Goal: Task Accomplishment & Management: Manage account settings

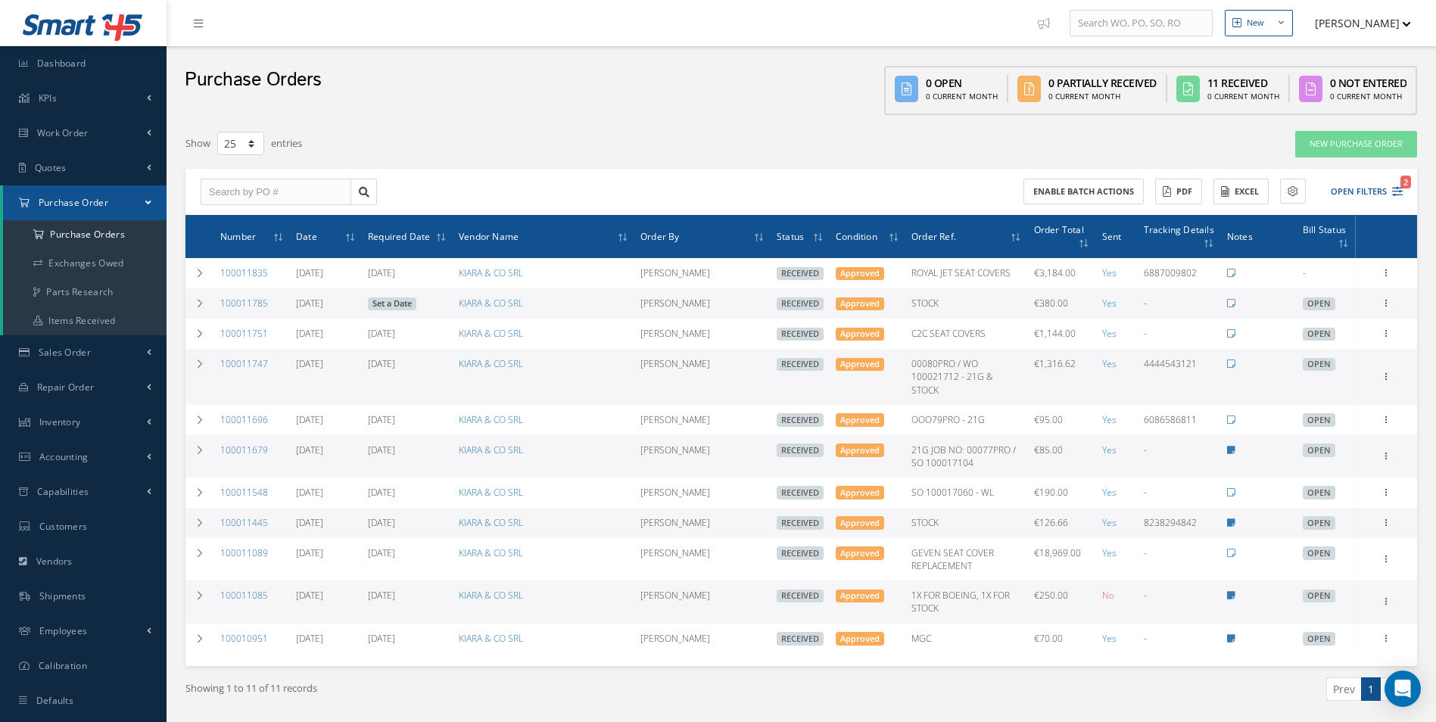
select select "25"
click at [92, 229] on a=1&status_id=2&status_id=3&status_id=5&collapsedFilters"] "Purchase Orders" at bounding box center [85, 234] width 164 height 29
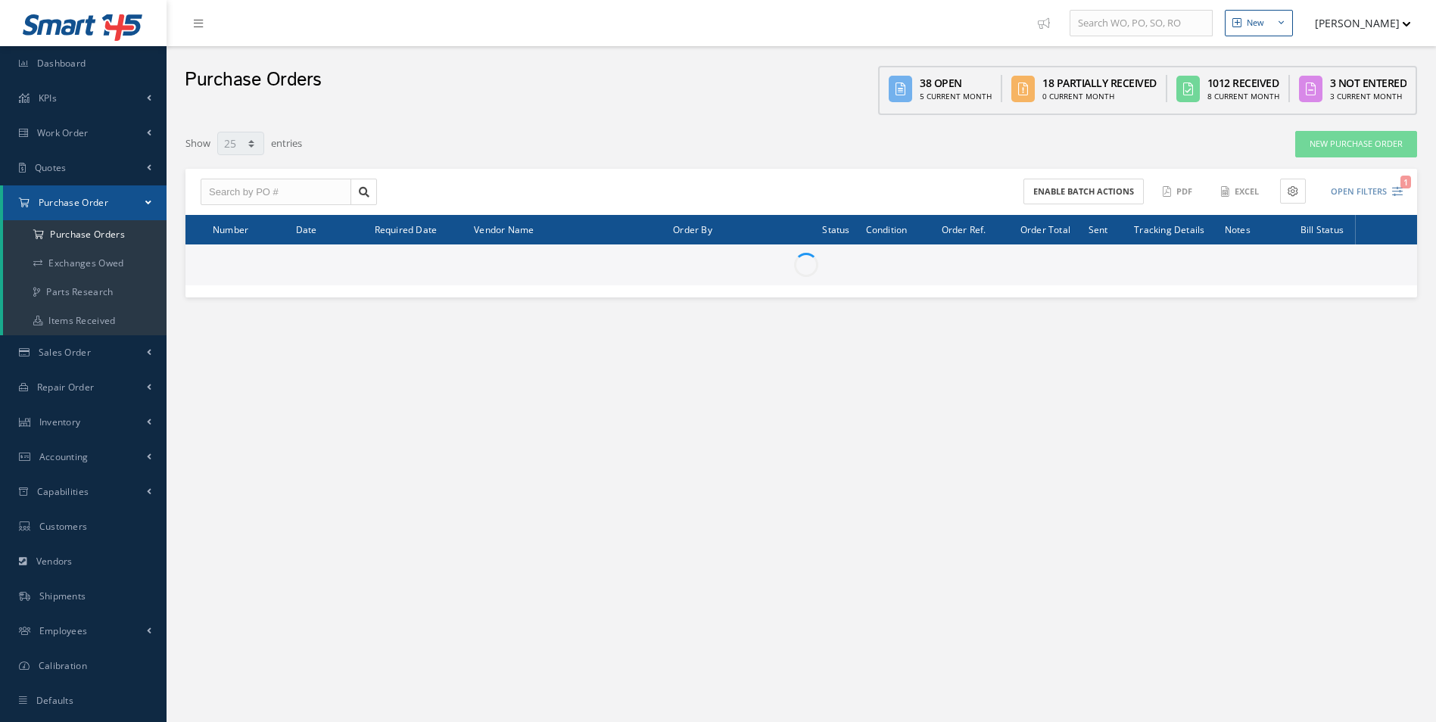
select select "25"
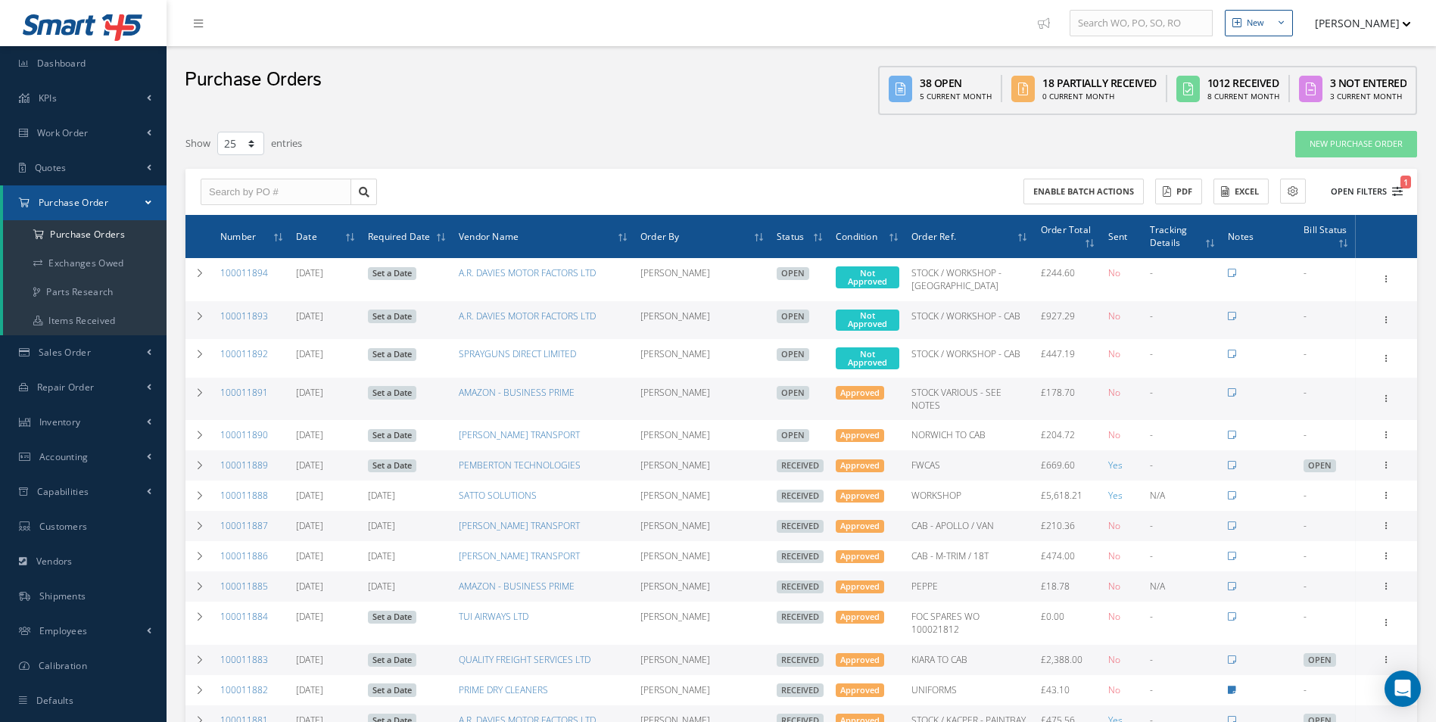
click at [1364, 196] on button "Open Filters 1" at bounding box center [1360, 191] width 86 height 25
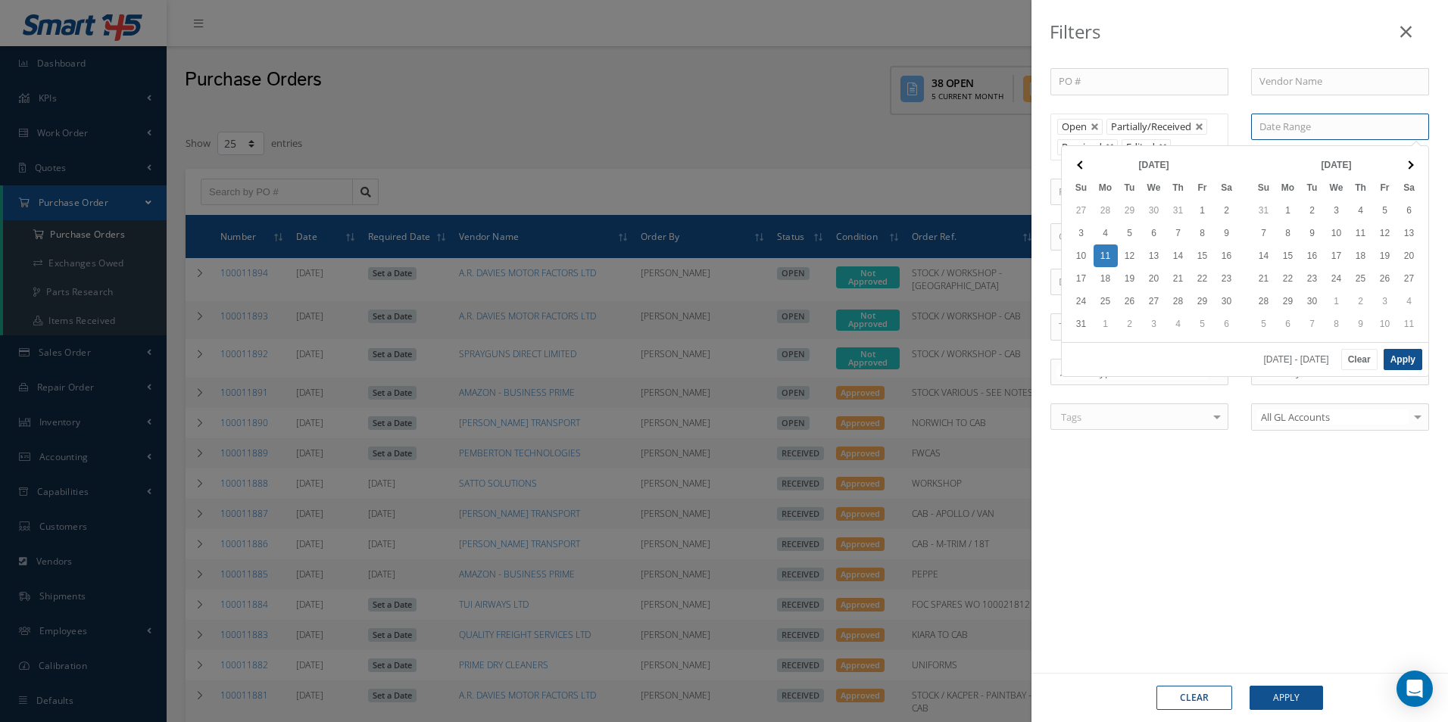
click at [1301, 134] on input at bounding box center [1340, 127] width 178 height 27
click at [1077, 161] on th at bounding box center [1081, 165] width 24 height 23
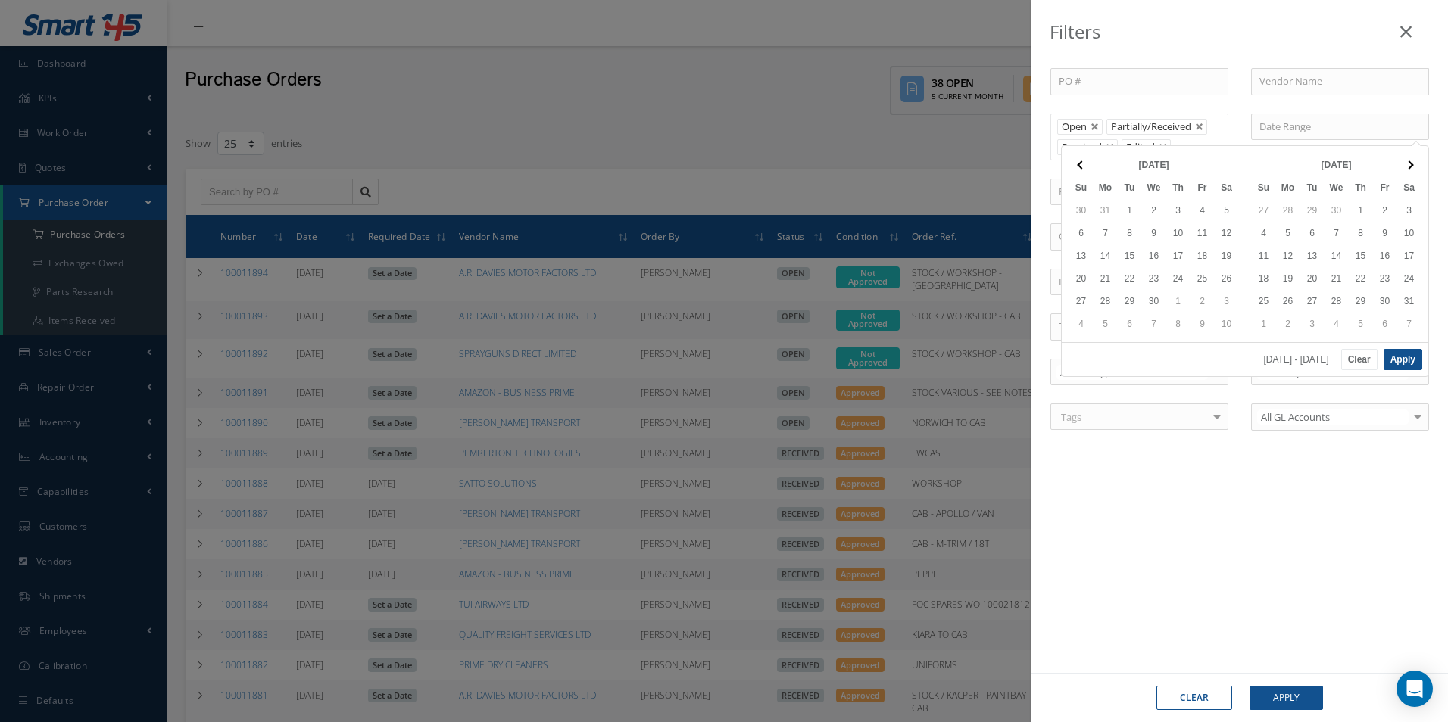
click at [1077, 161] on th at bounding box center [1081, 165] width 24 height 23
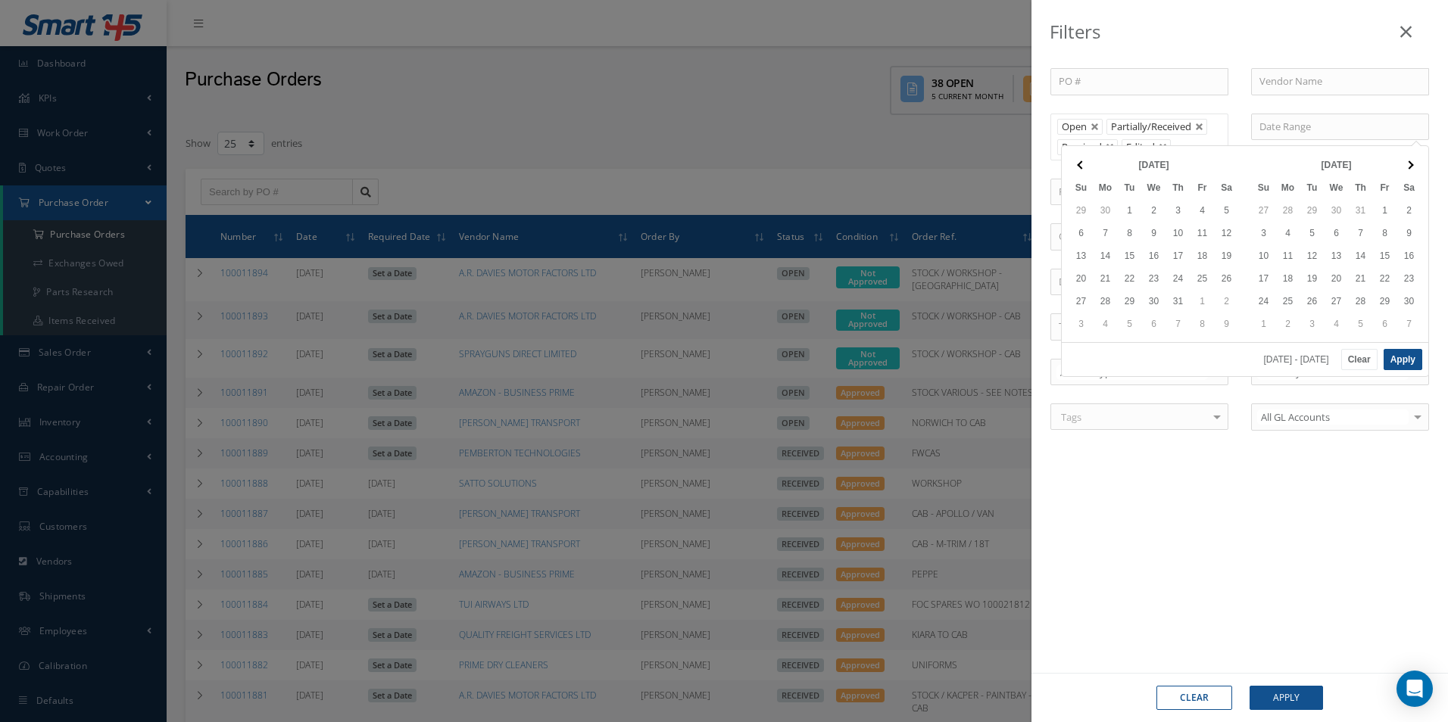
click at [1077, 161] on th at bounding box center [1081, 165] width 24 height 23
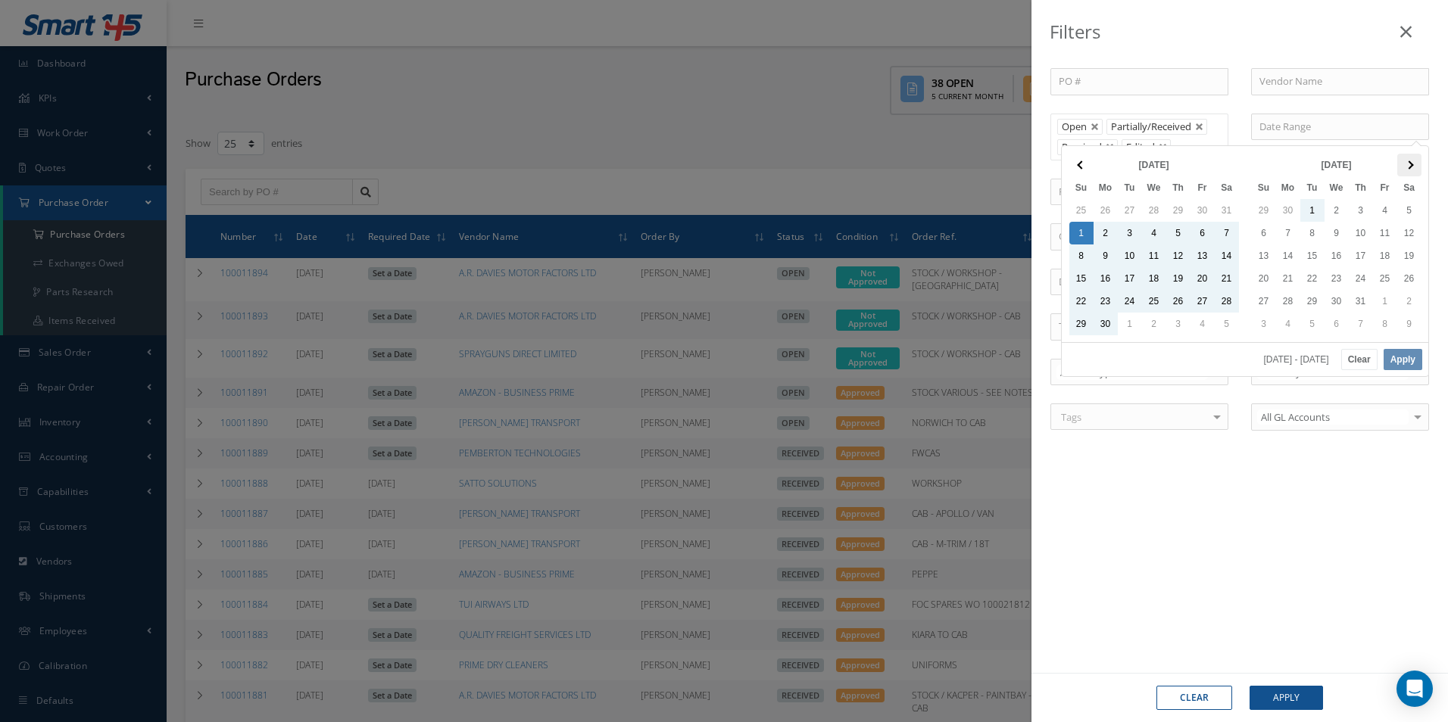
click at [1408, 164] on span at bounding box center [1408, 165] width 8 height 8
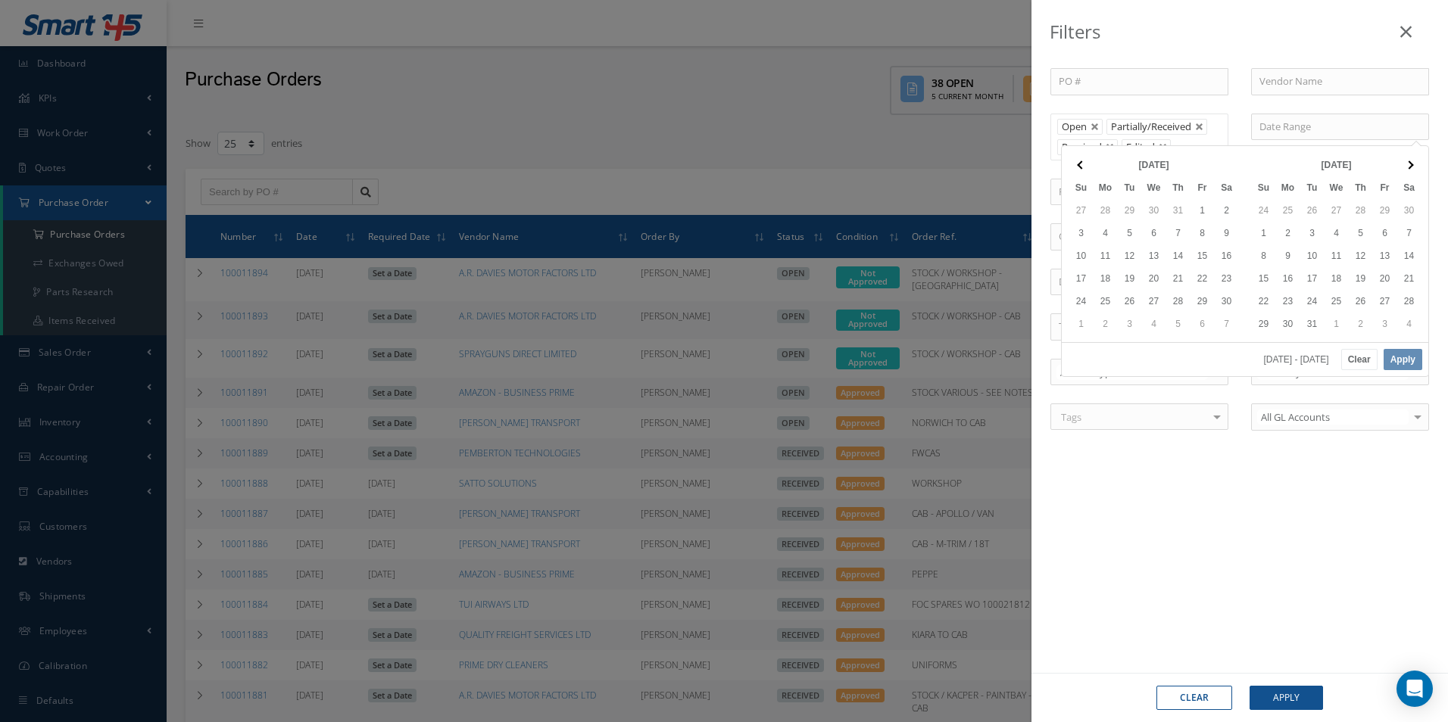
click at [1408, 164] on span at bounding box center [1408, 165] width 8 height 8
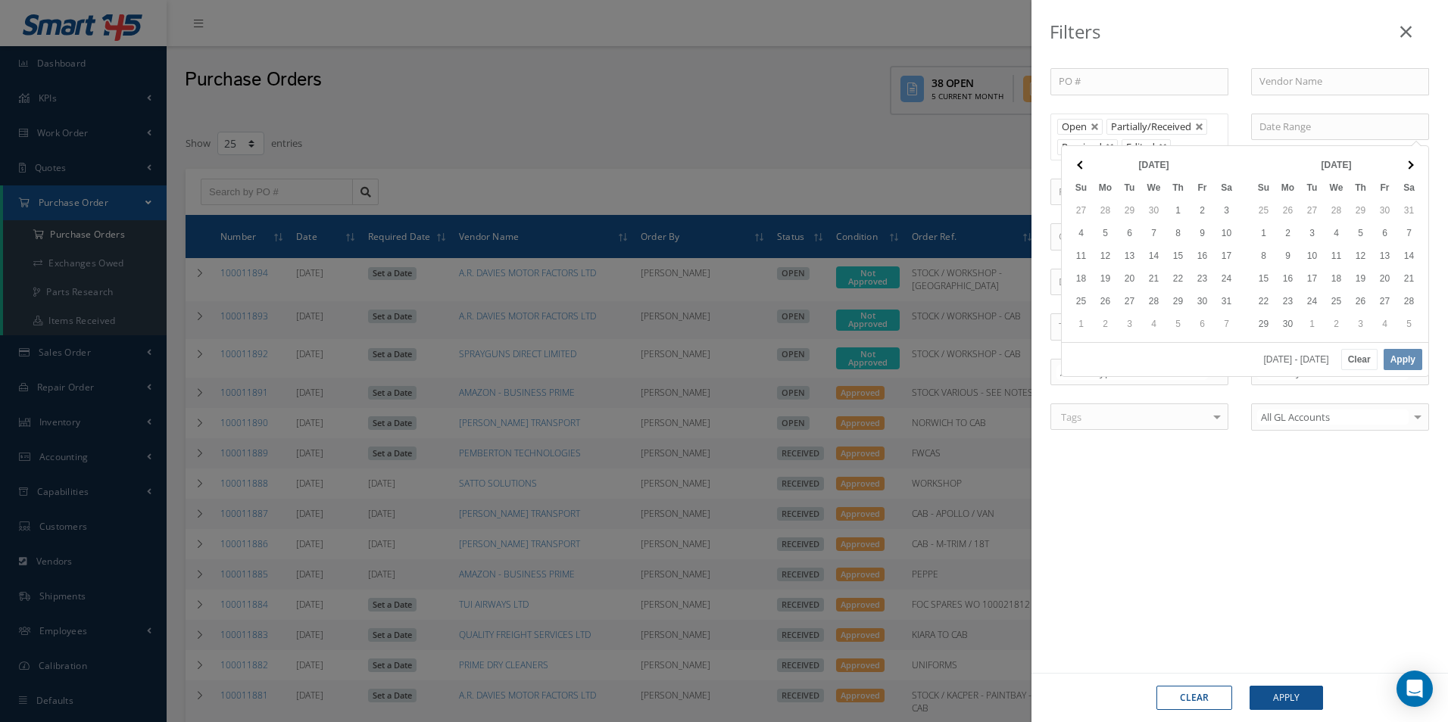
click at [1408, 164] on span at bounding box center [1408, 165] width 8 height 8
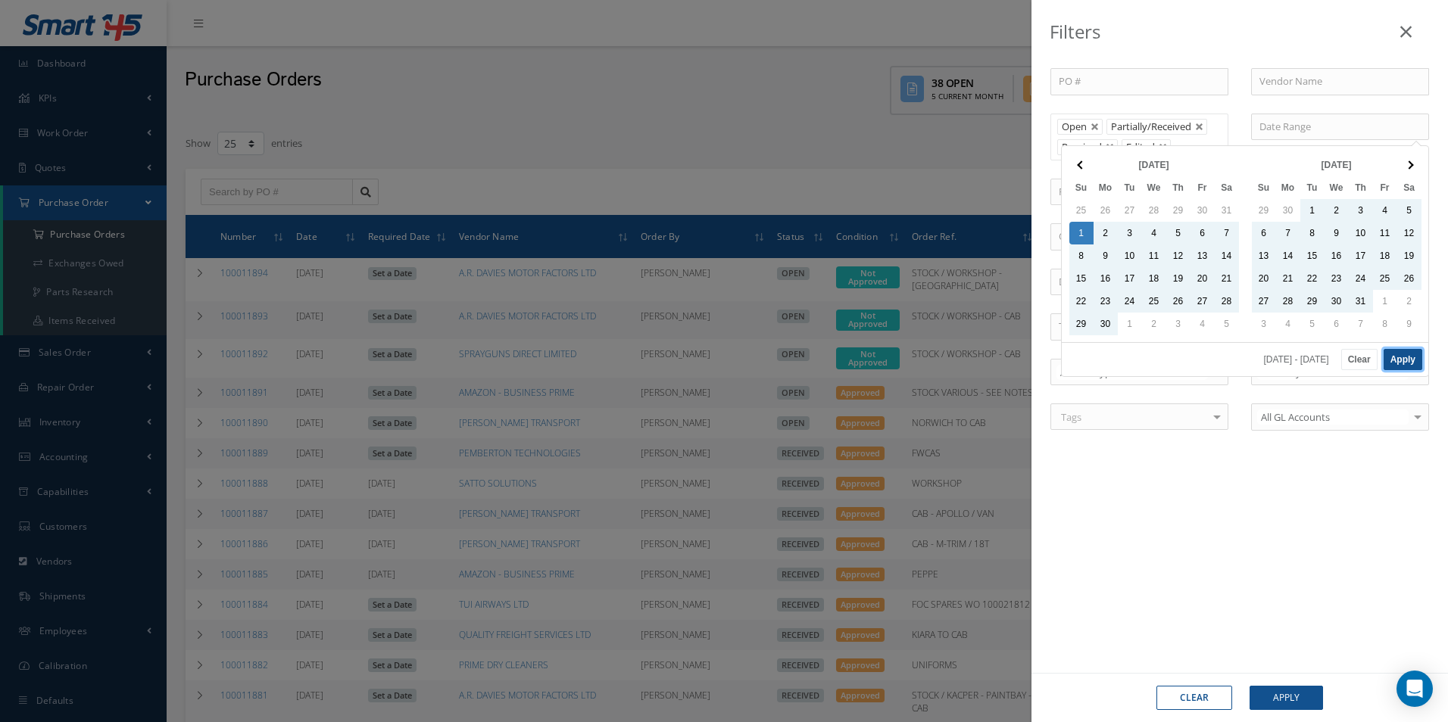
click at [1392, 359] on button "Apply" at bounding box center [1402, 359] width 39 height 21
type input "09/01/2024 - 07/31/2025"
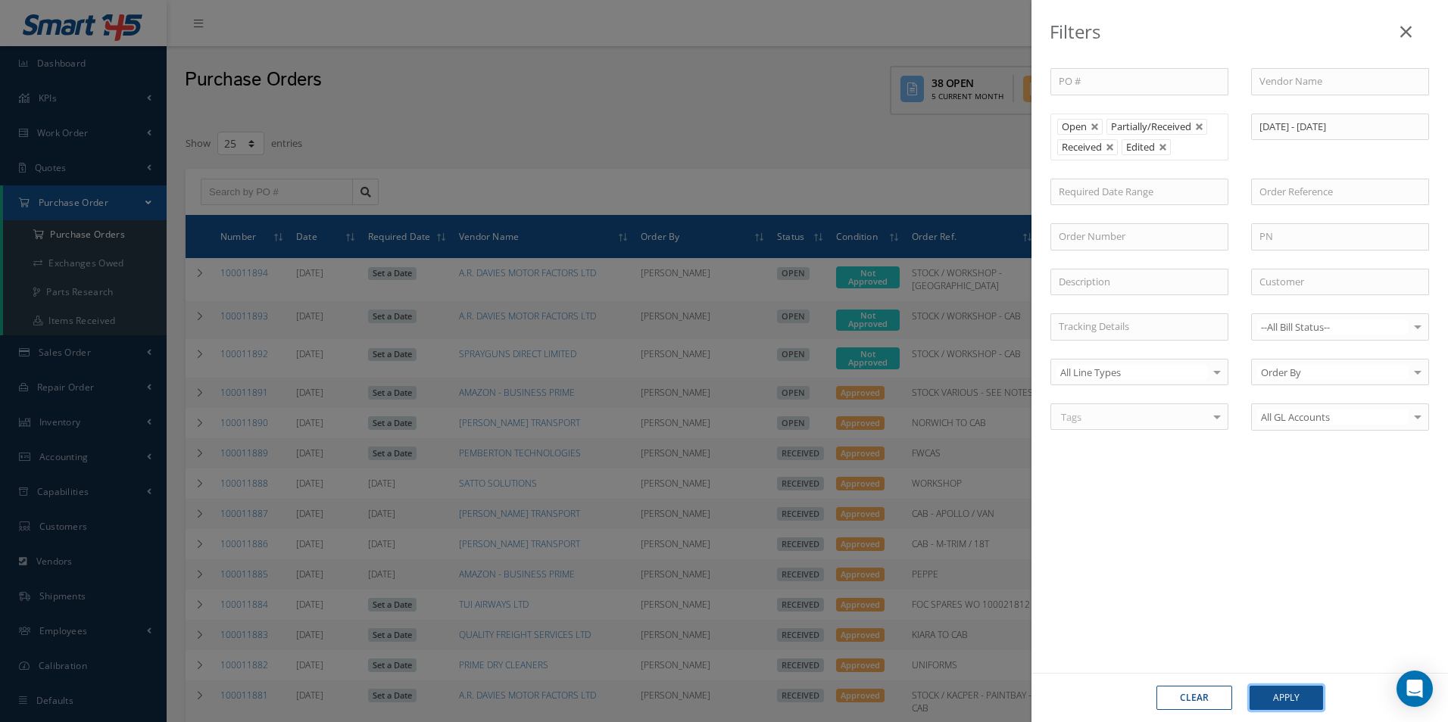
click at [1291, 706] on button "Apply" at bounding box center [1285, 698] width 73 height 24
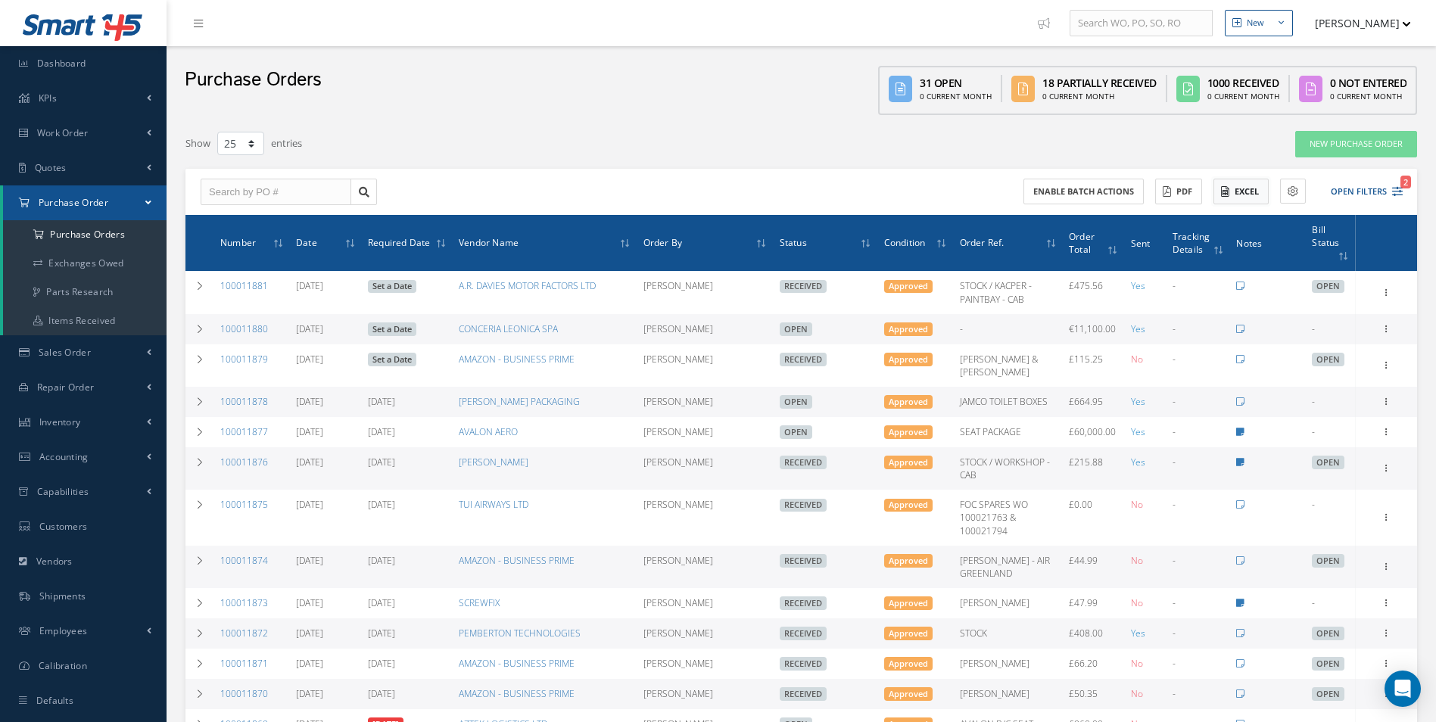
click at [1252, 197] on button "Excel" at bounding box center [1241, 192] width 55 height 26
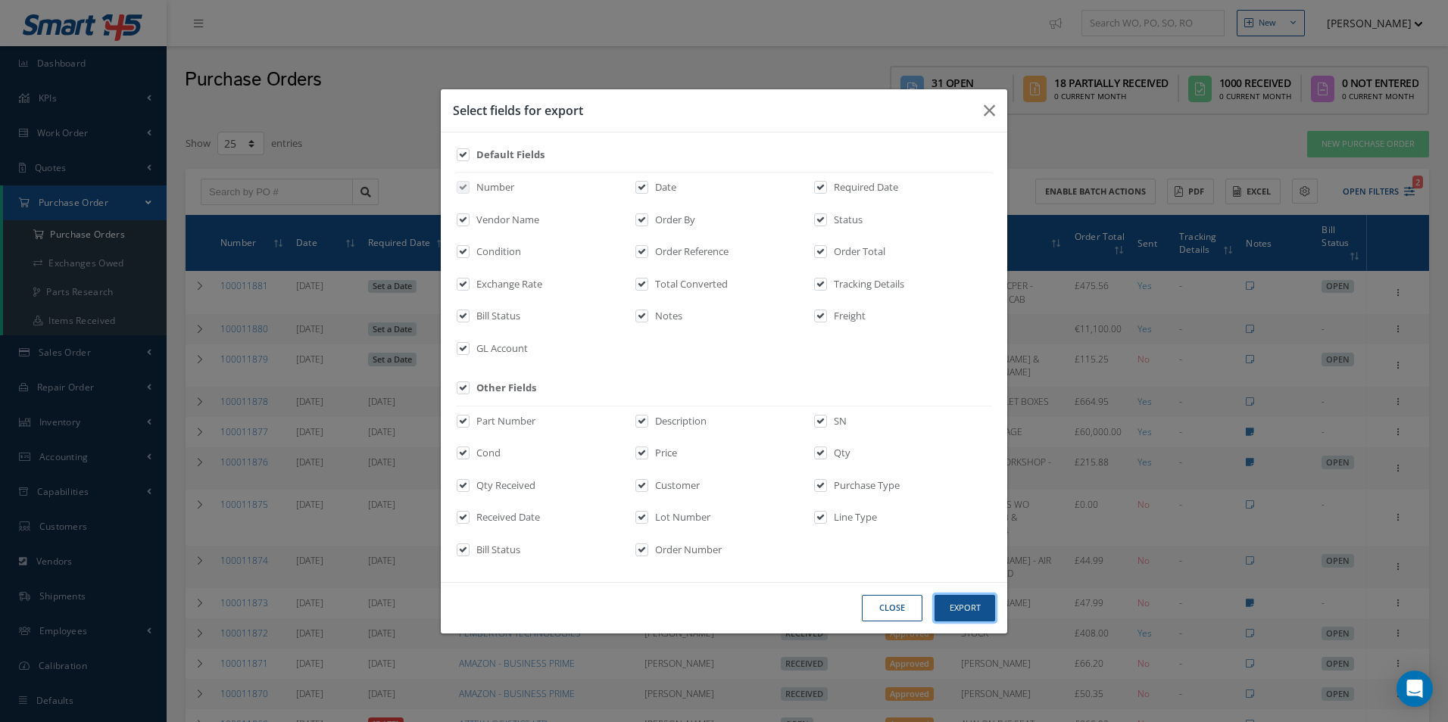
click at [0, 0] on button "Export" at bounding box center [0, 0] width 0 height 0
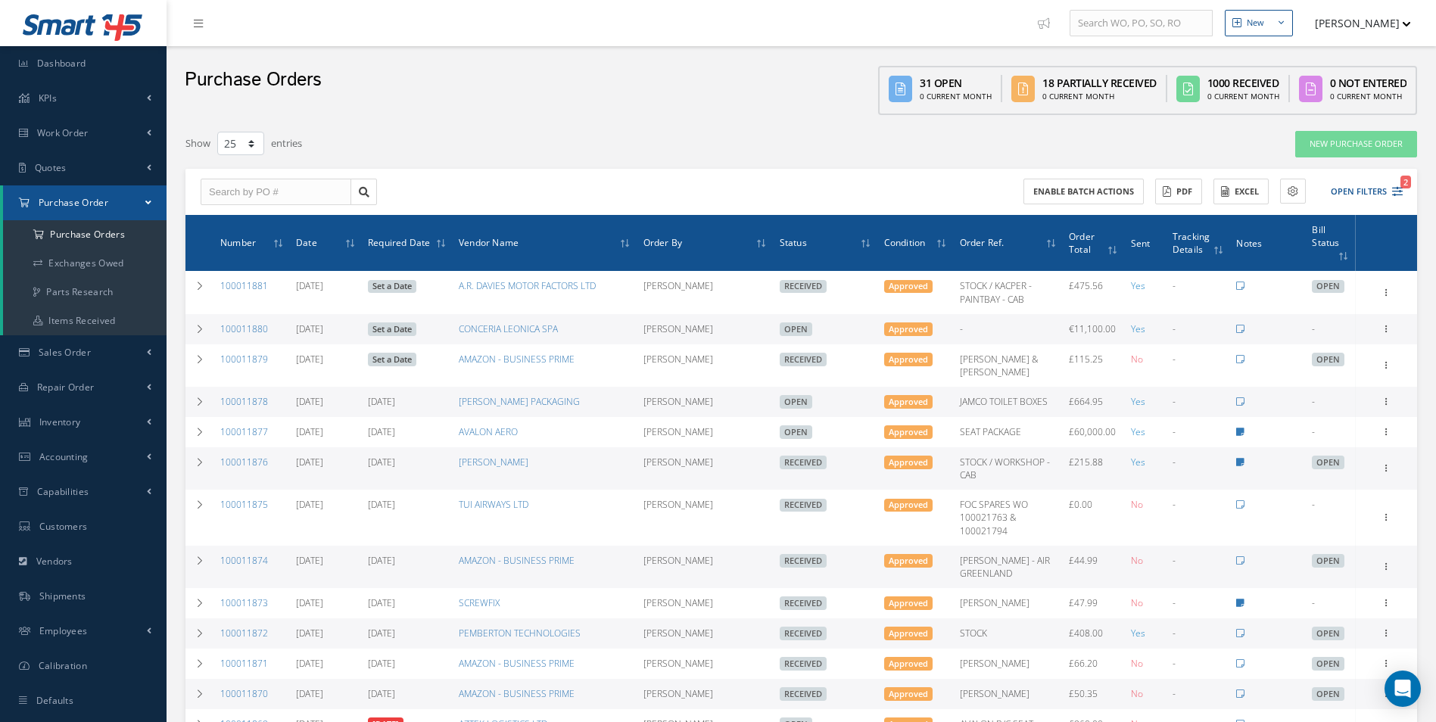
click at [694, 126] on div "Filters PO # Vendor Name Open Partially/Received Received Canceled Edited Open …" at bounding box center [801, 733] width 1247 height 1220
click at [114, 229] on a=1&status_id=2&status_id=3&status_id=5&collapsedFilters"] "Purchase Orders" at bounding box center [85, 234] width 164 height 29
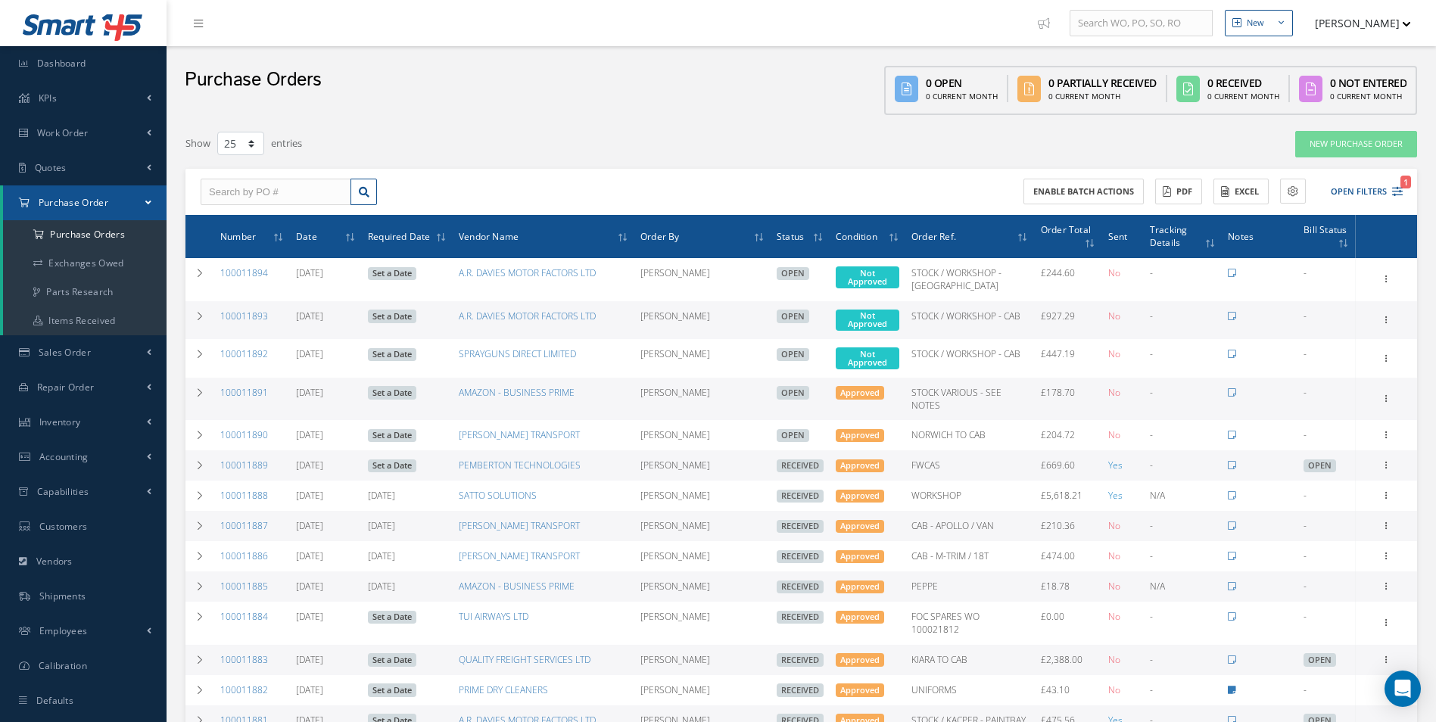
select select "25"
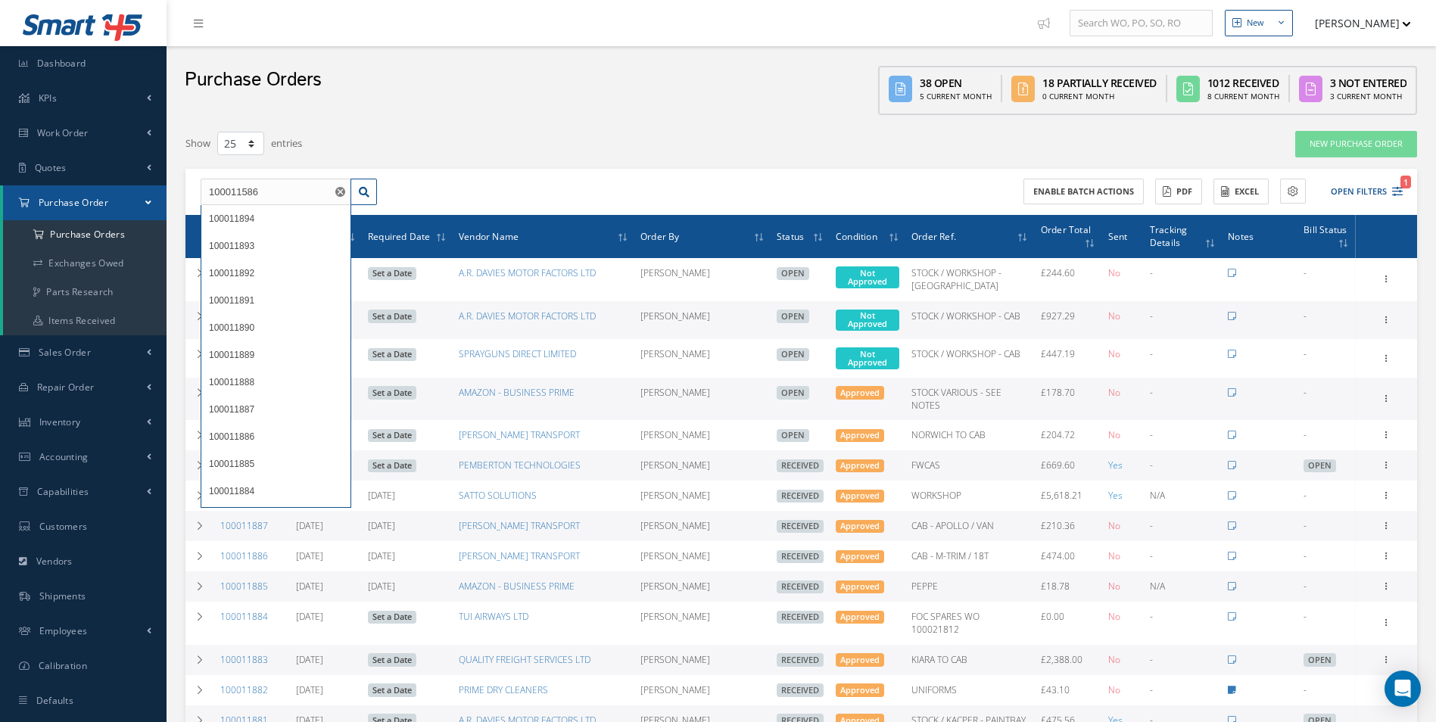
type input "100011586"
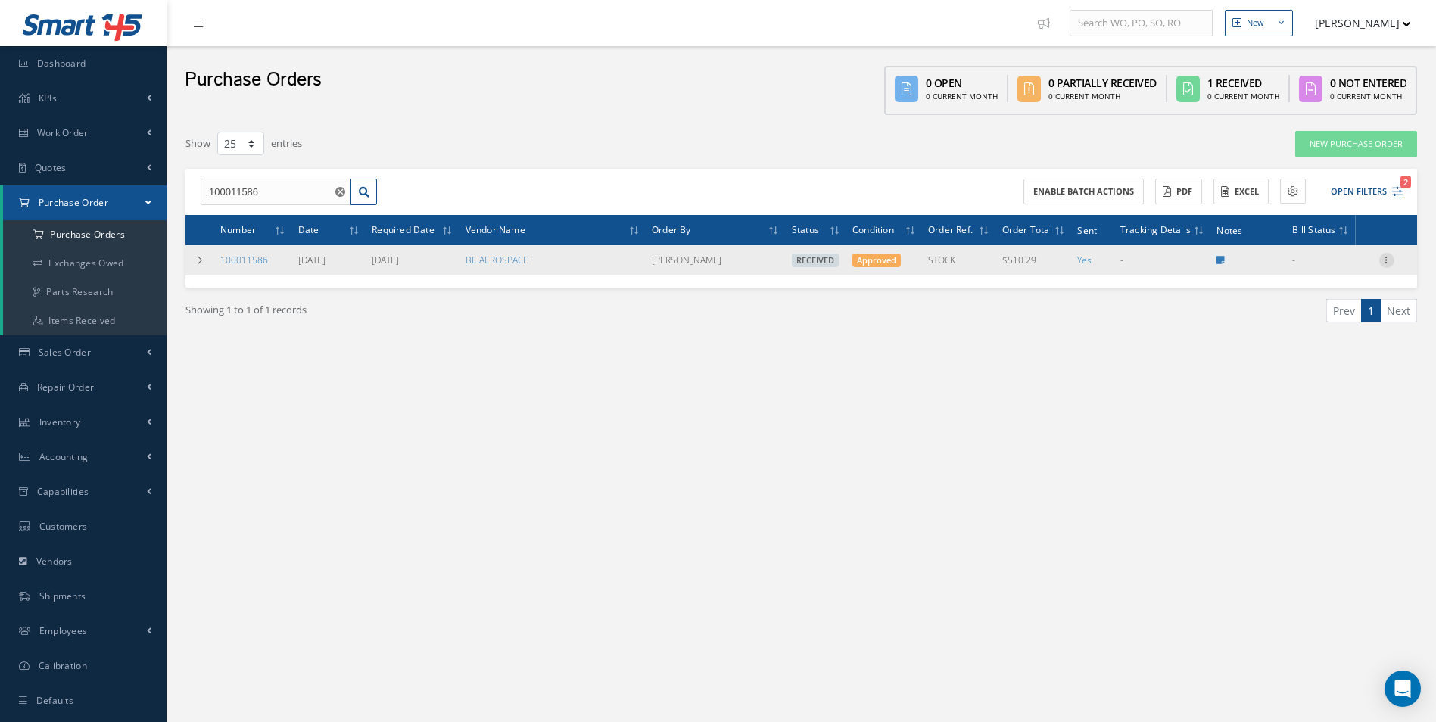
click at [1383, 257] on icon at bounding box center [1386, 259] width 15 height 12
click at [1331, 324] on link "Create Bill" at bounding box center [1318, 329] width 120 height 20
type input "0.00"
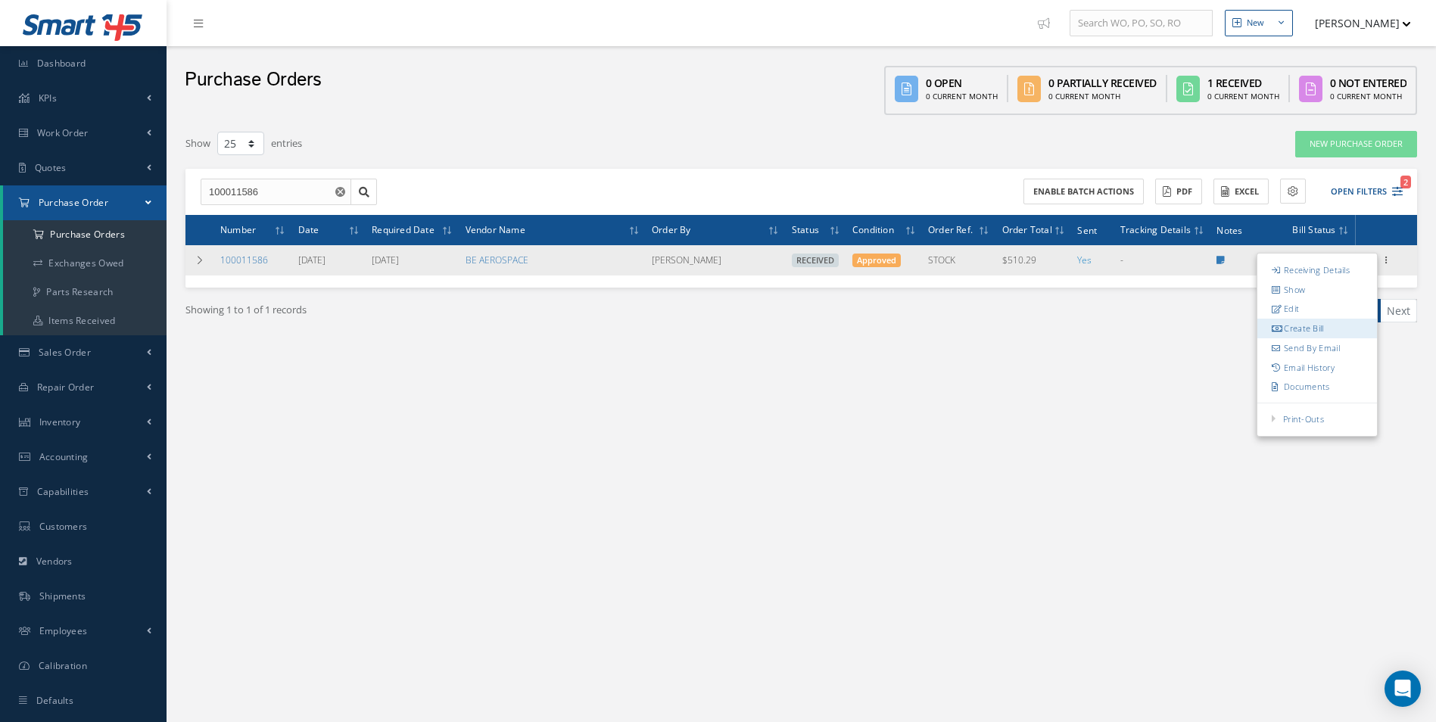
type input "0.00"
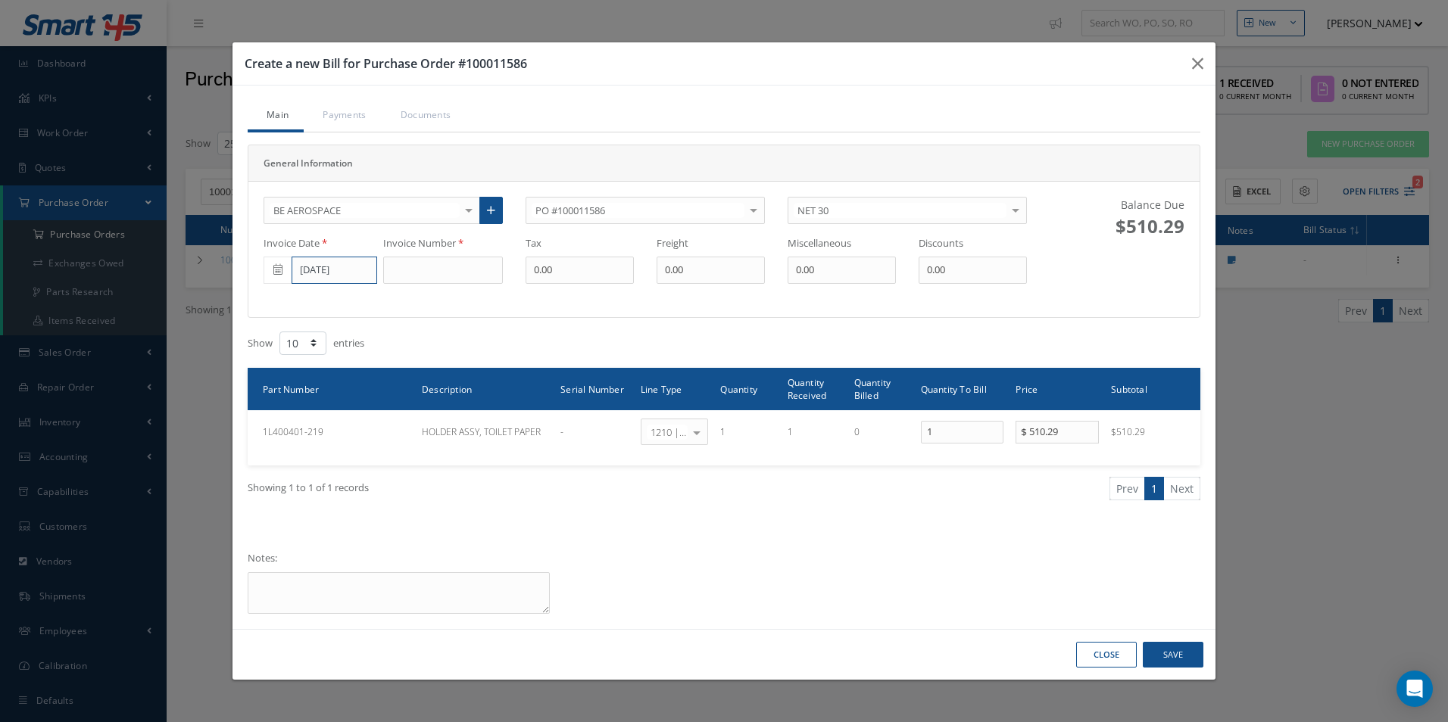
click at [340, 277] on input "[DATE]" at bounding box center [334, 270] width 86 height 27
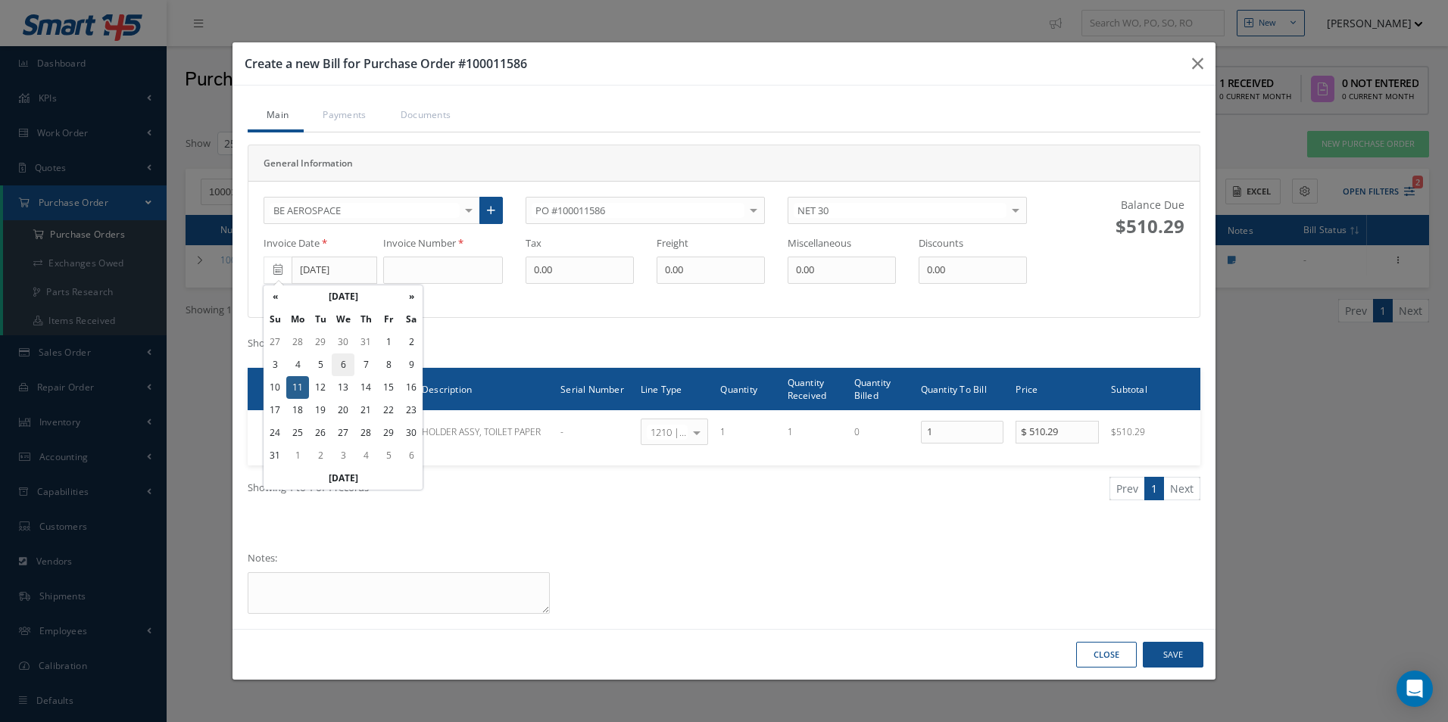
click at [349, 361] on td "6" at bounding box center [343, 365] width 23 height 23
type input "[DATE]"
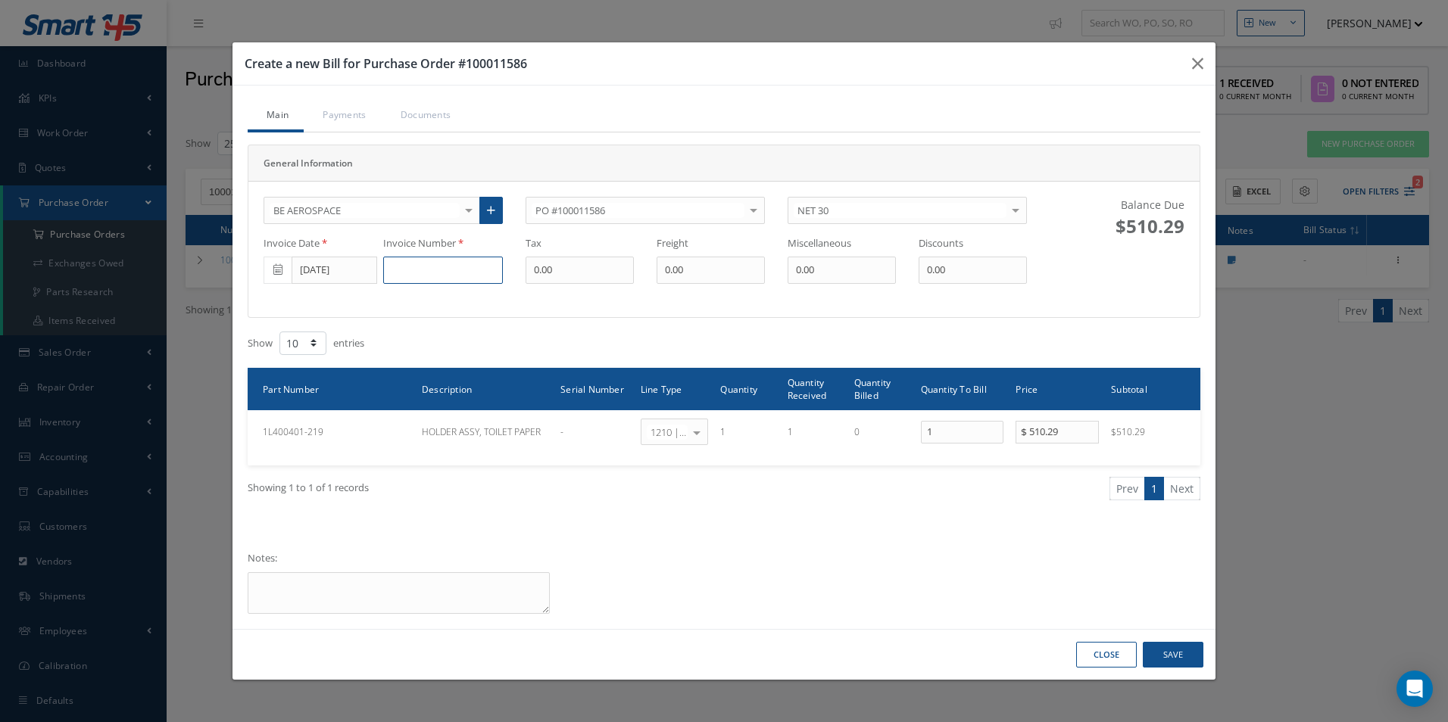
click at [423, 276] on input at bounding box center [443, 270] width 120 height 27
type input "40114273"
click at [1193, 655] on button "Save" at bounding box center [1172, 655] width 61 height 26
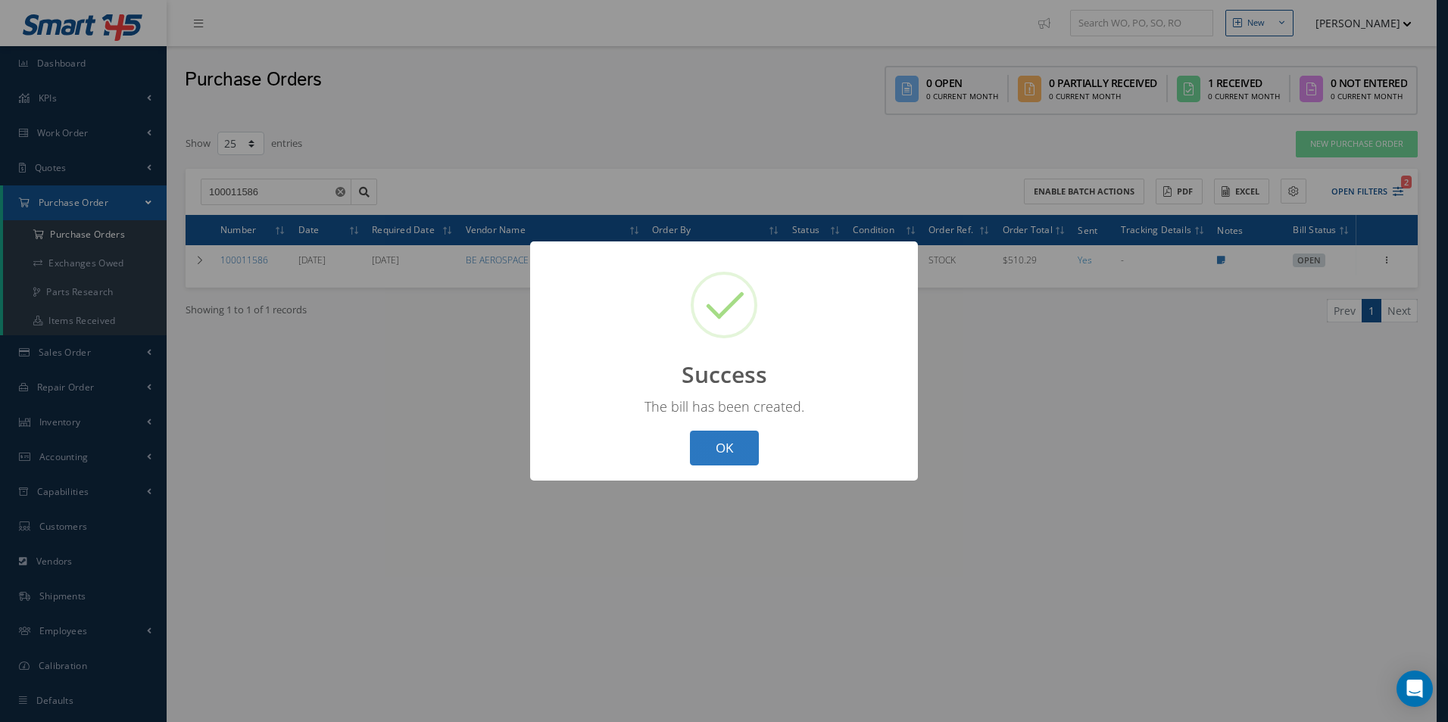
click at [707, 447] on button "OK" at bounding box center [724, 449] width 69 height 36
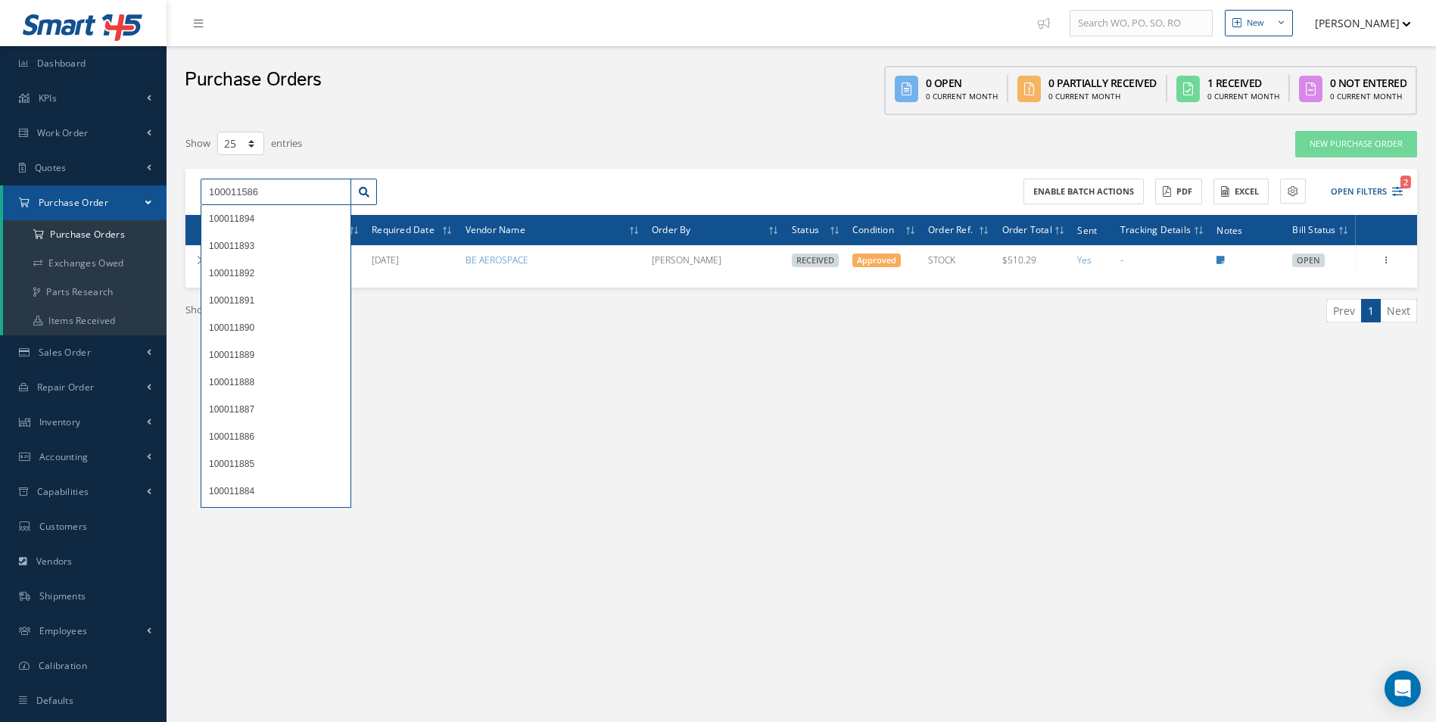
drag, startPoint x: 279, startPoint y: 181, endPoint x: 89, endPoint y: 187, distance: 190.1
click at [89, 187] on div "Smart 145 Dashboard KPIs Work Order Accounting Work Order Work Order Work Order…" at bounding box center [718, 376] width 1436 height 753
type input "100011863"
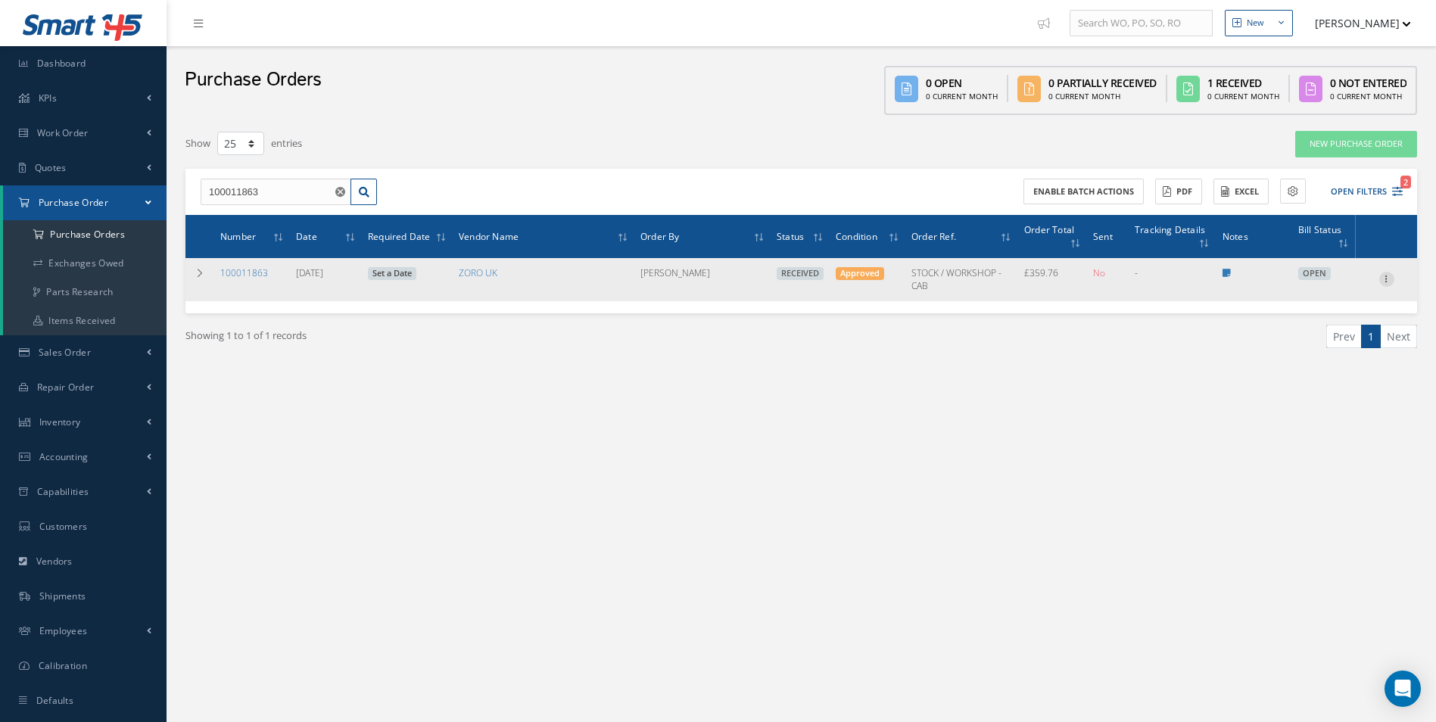
click at [1389, 276] on icon at bounding box center [1386, 278] width 15 height 12
click at [1332, 351] on link "Create Bill" at bounding box center [1318, 348] width 120 height 20
type input "59.92"
type input "0.00"
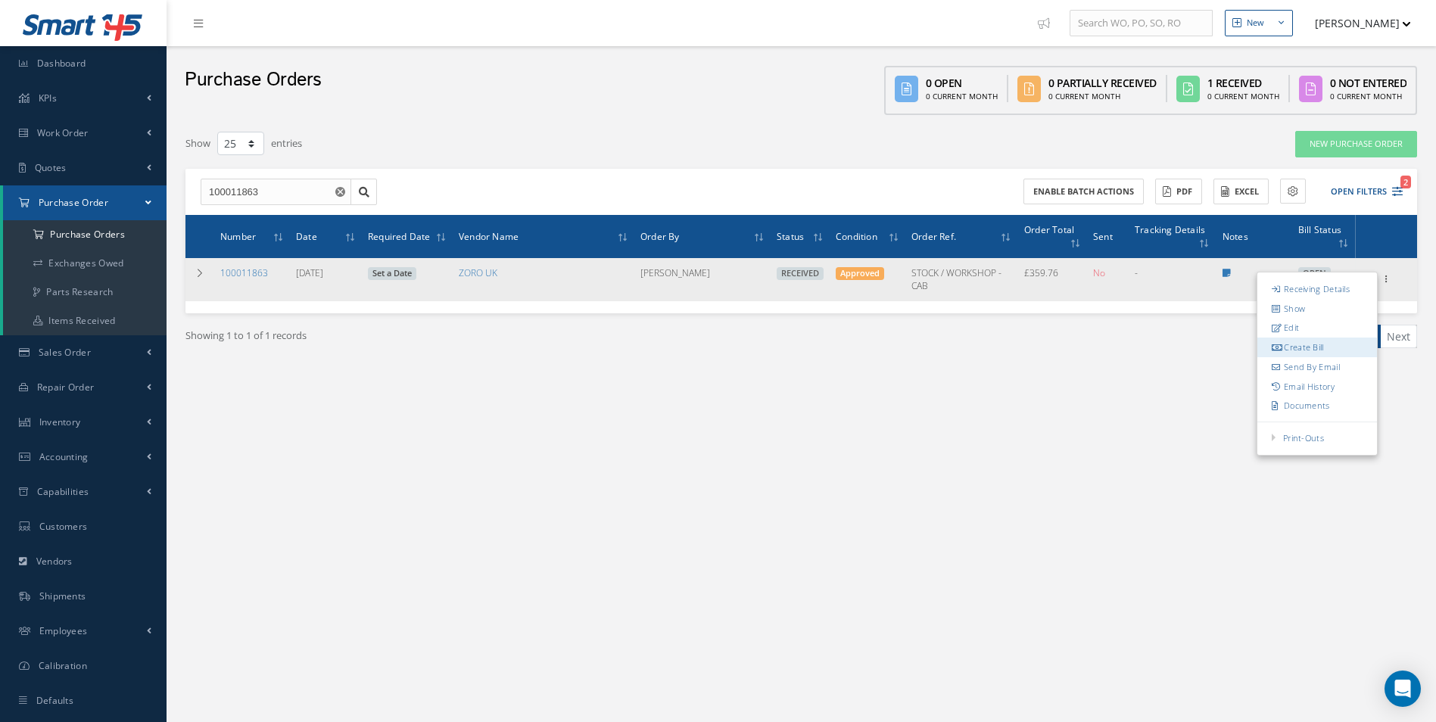
type input "0.00"
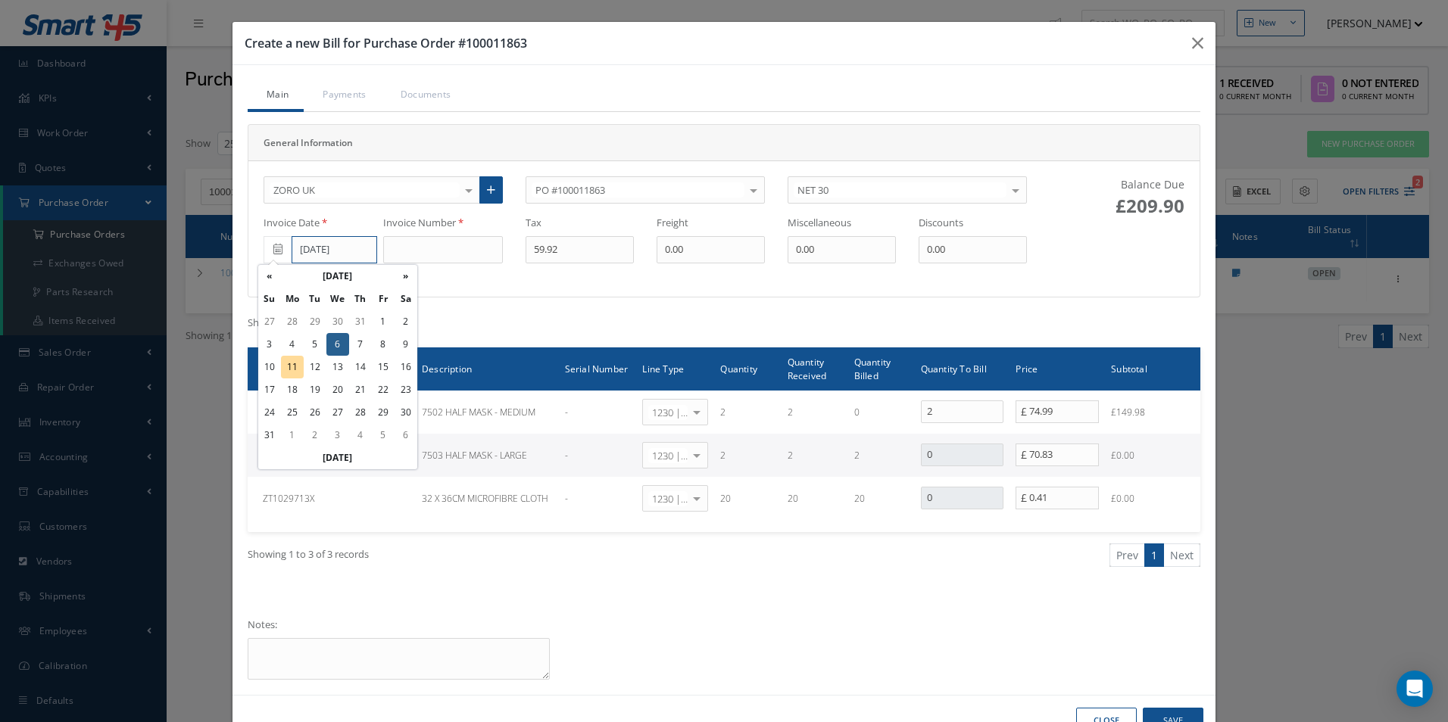
click at [341, 262] on input "[DATE]" at bounding box center [334, 249] width 86 height 27
click at [276, 277] on th "«" at bounding box center [269, 276] width 23 height 23
click at [339, 410] on td "30" at bounding box center [337, 412] width 23 height 23
type input "[DATE]"
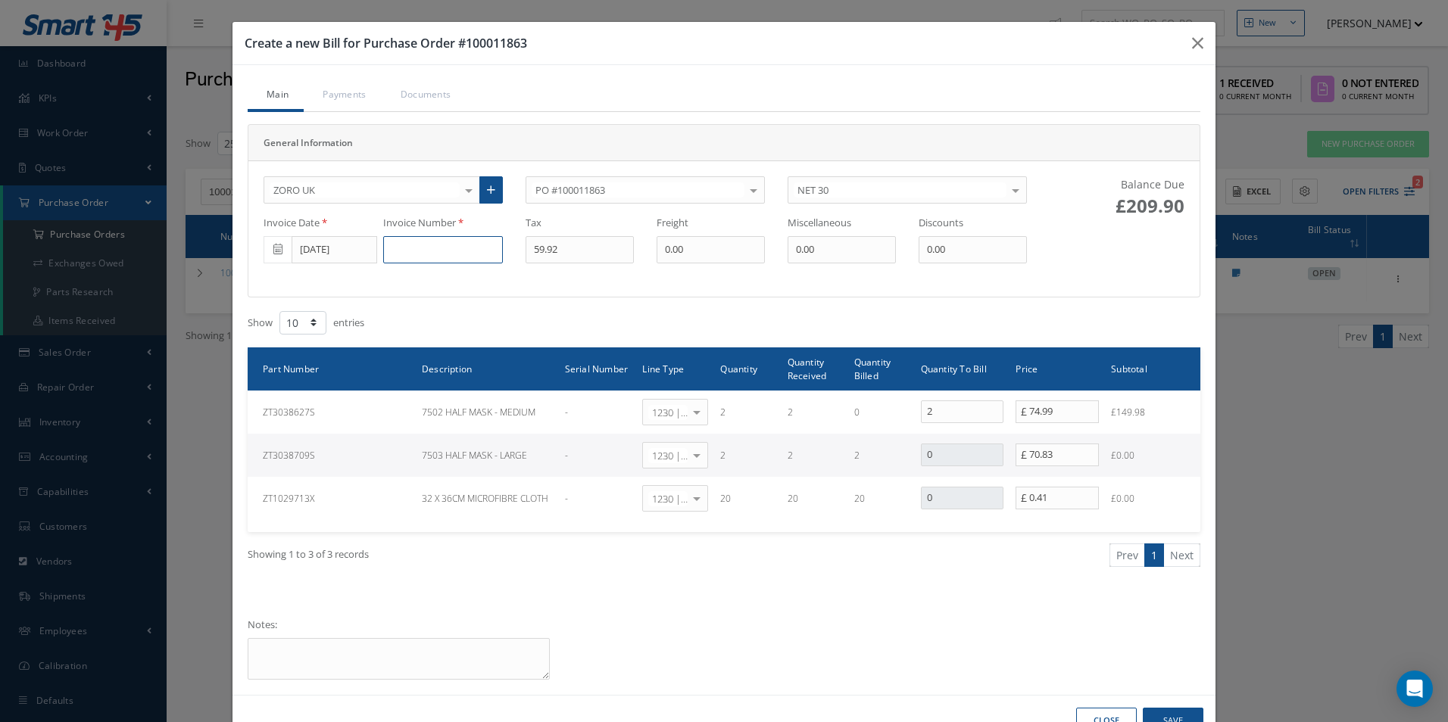
click at [439, 246] on input at bounding box center [443, 249] width 120 height 27
type input "162043076"
type input "2"
type input "30.00"
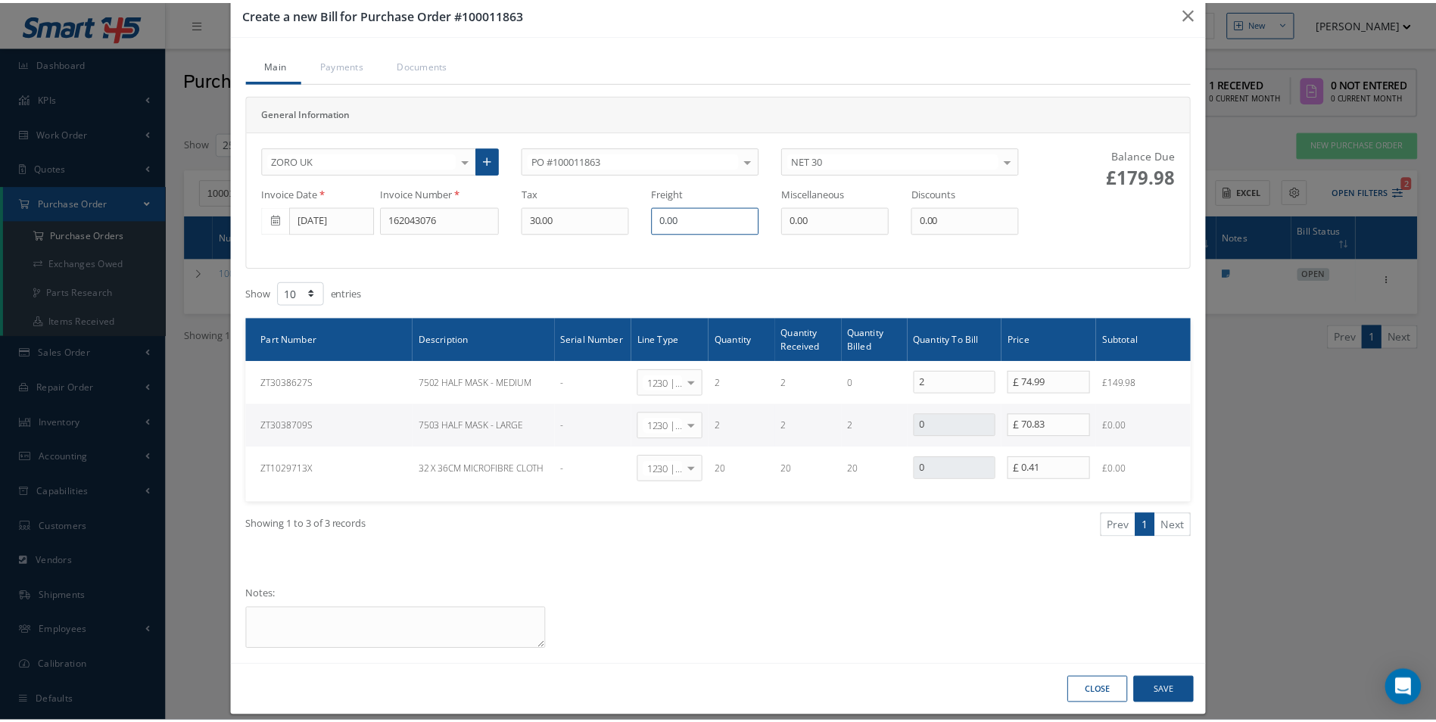
scroll to position [46, 0]
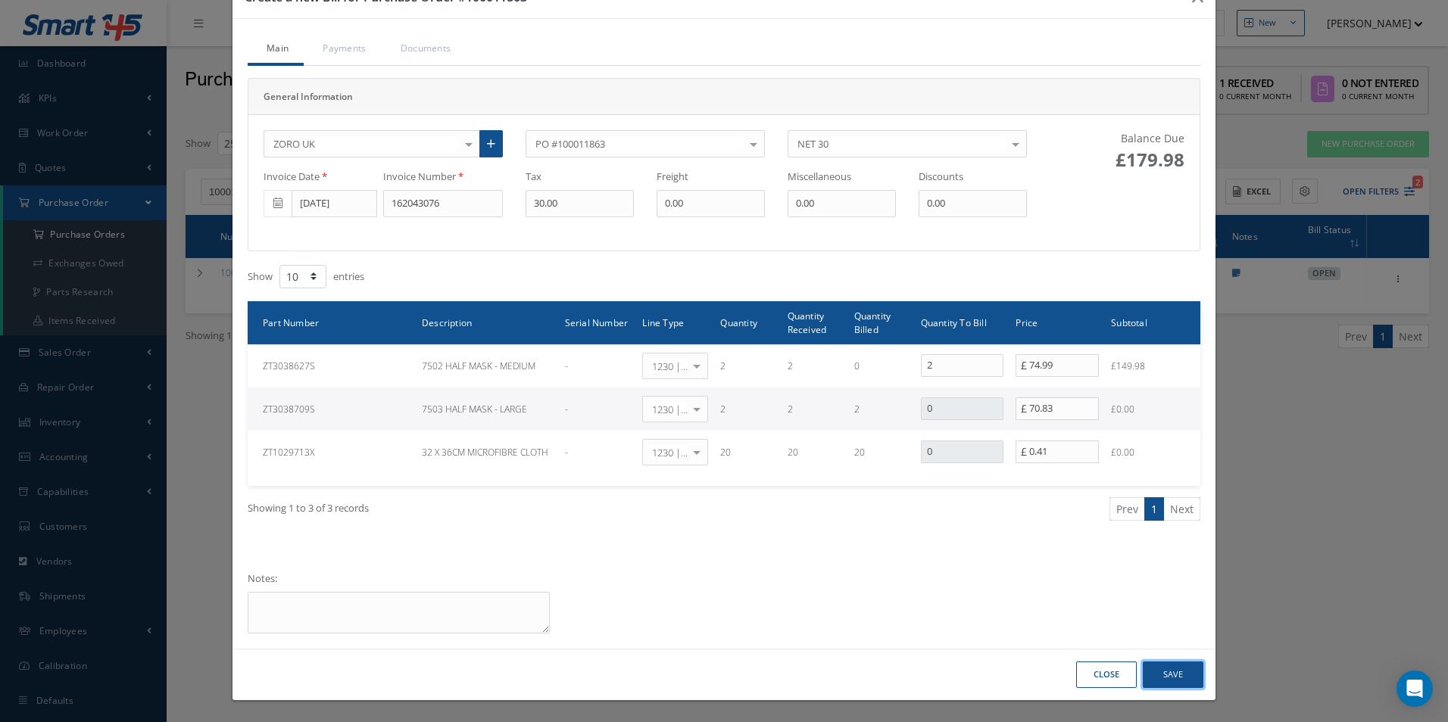
click at [1174, 681] on button "Save" at bounding box center [1172, 675] width 61 height 26
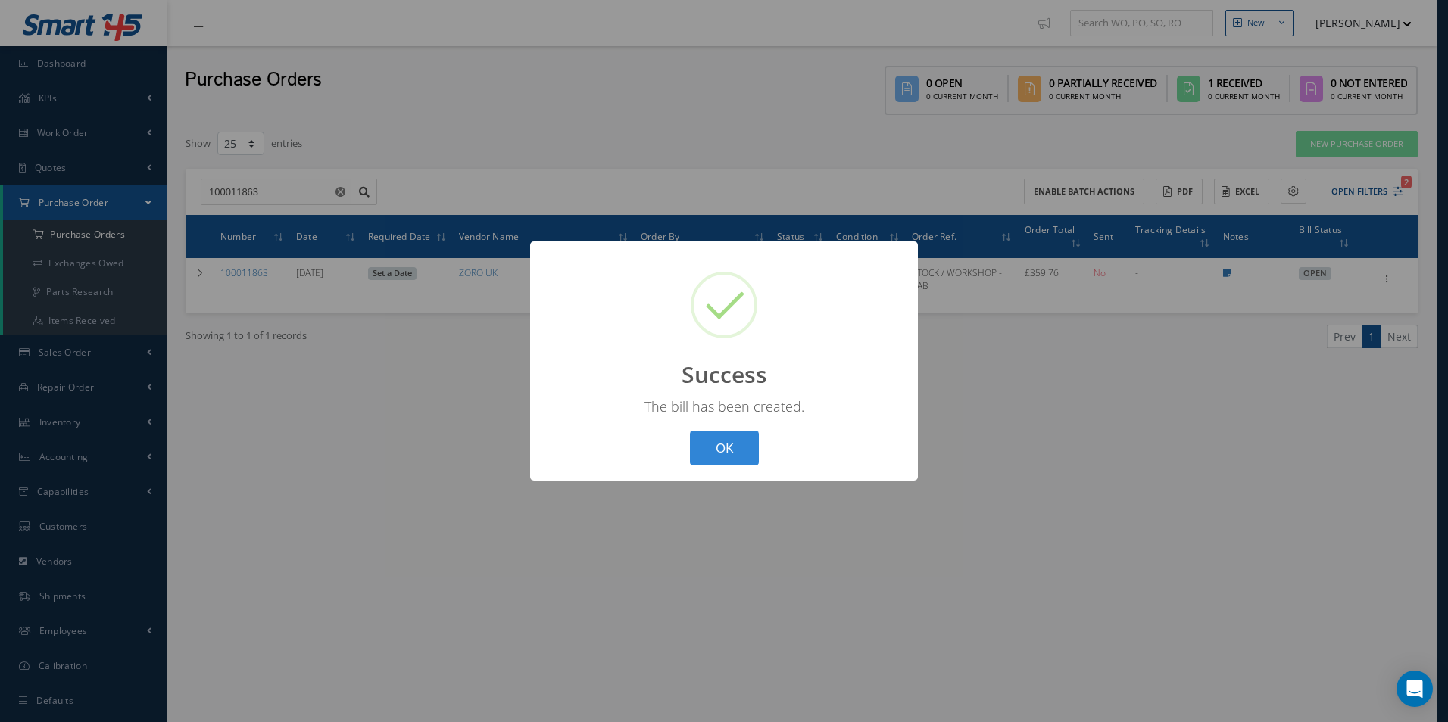
drag, startPoint x: 709, startPoint y: 446, endPoint x: 790, endPoint y: 430, distance: 83.3
click at [709, 446] on button "OK" at bounding box center [724, 449] width 69 height 36
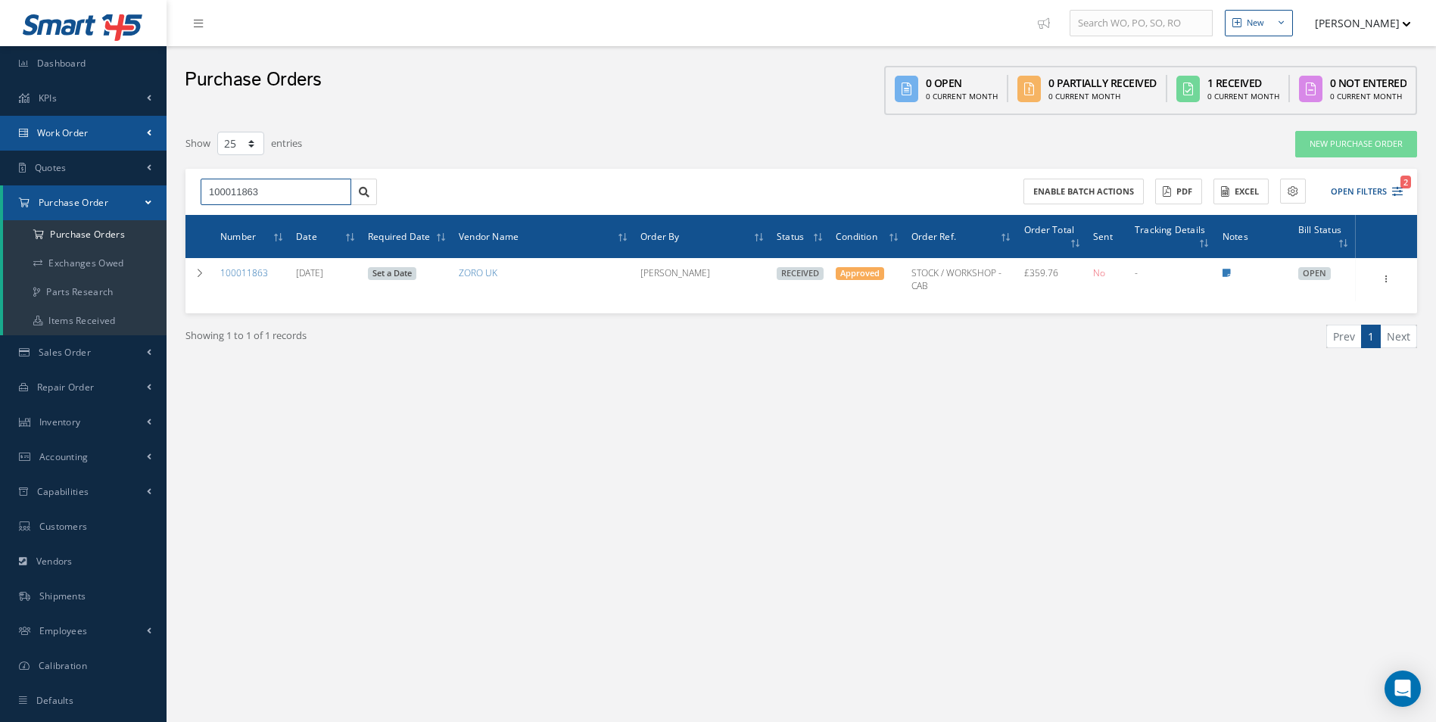
drag, startPoint x: 280, startPoint y: 194, endPoint x: 0, endPoint y: 145, distance: 284.4
click at [0, 148] on html "Smart 145 Dashboard KPIs Work Order Accounting Work Order Work Order Work Order…" at bounding box center [718, 361] width 1436 height 722
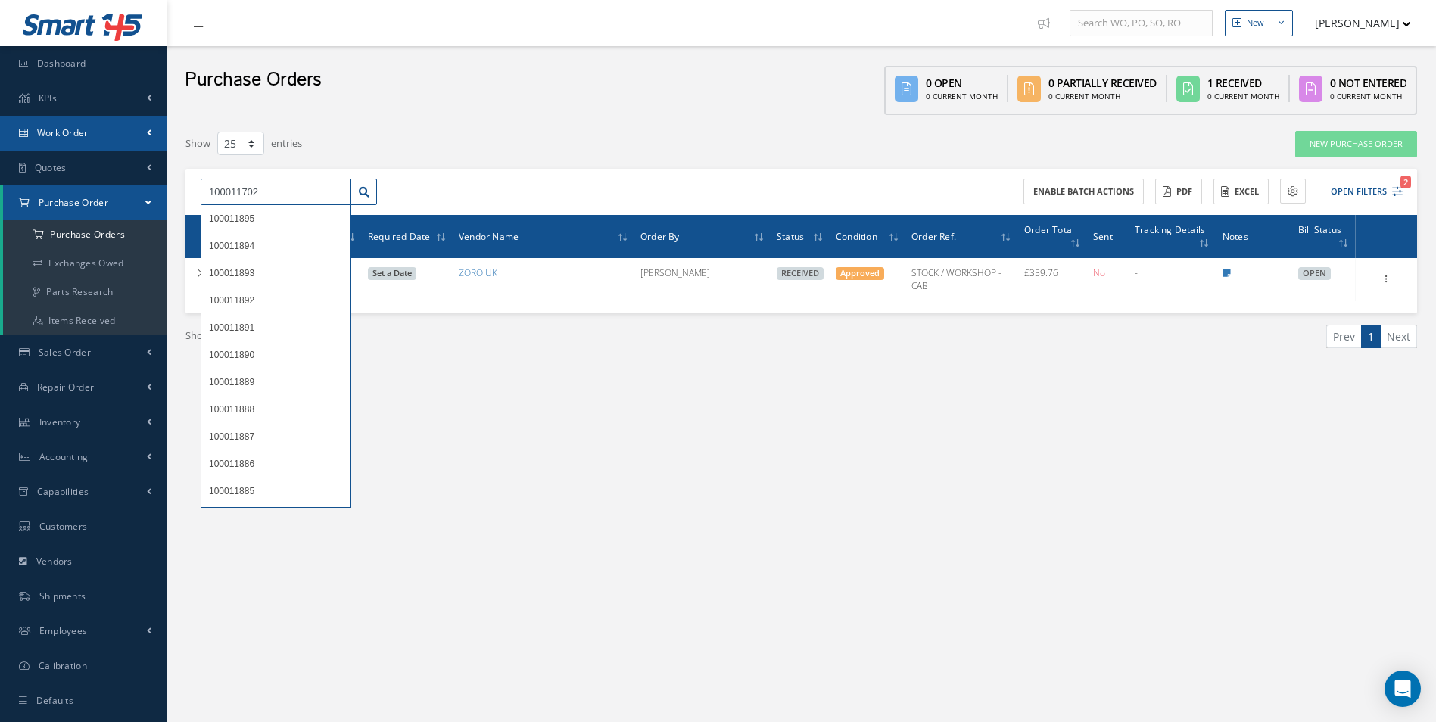
type input "100011702"
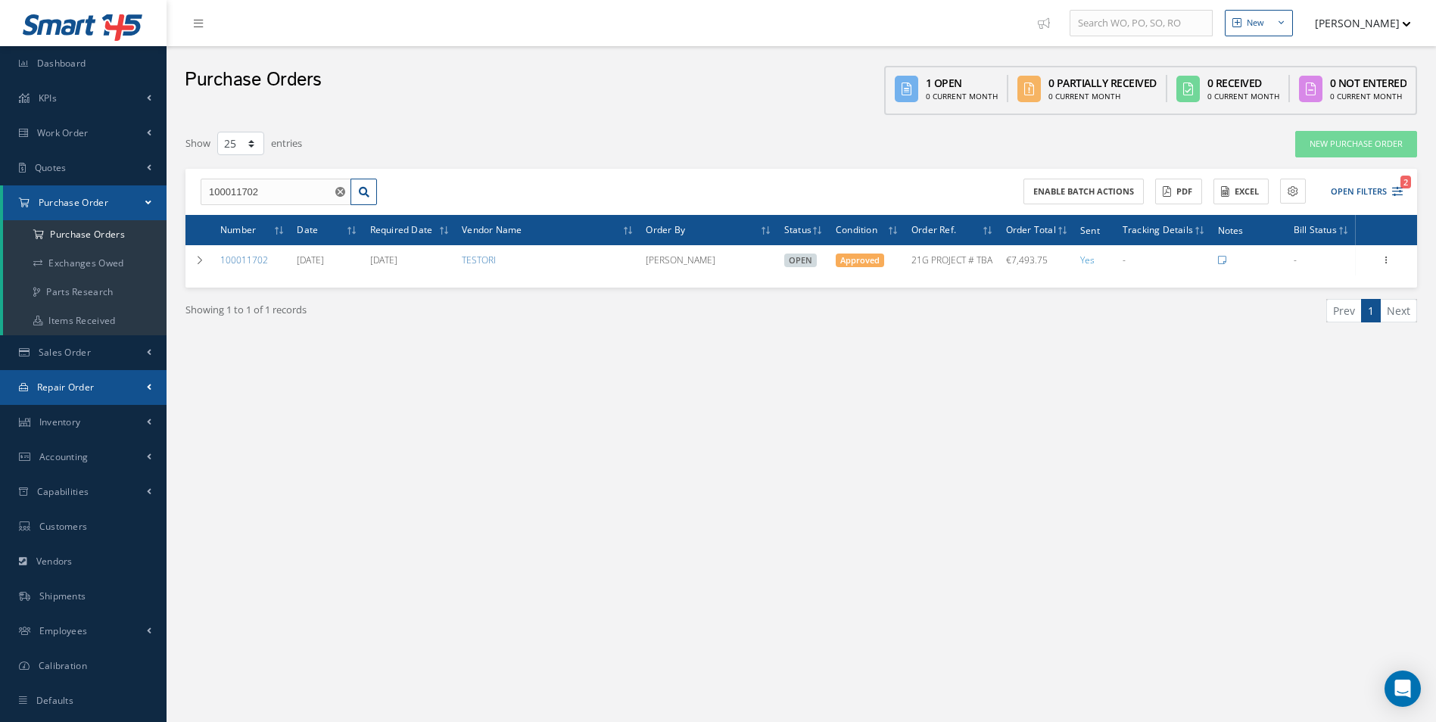
click at [89, 382] on span "Repair Order" at bounding box center [66, 387] width 58 height 13
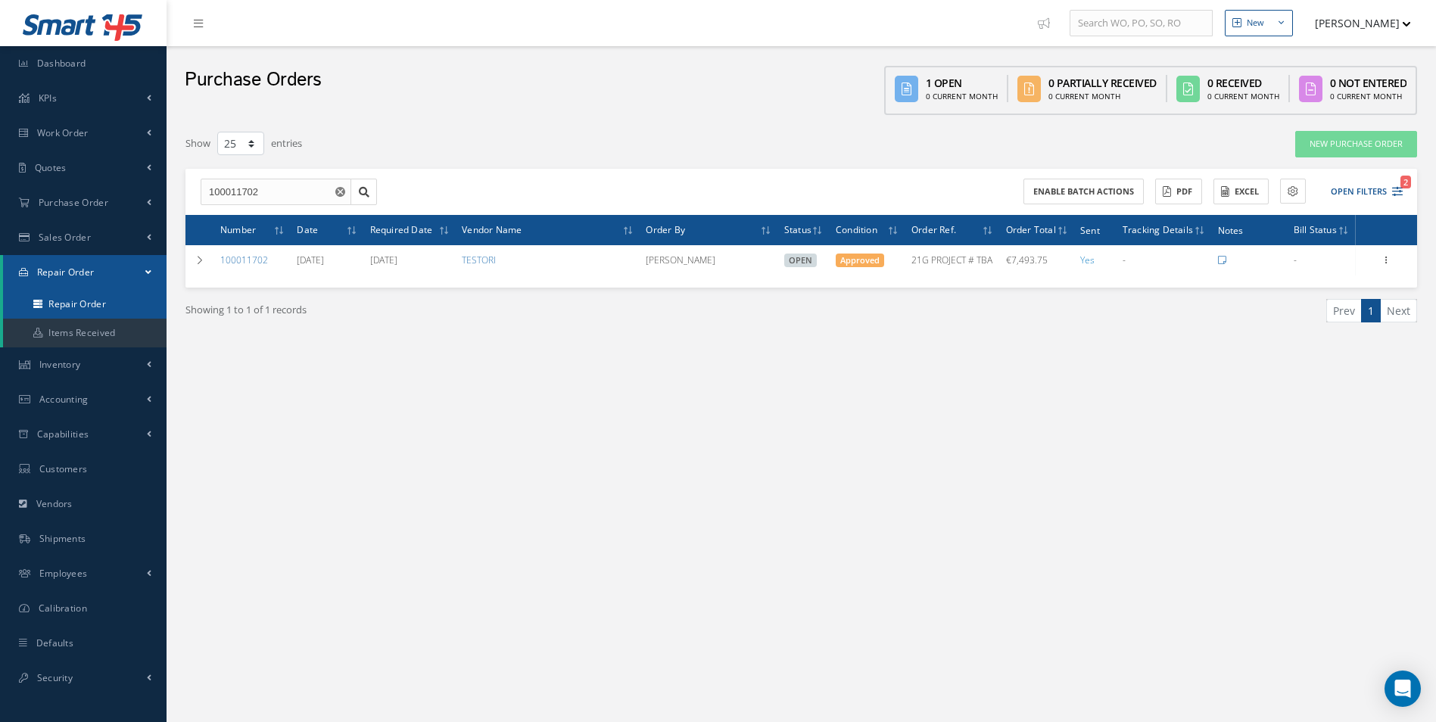
click at [93, 306] on link "Repair Order" at bounding box center [85, 304] width 164 height 29
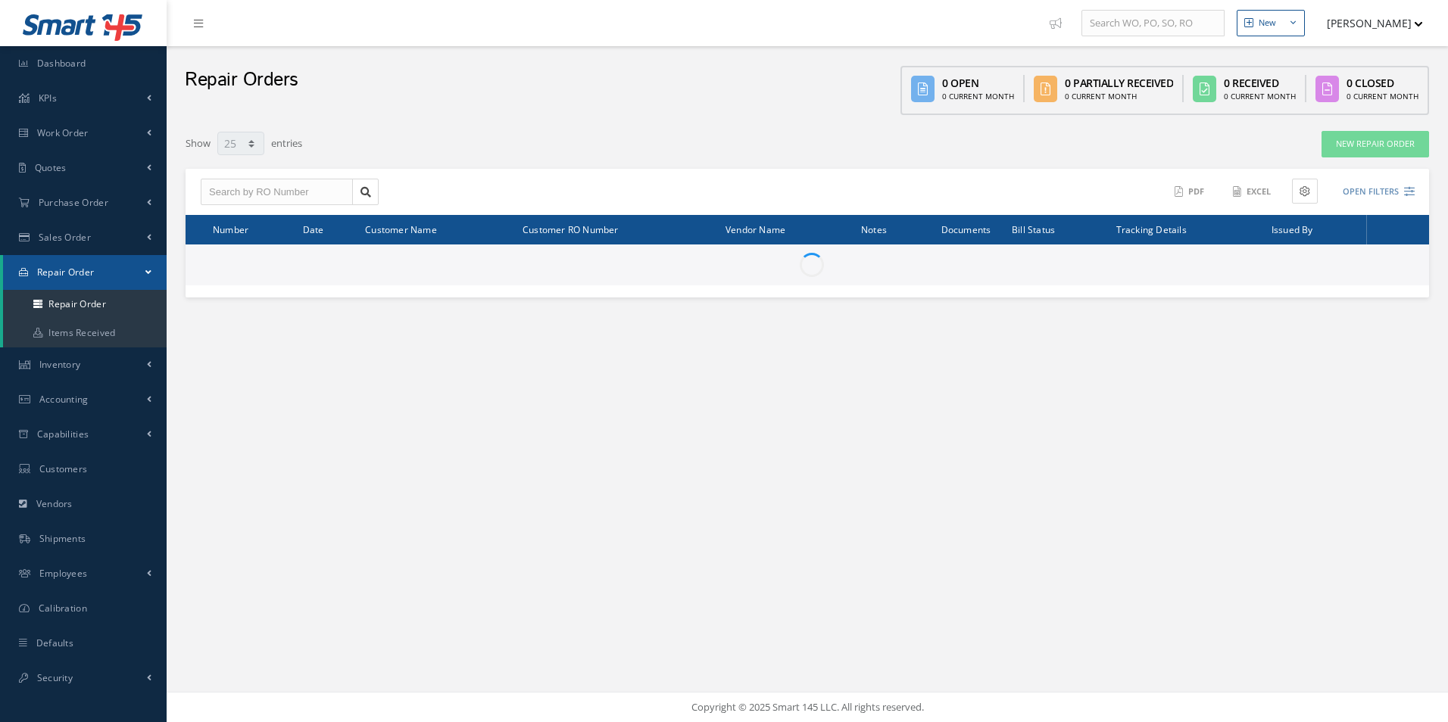
select select "25"
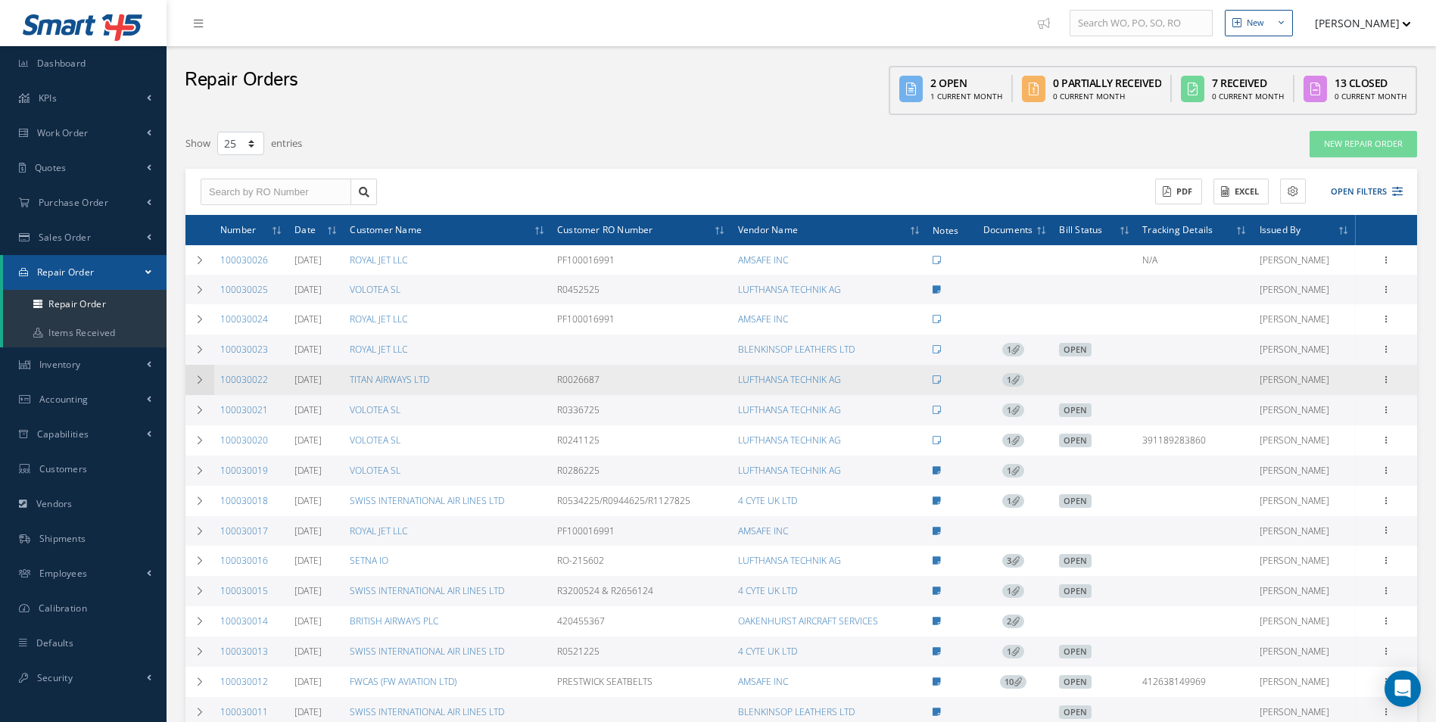
click at [200, 381] on icon at bounding box center [200, 380] width 11 height 9
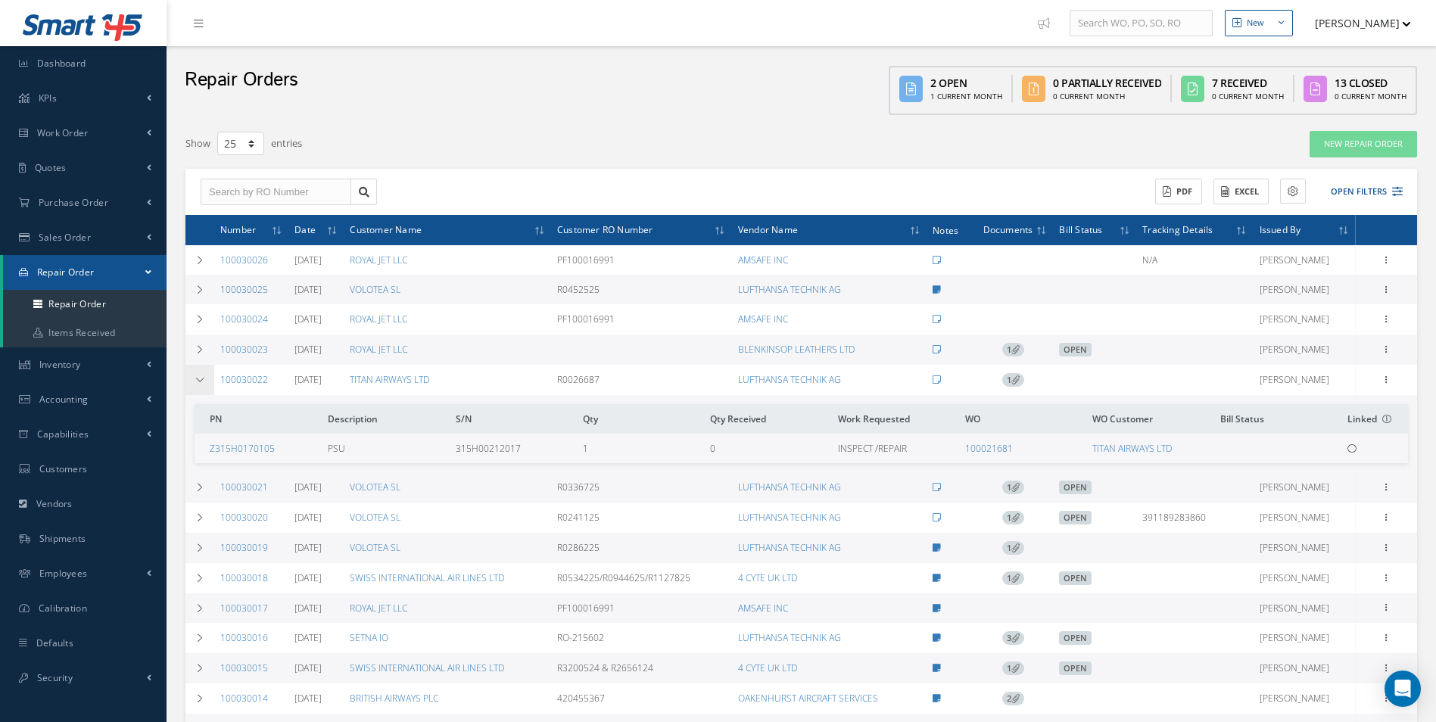
click at [201, 377] on icon at bounding box center [200, 380] width 11 height 9
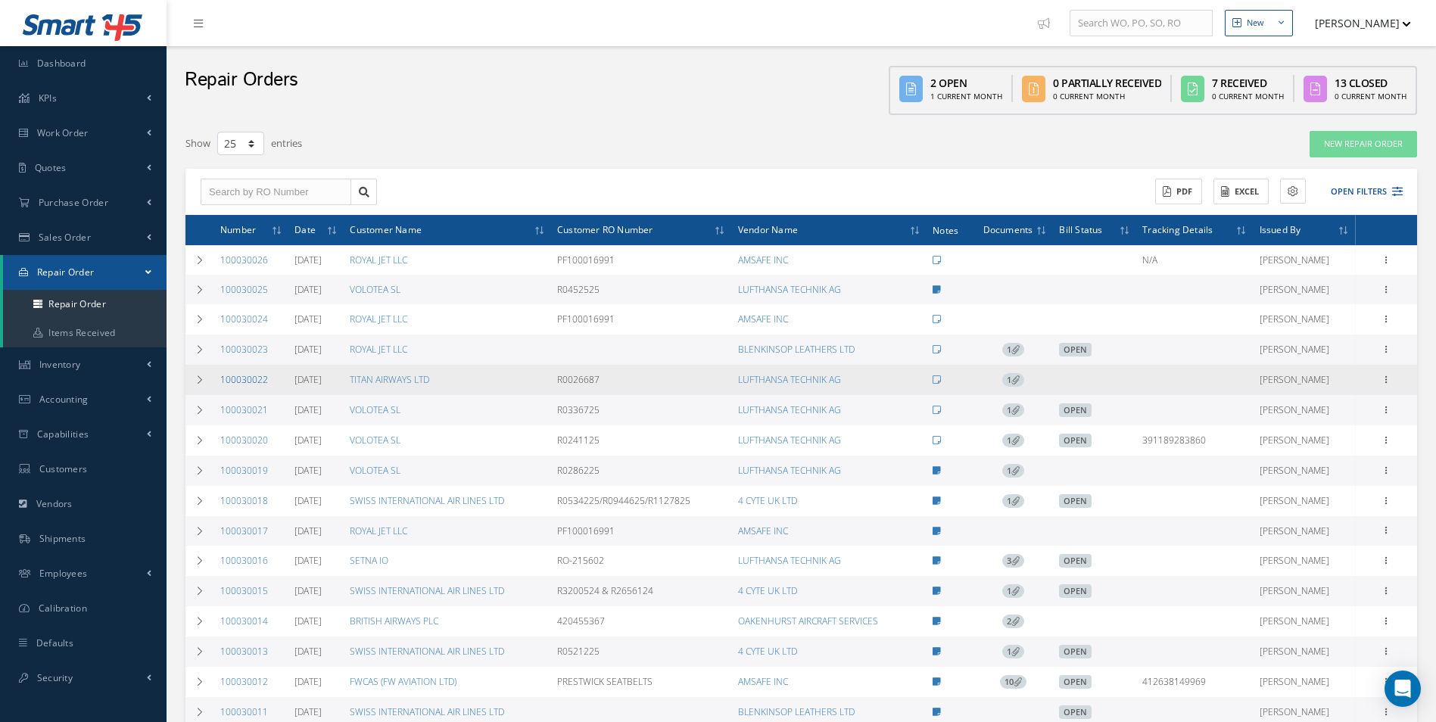
click at [244, 376] on link "100030022" at bounding box center [244, 379] width 48 height 13
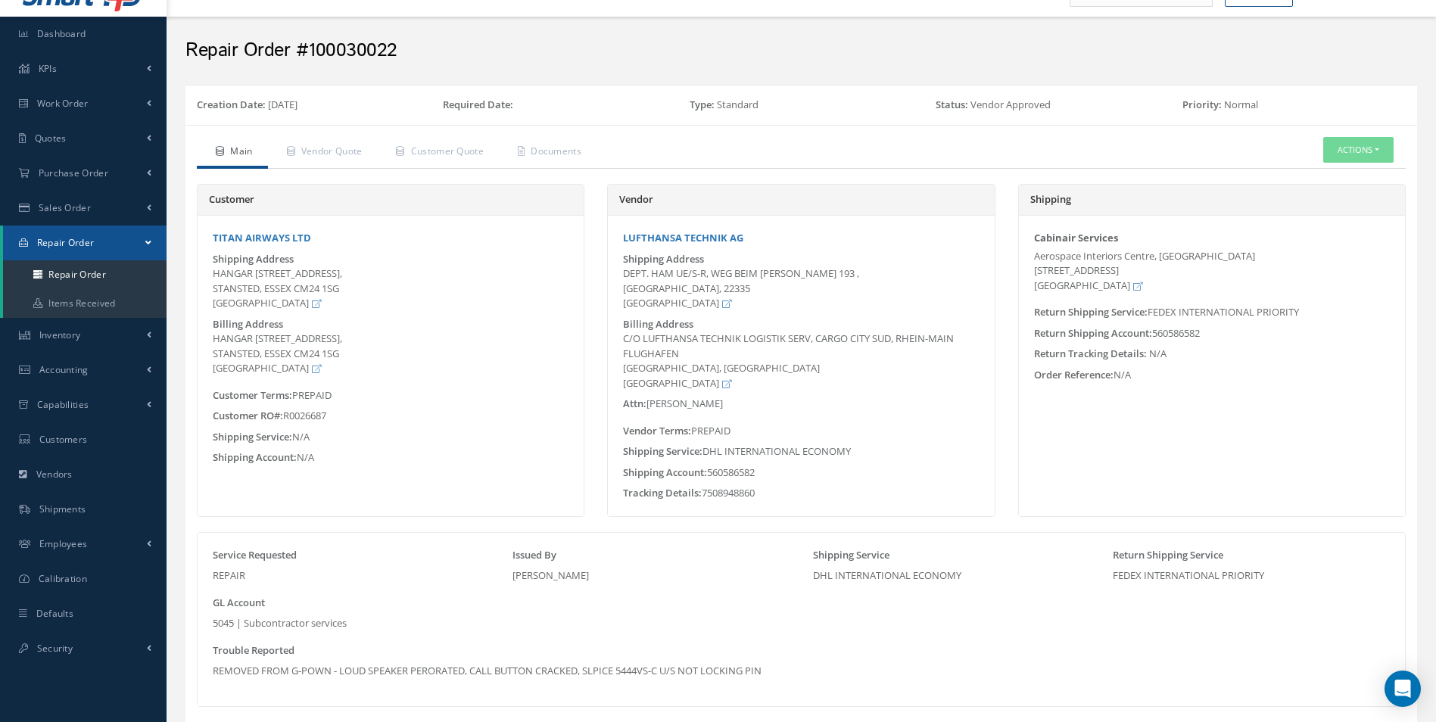
scroll to position [352, 0]
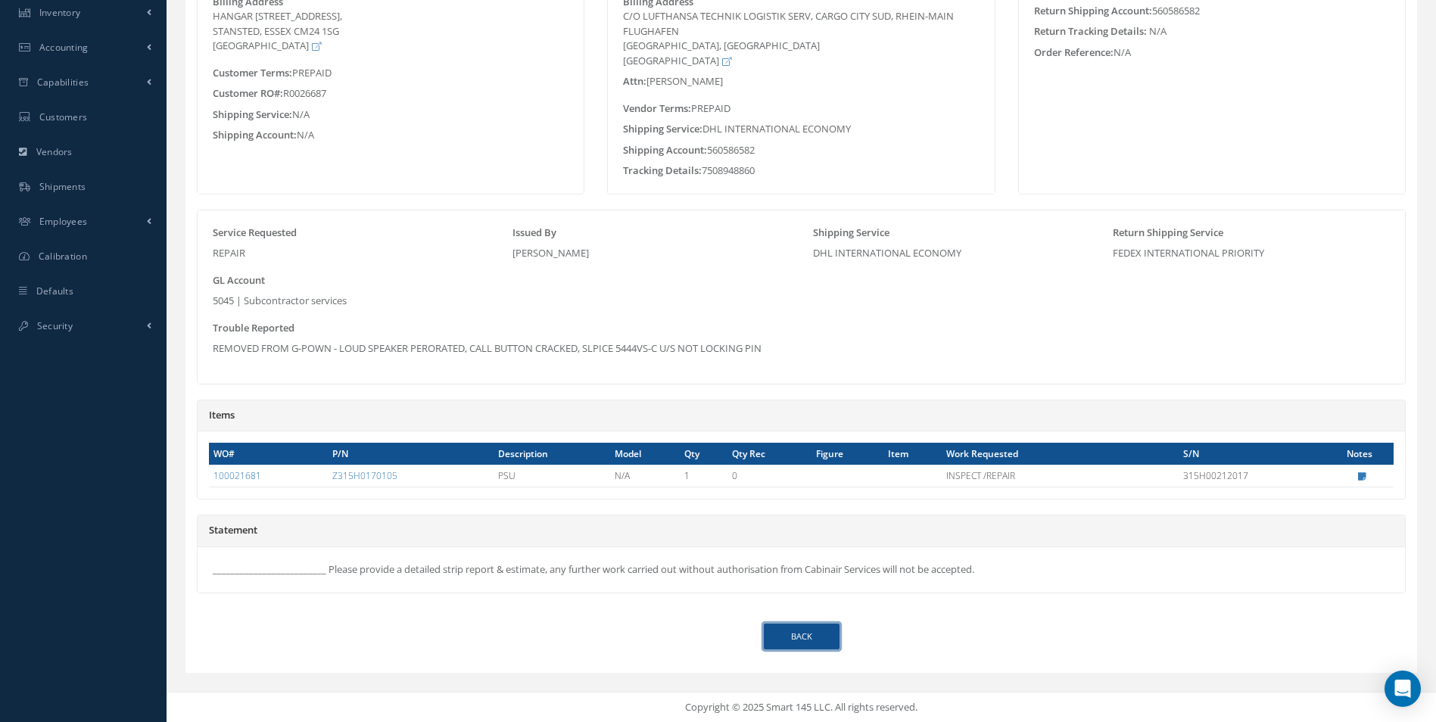
click at [824, 638] on link "Back" at bounding box center [802, 637] width 76 height 26
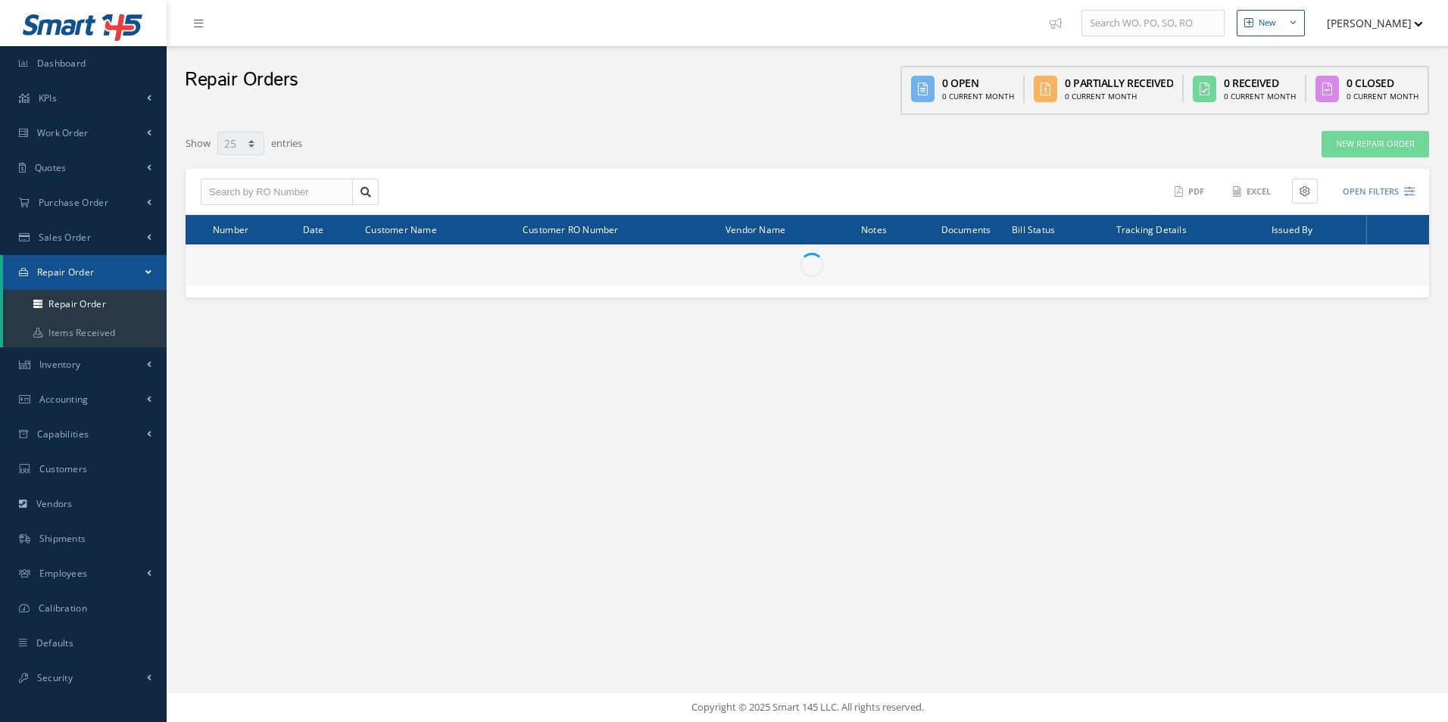
select select "25"
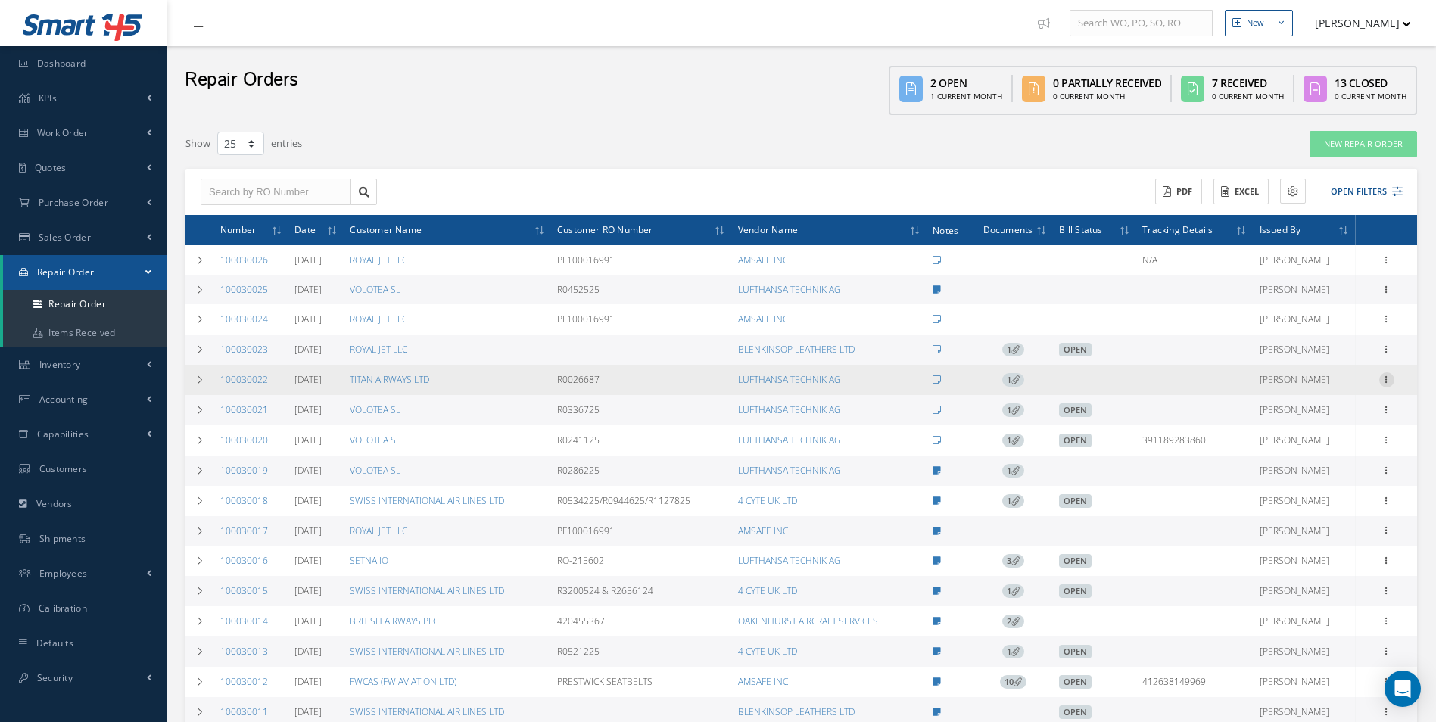
click at [1386, 379] on icon at bounding box center [1386, 378] width 15 height 12
click at [1325, 482] on link "Create Bill" at bounding box center [1318, 487] width 120 height 20
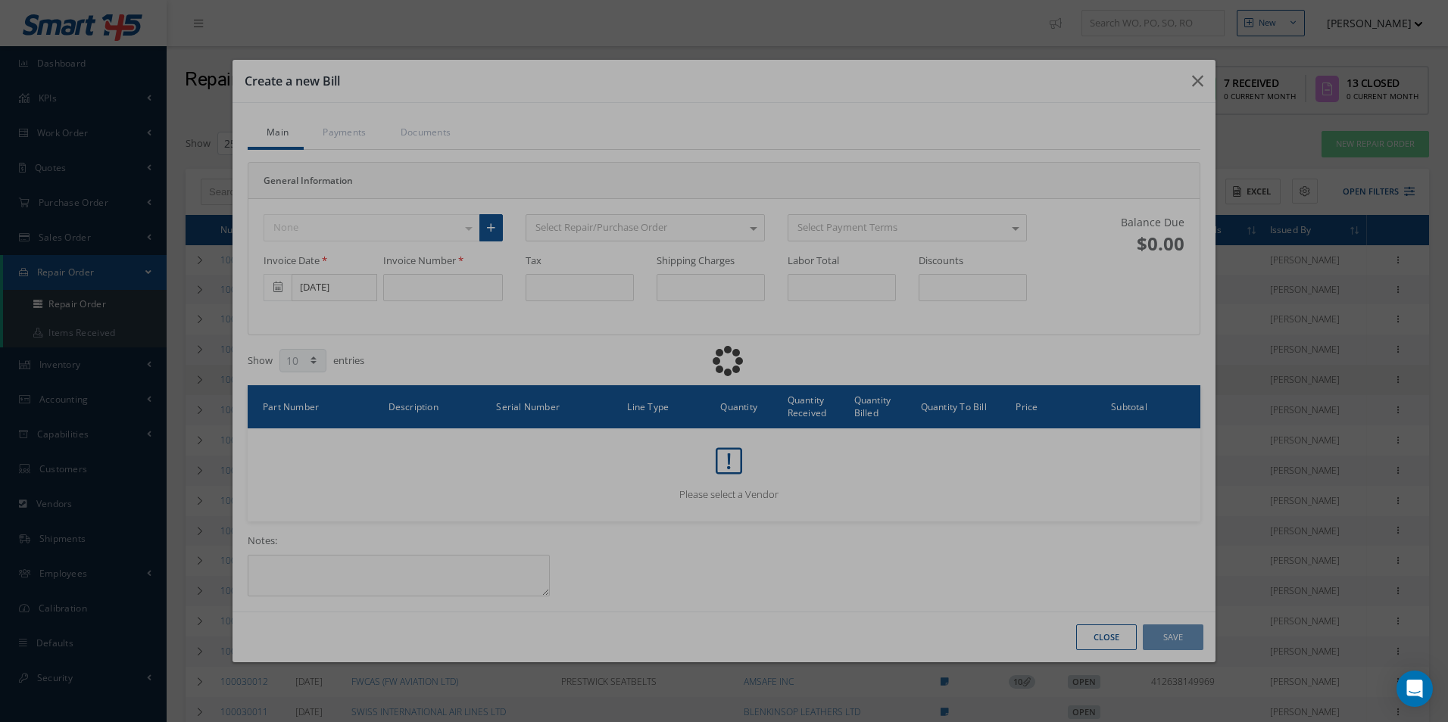
type input "0.00"
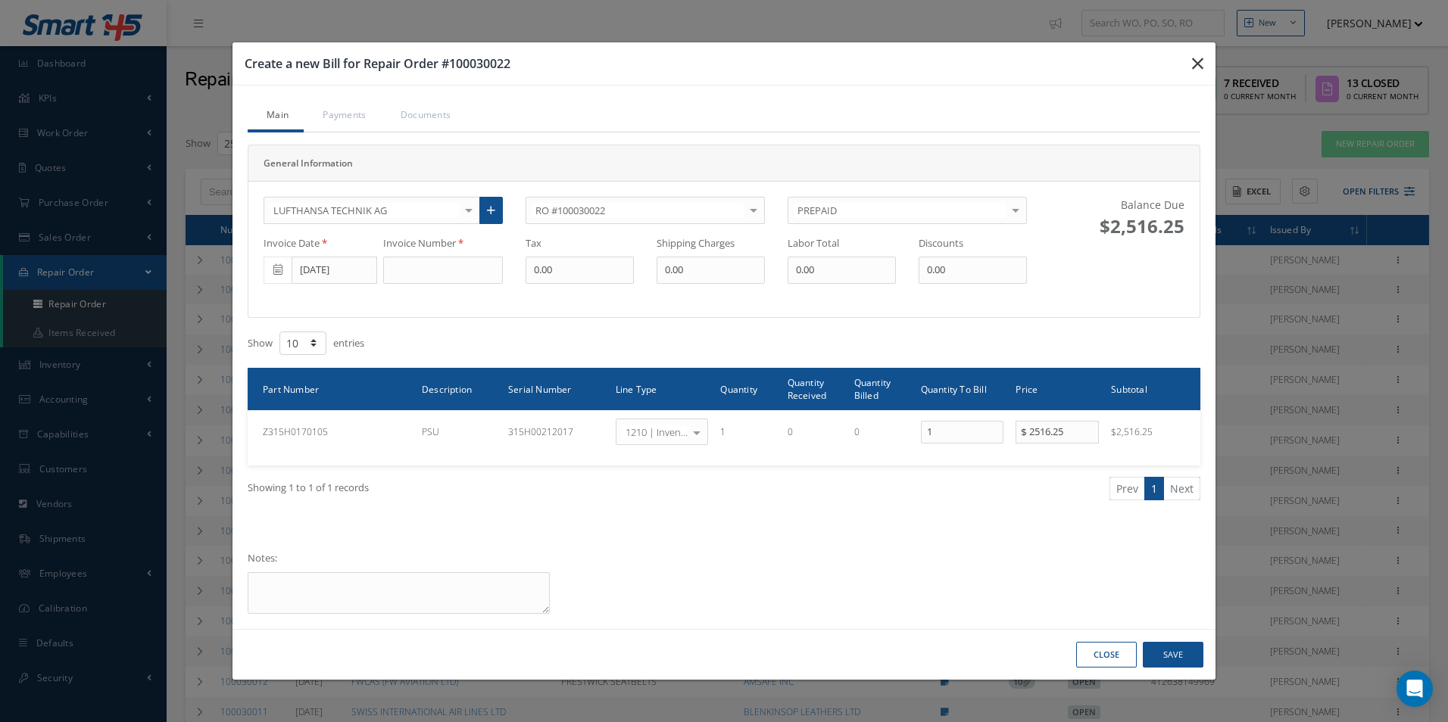
click at [1192, 71] on icon "button" at bounding box center [1197, 64] width 11 height 18
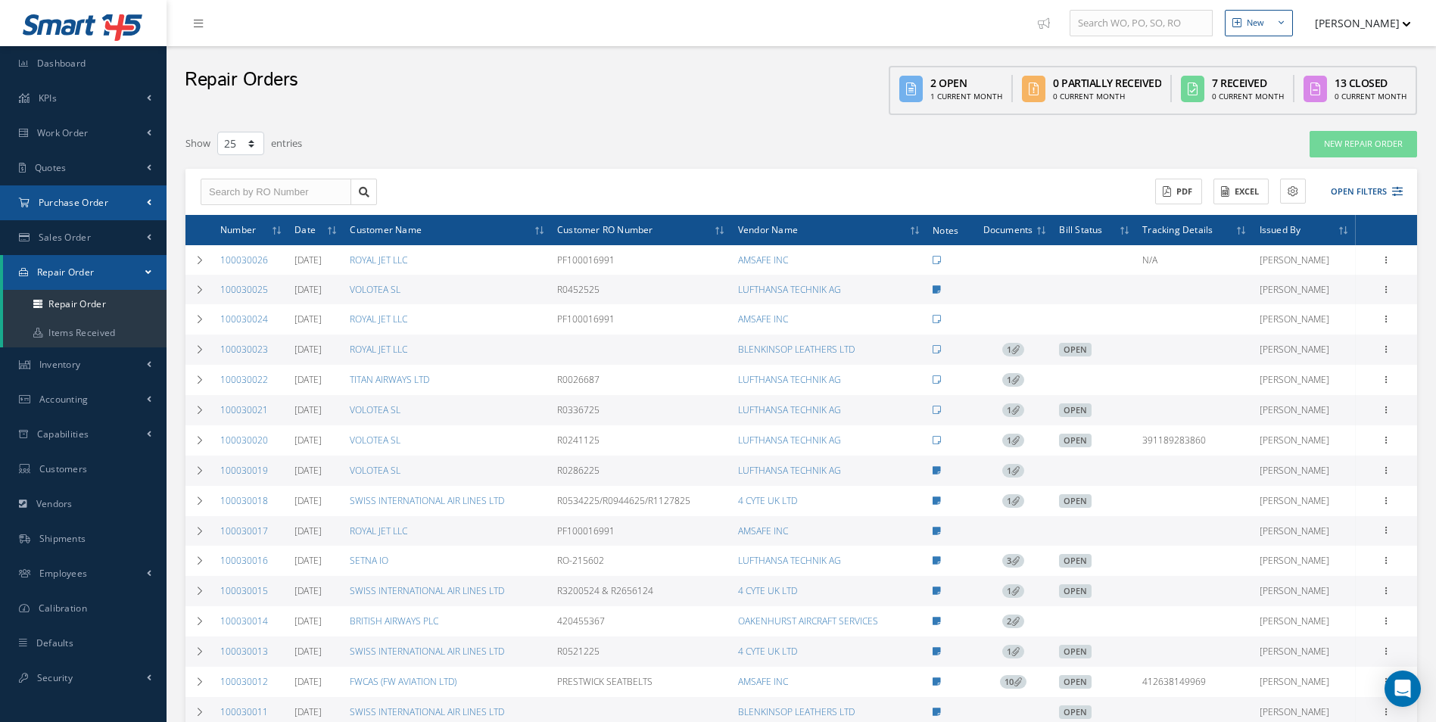
click at [139, 207] on link "Purchase Order" at bounding box center [83, 202] width 167 height 35
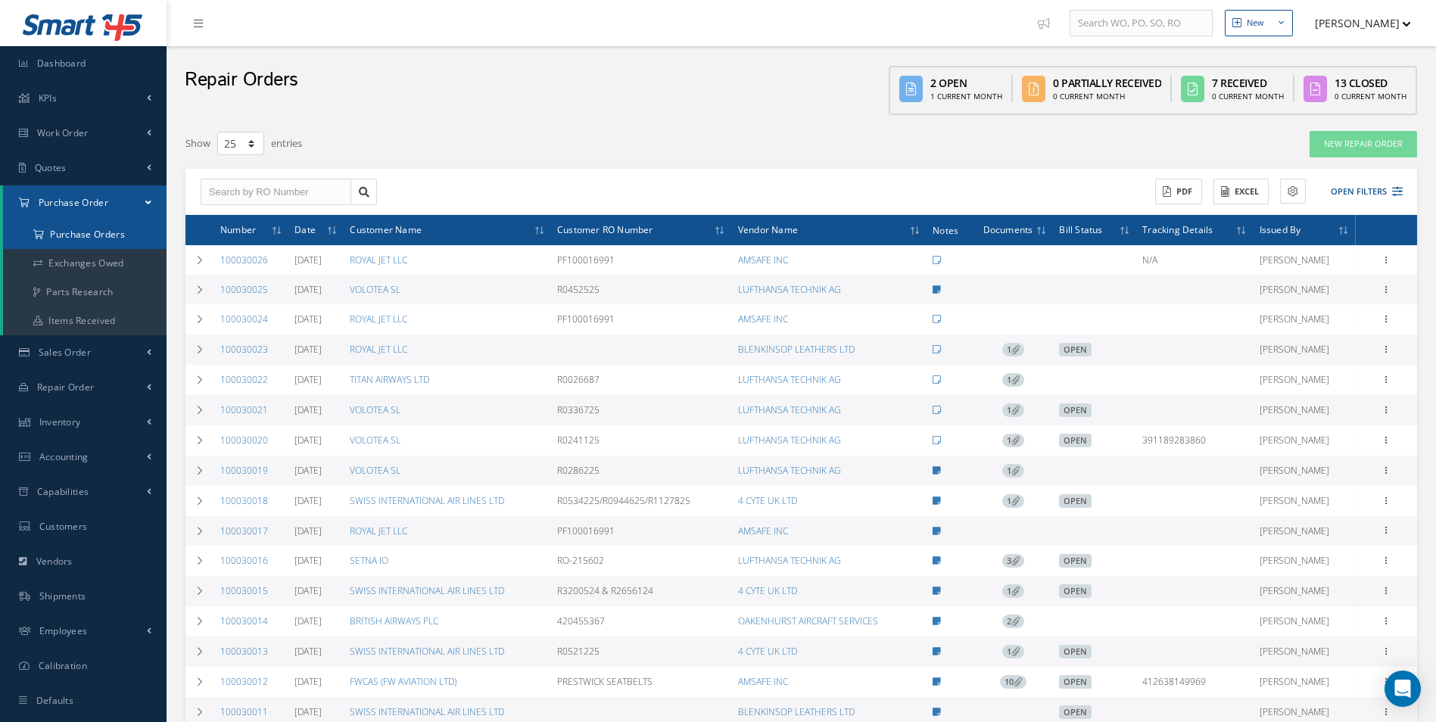
click at [123, 235] on a=1&status_id=2&status_id=3&status_id=5&collapsedFilters"] "Purchase Orders" at bounding box center [85, 234] width 164 height 29
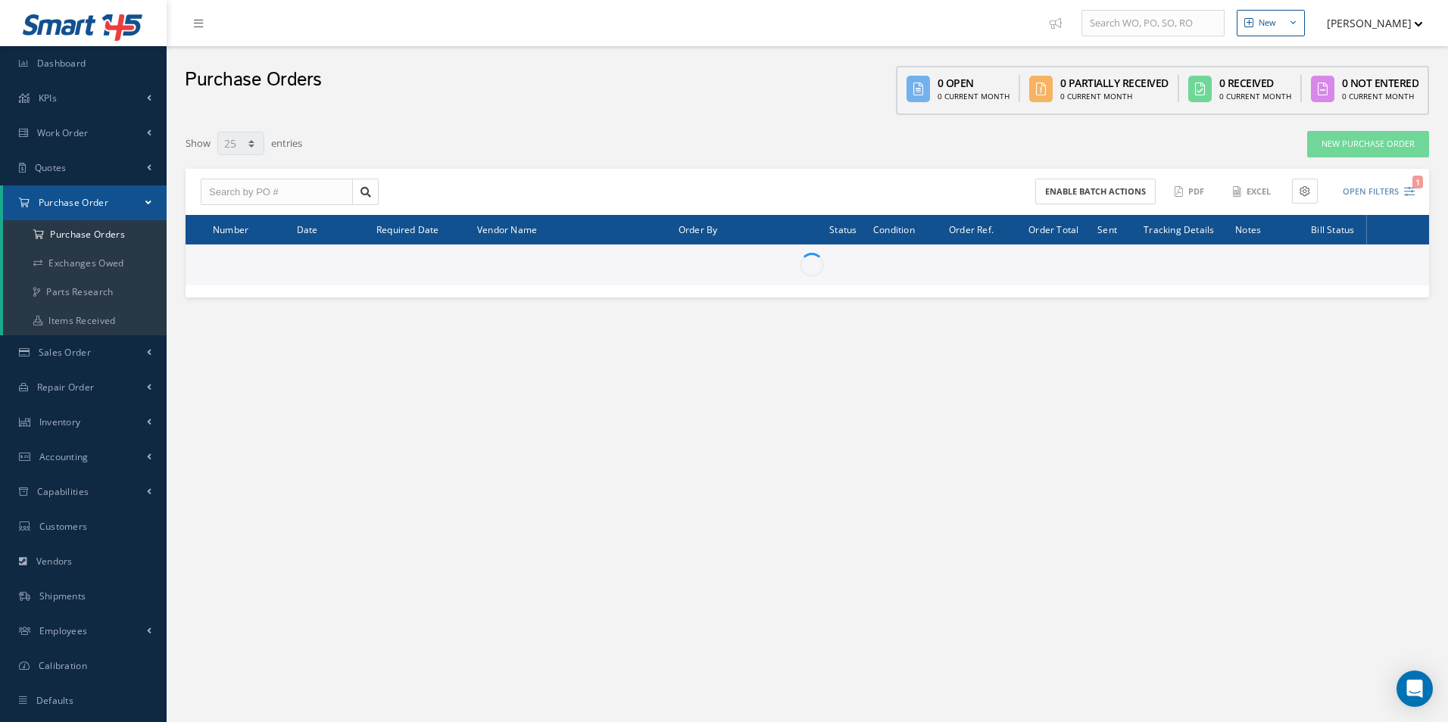
select select "25"
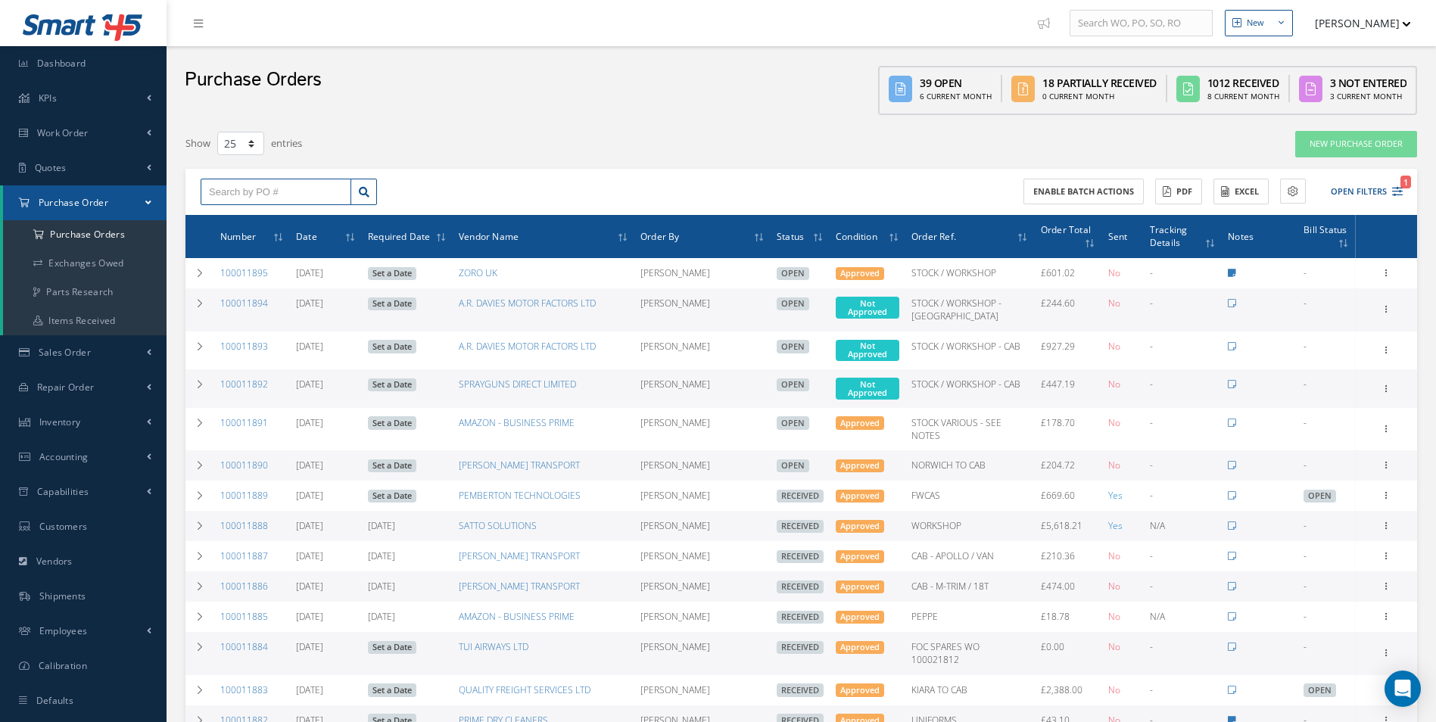
click at [266, 192] on input "text" at bounding box center [276, 192] width 151 height 27
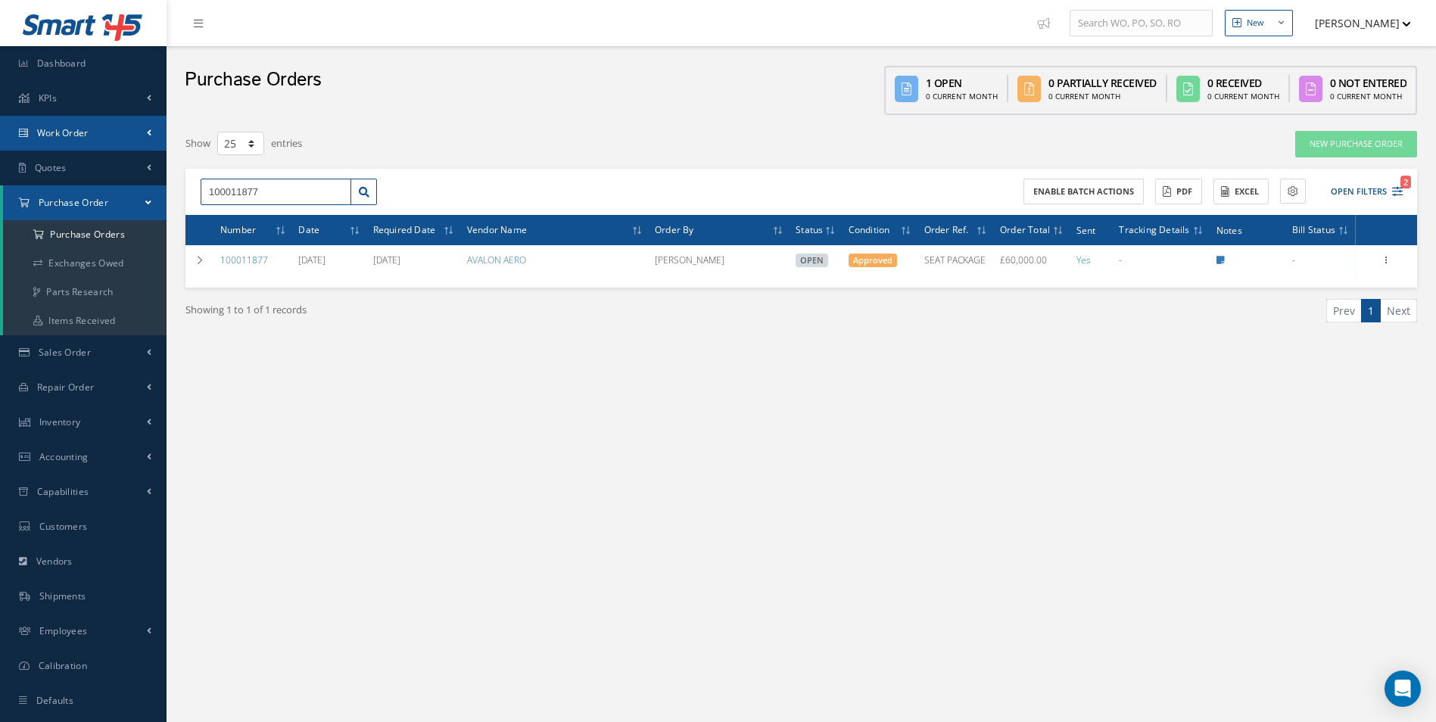
drag, startPoint x: 274, startPoint y: 194, endPoint x: 0, endPoint y: 139, distance: 279.4
click at [0, 142] on html "Smart 145 Dashboard KPIs Work Order Accounting Work Order Work Order Work Order…" at bounding box center [718, 361] width 1436 height 722
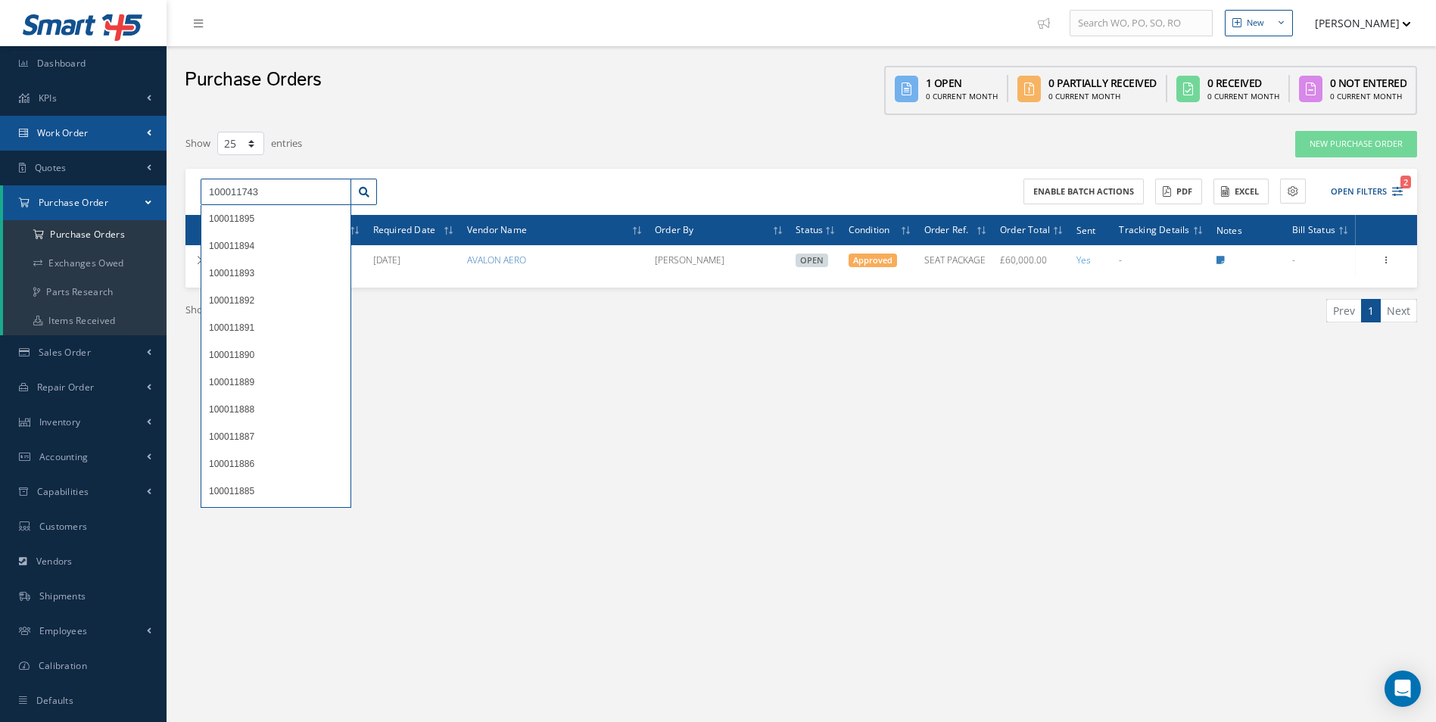
type input "100011743"
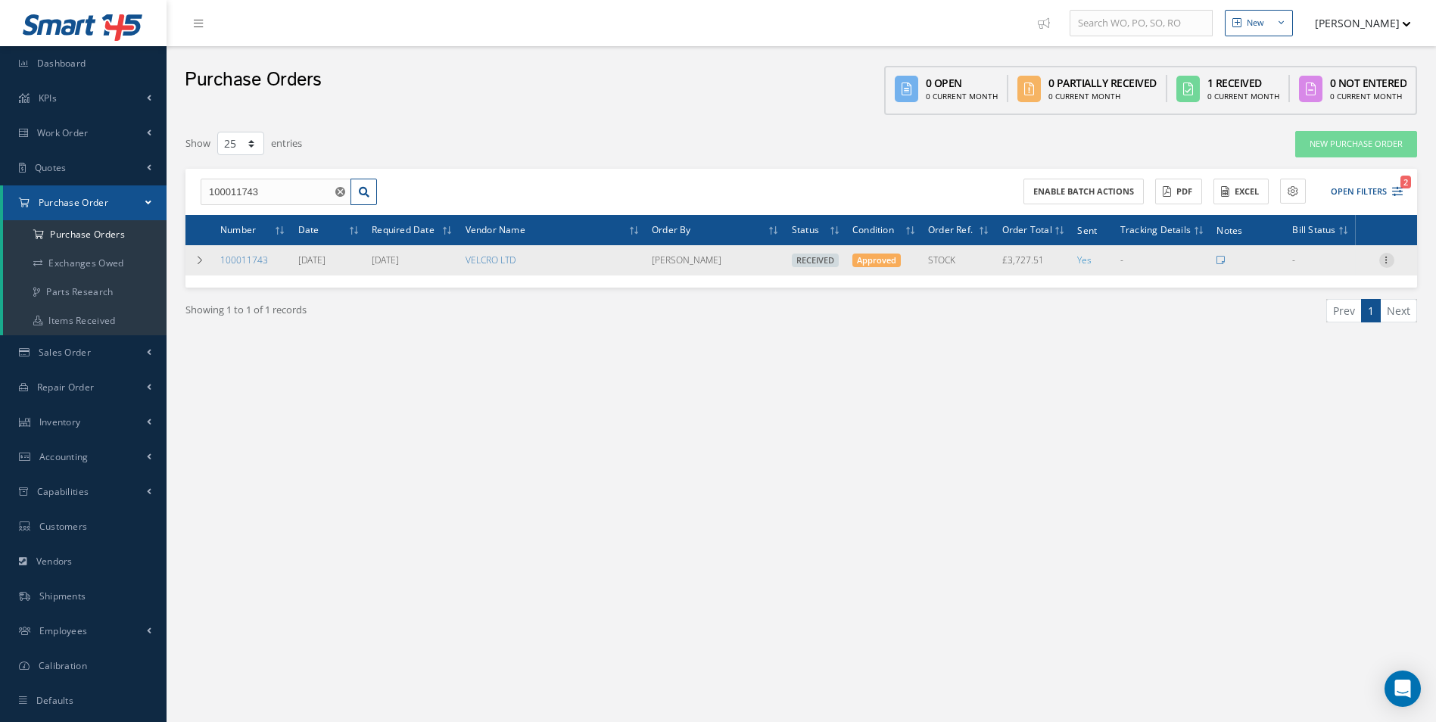
click at [1388, 258] on icon at bounding box center [1386, 259] width 15 height 12
click at [1336, 332] on link "Create Bill" at bounding box center [1318, 329] width 120 height 20
type input "621.26"
type input "12.00"
type input "0.00"
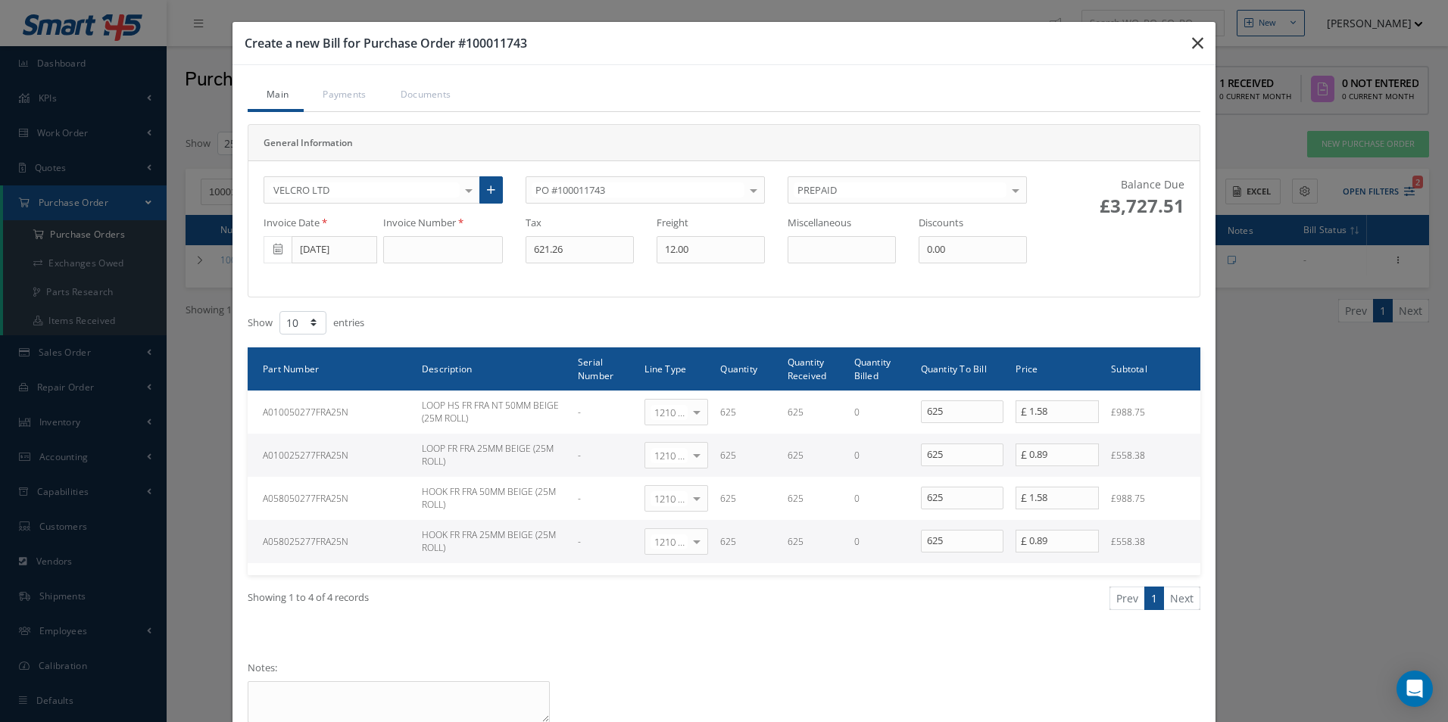
click at [1194, 38] on icon "button" at bounding box center [1197, 43] width 11 height 18
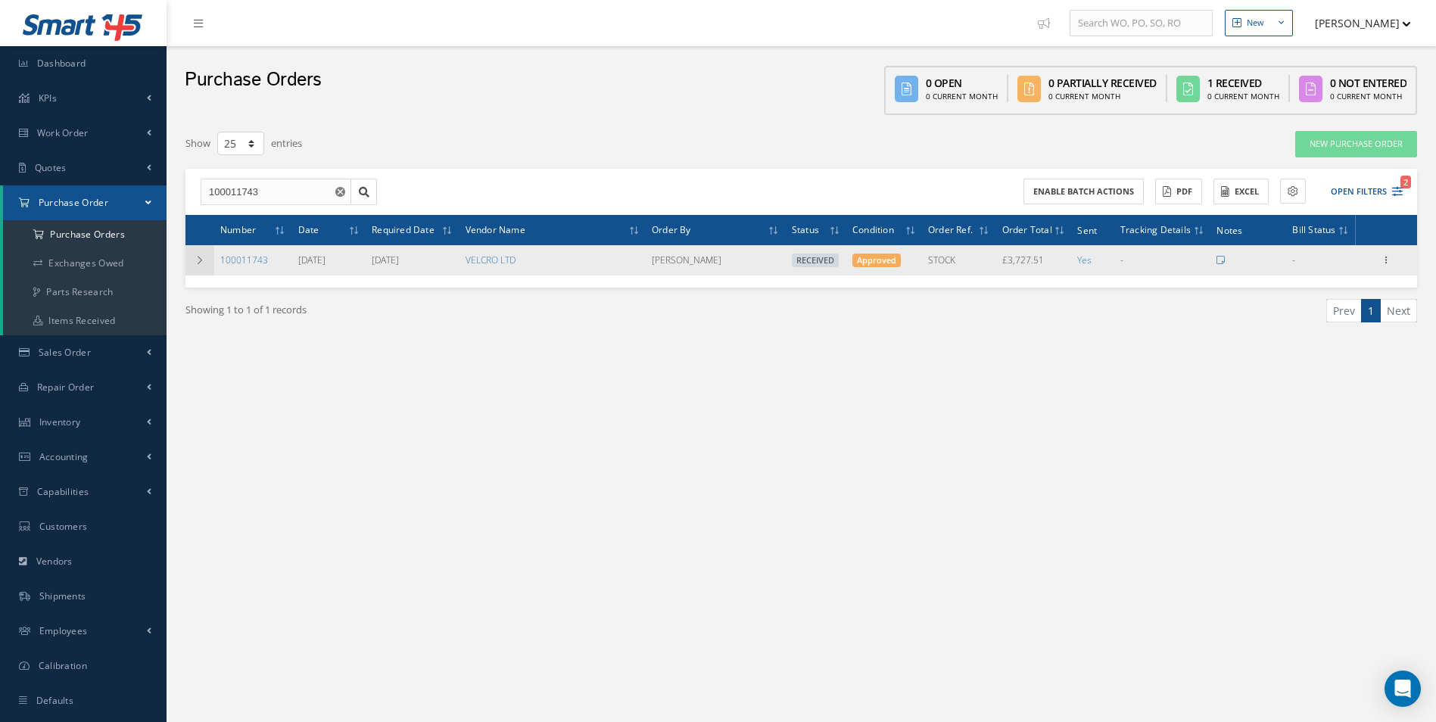
click at [202, 265] on icon at bounding box center [200, 260] width 11 height 9
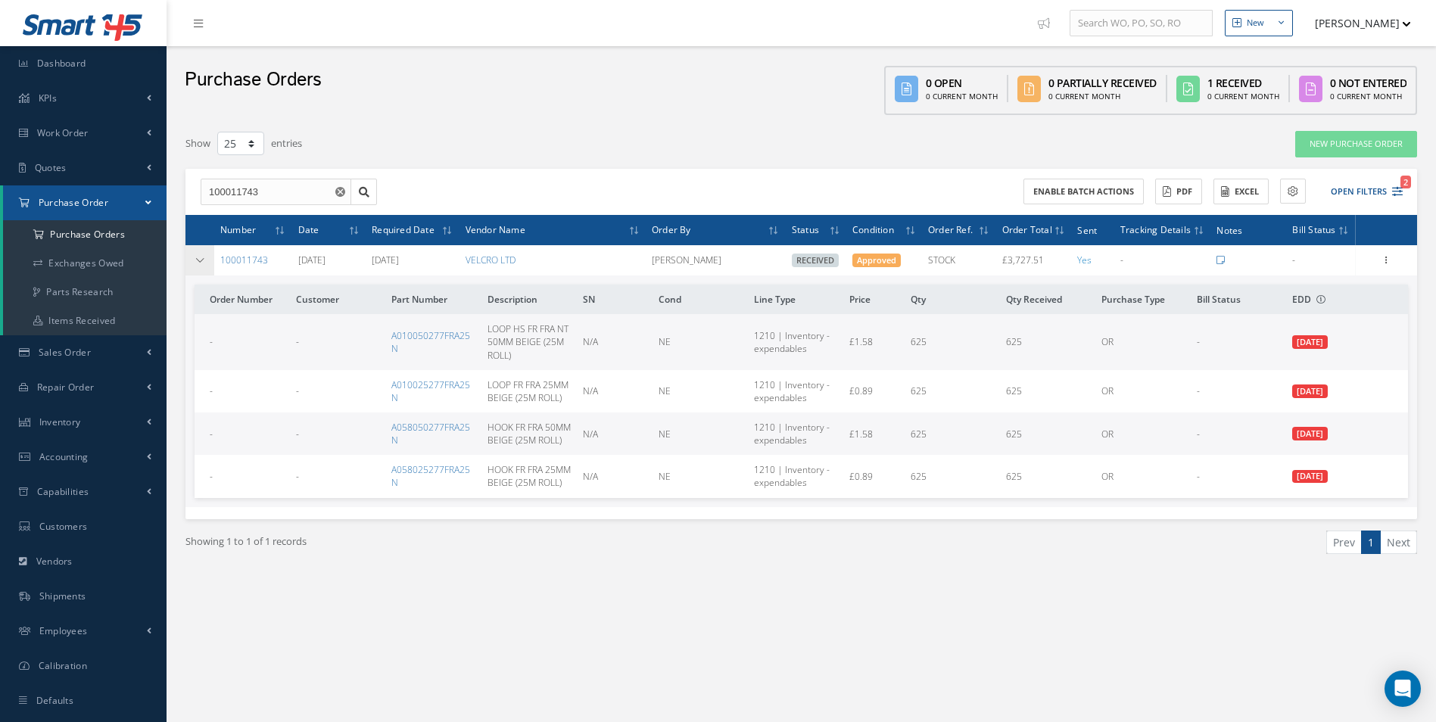
click at [201, 265] on icon at bounding box center [200, 260] width 11 height 9
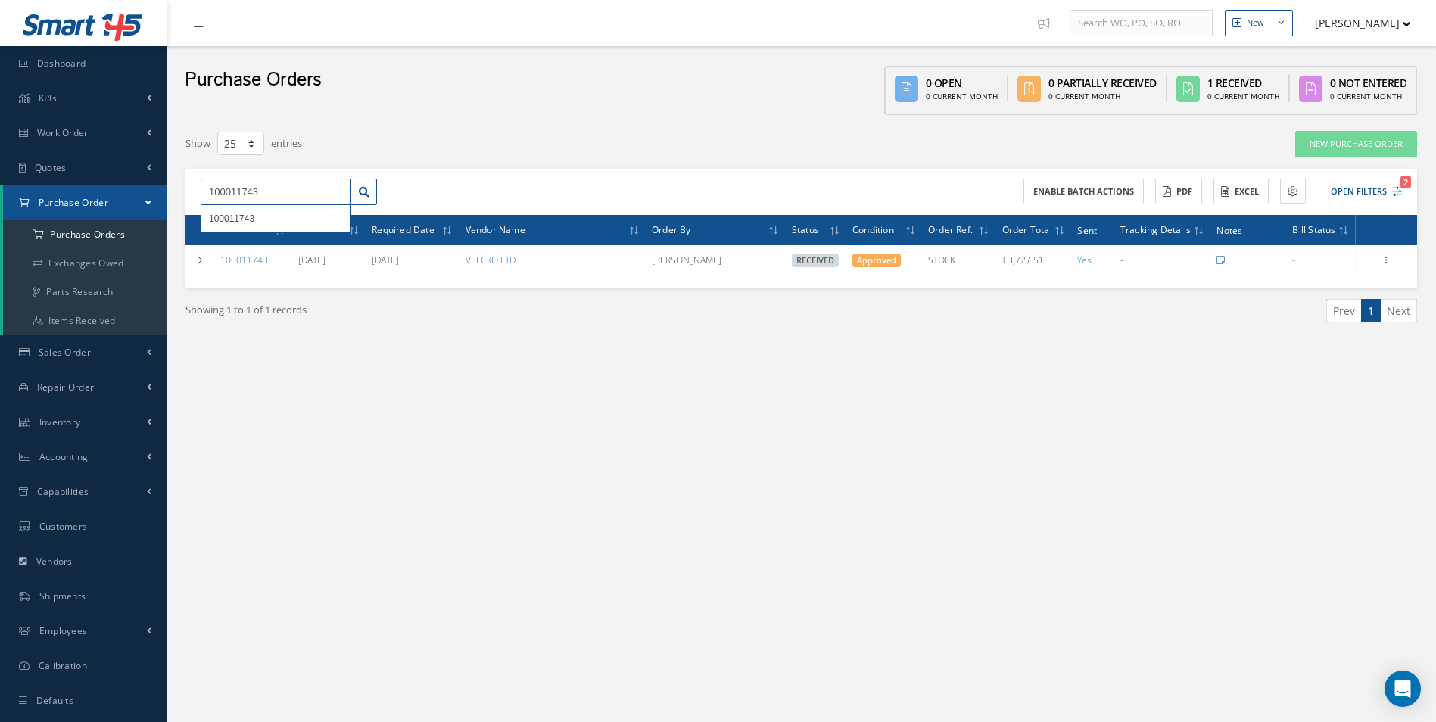
drag, startPoint x: 294, startPoint y: 202, endPoint x: 246, endPoint y: 199, distance: 47.8
click at [246, 199] on input "100011743" at bounding box center [276, 192] width 151 height 27
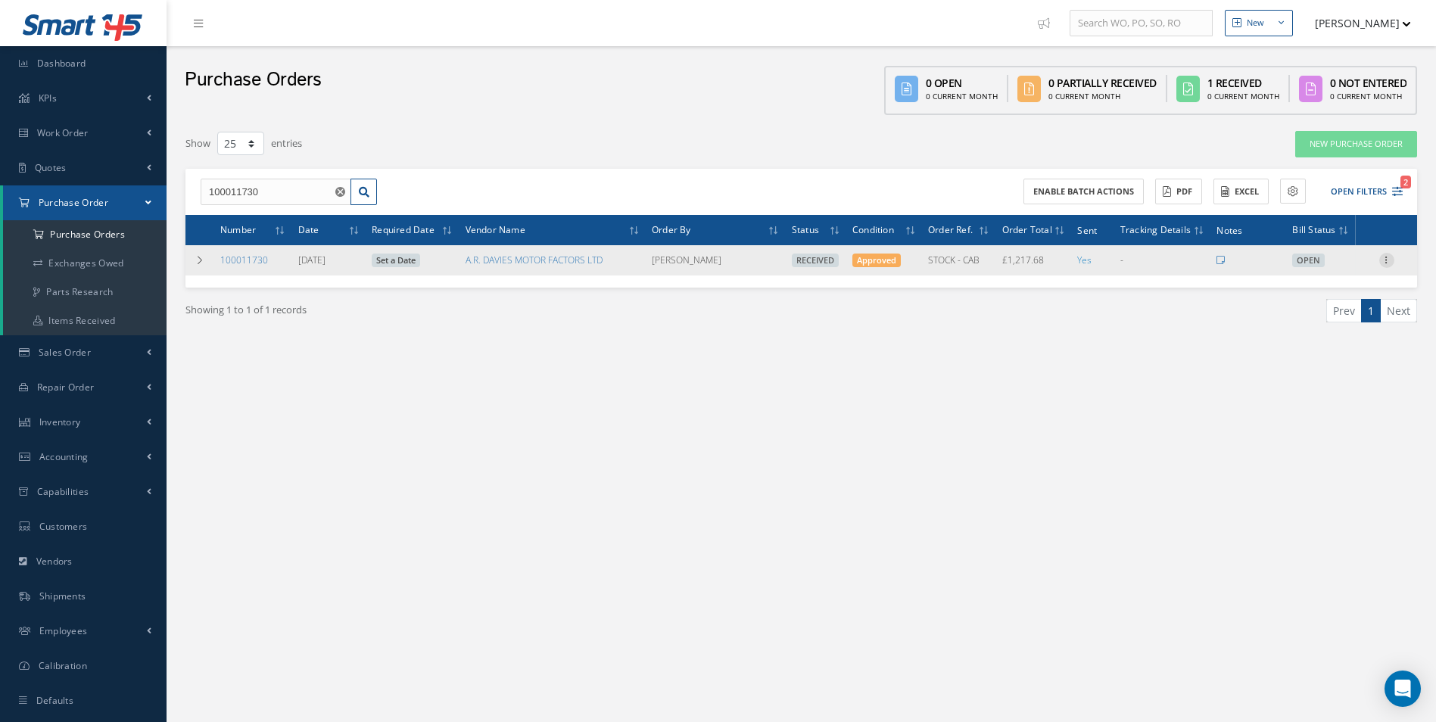
click at [1382, 257] on icon at bounding box center [1386, 259] width 15 height 12
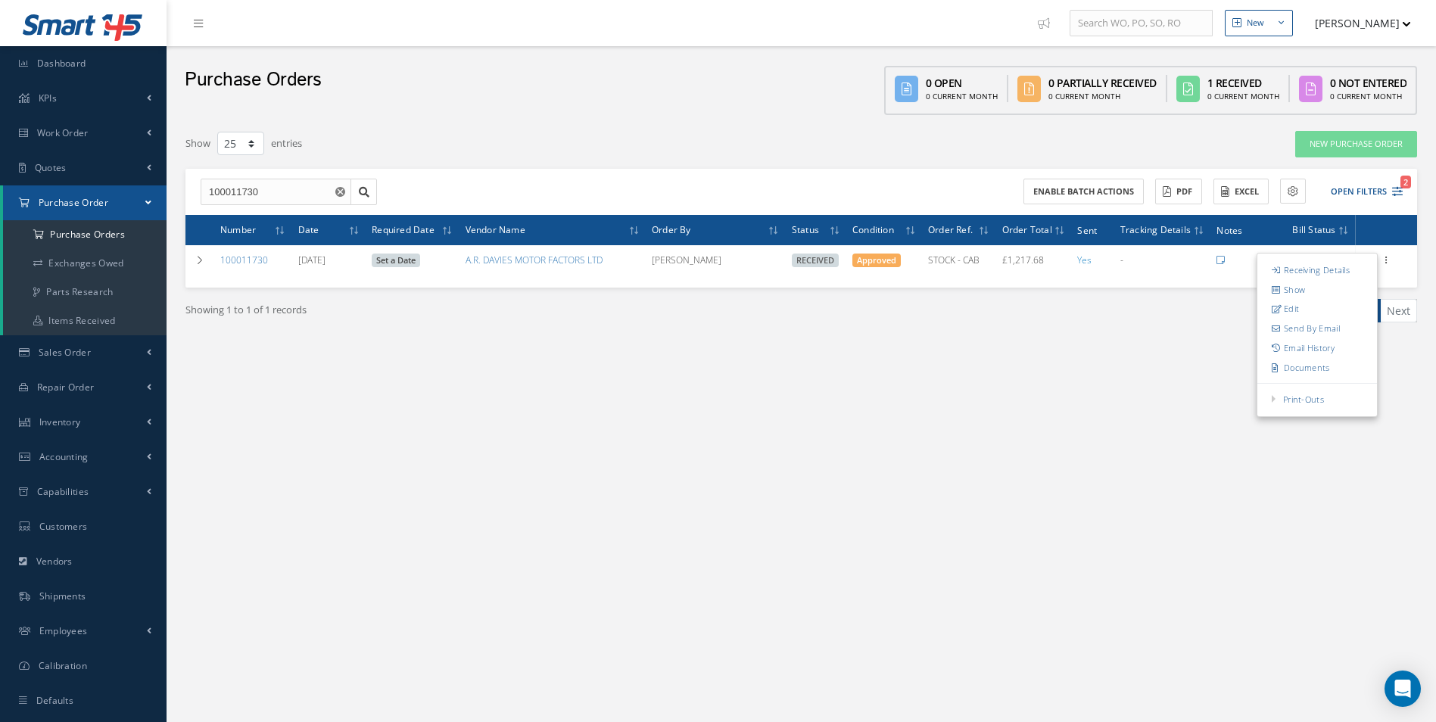
click at [1018, 442] on div "New New Work Order New Purchase Order New Customer Quote New Sales Order New Re…" at bounding box center [802, 376] width 1270 height 753
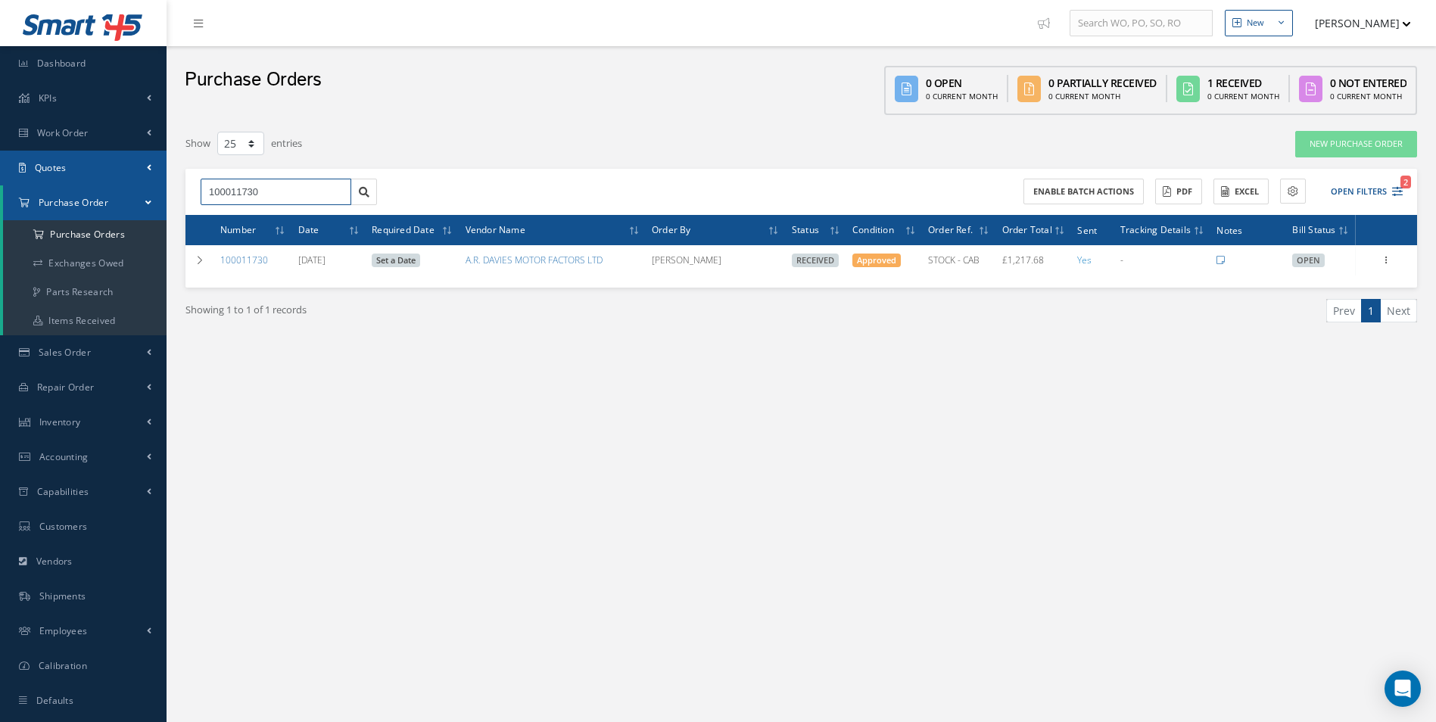
drag, startPoint x: 273, startPoint y: 192, endPoint x: 0, endPoint y: 159, distance: 274.5
click at [0, 158] on html "Smart 145 Dashboard KPIs Work Order Accounting Work Order Work Order Work Order…" at bounding box center [718, 361] width 1436 height 722
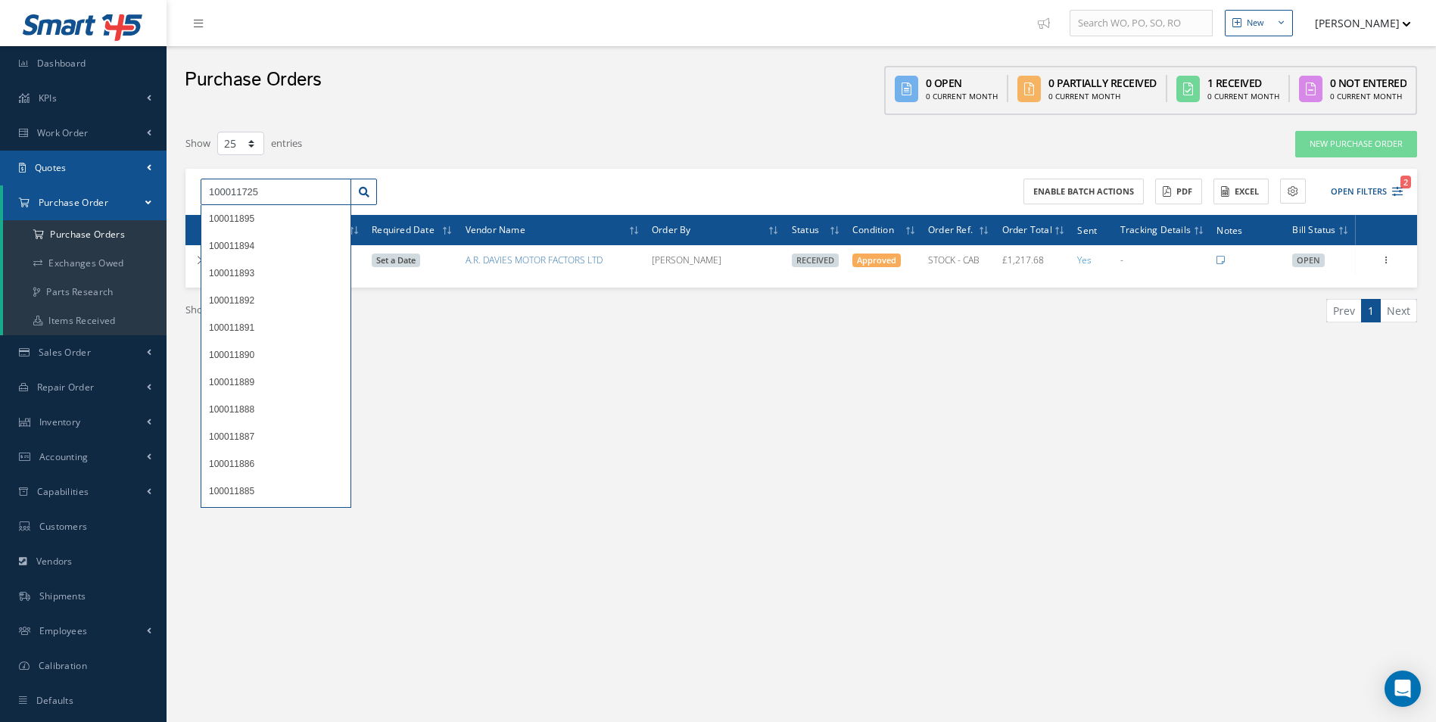
type input "100011725"
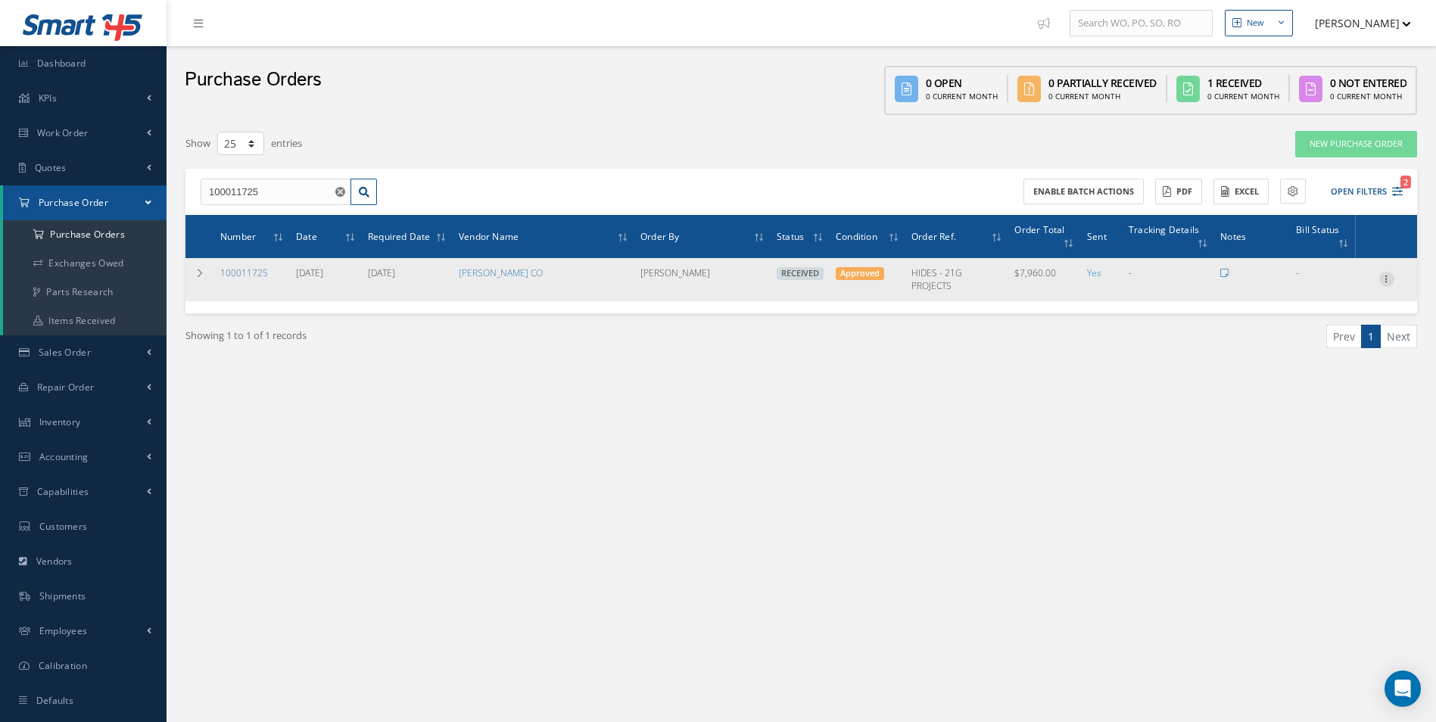
click at [1389, 276] on icon at bounding box center [1386, 278] width 15 height 12
click at [1332, 341] on link "Create Bill" at bounding box center [1318, 348] width 120 height 20
type input "0.00"
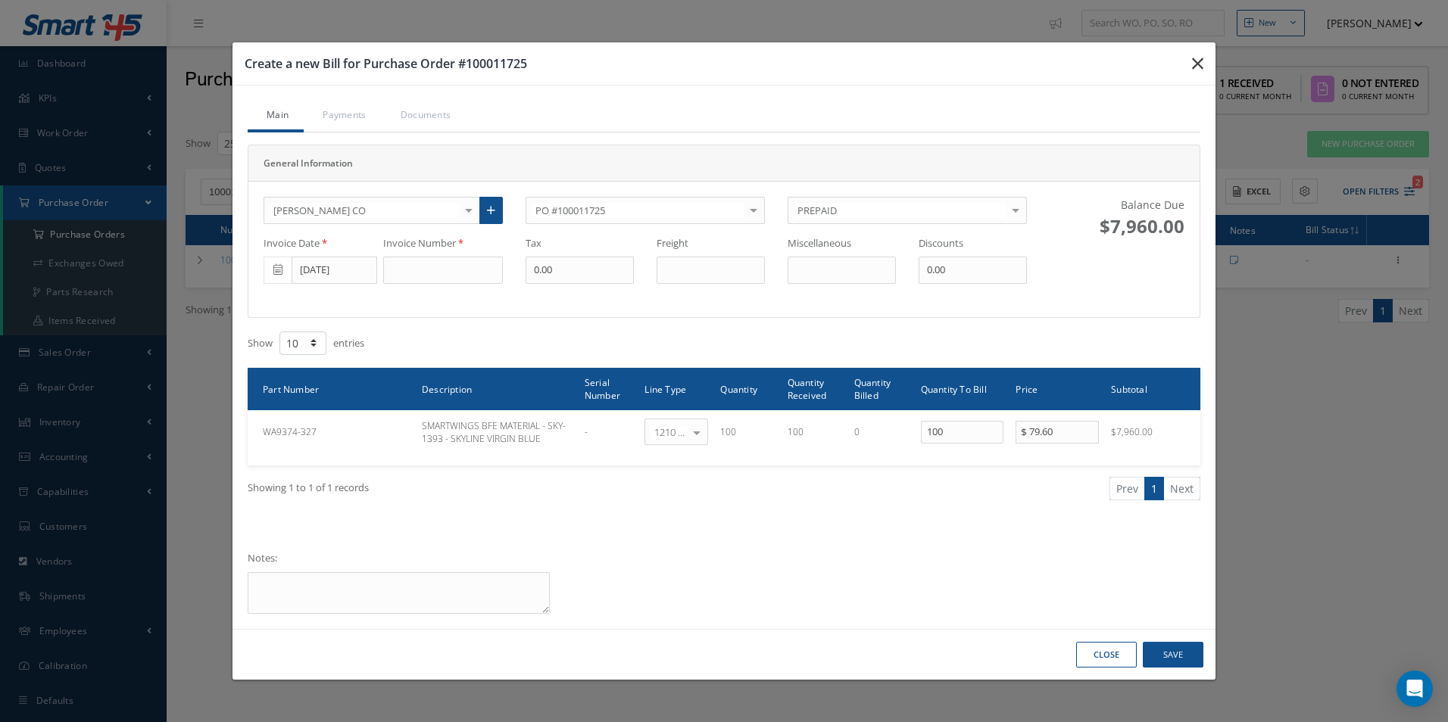
click at [1203, 56] on button "button" at bounding box center [1198, 63] width 36 height 42
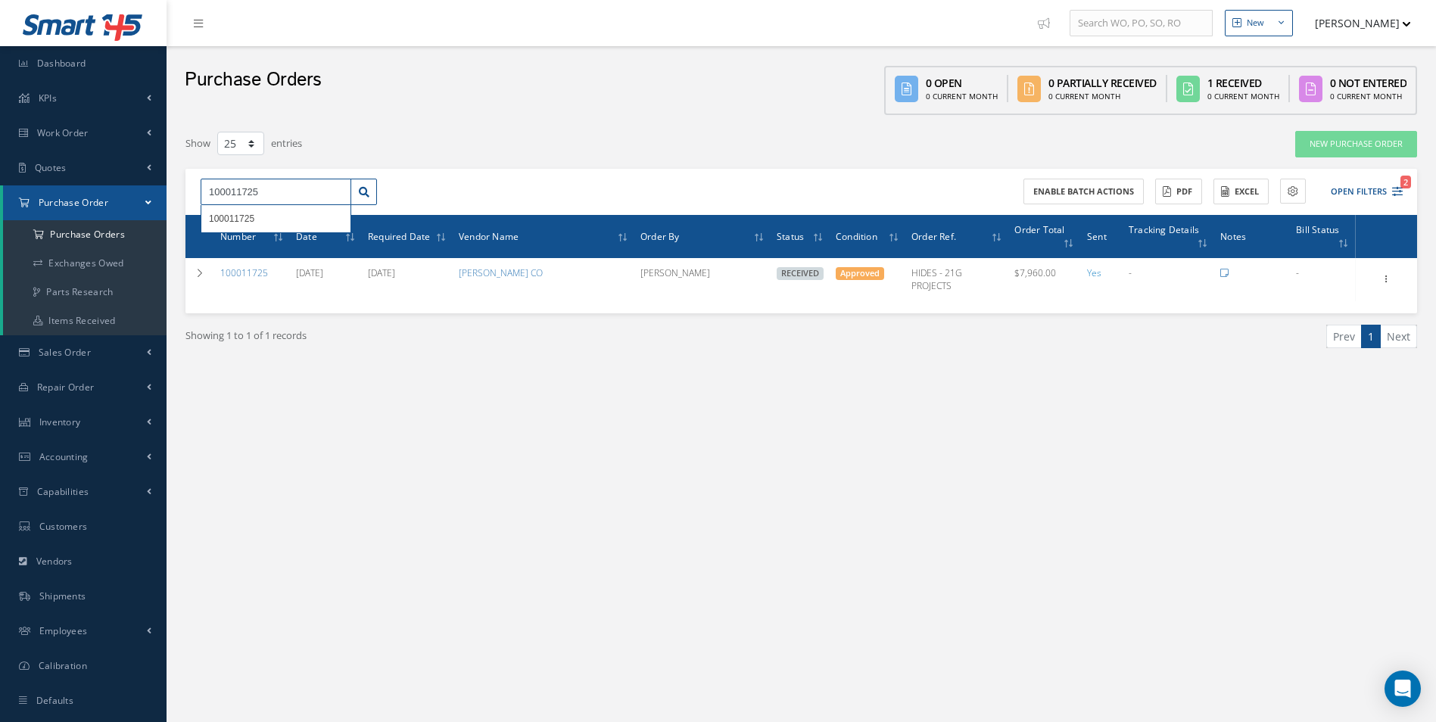
drag, startPoint x: 253, startPoint y: 197, endPoint x: 0, endPoint y: 164, distance: 255.1
click at [0, 164] on html "Smart 145 Dashboard KPIs Work Order Accounting Work Order Work Order Work Order…" at bounding box center [718, 361] width 1436 height 722
type input "5"
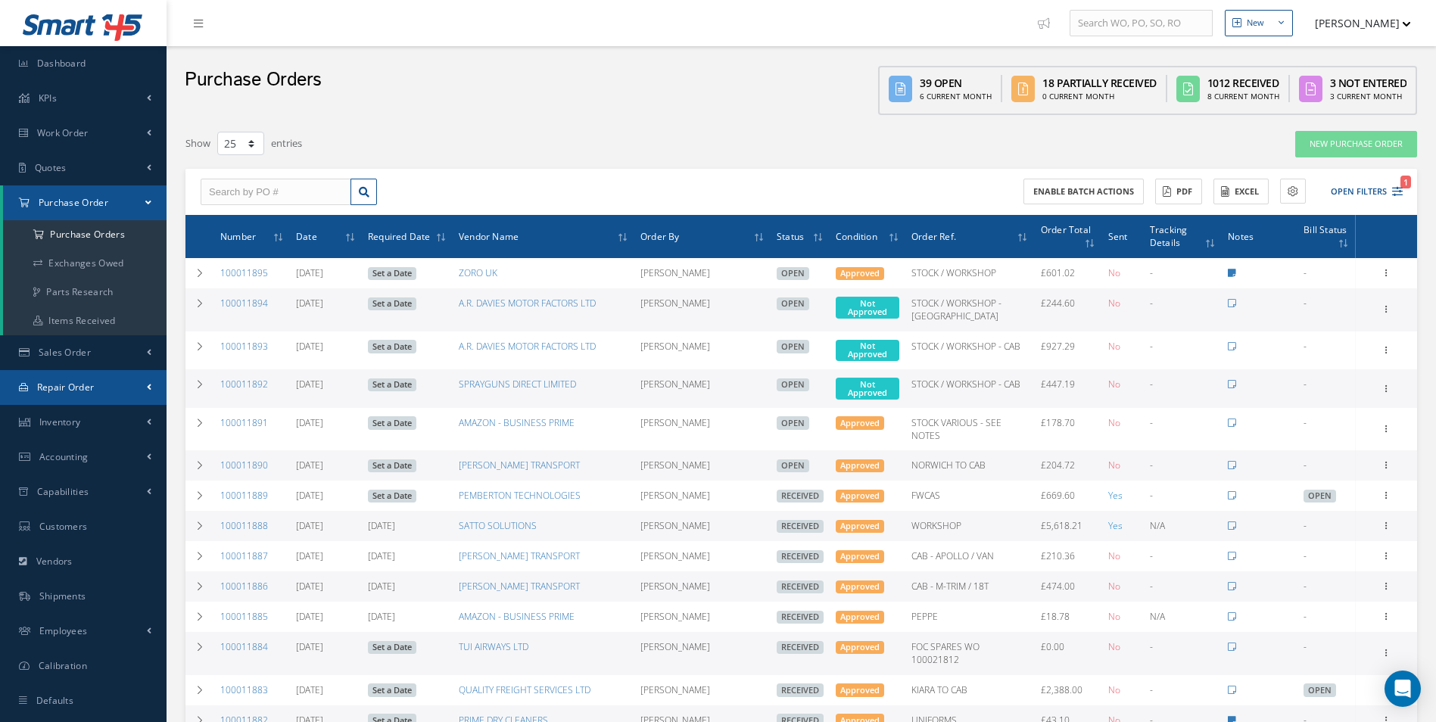
click at [67, 390] on span "Repair Order" at bounding box center [66, 387] width 58 height 13
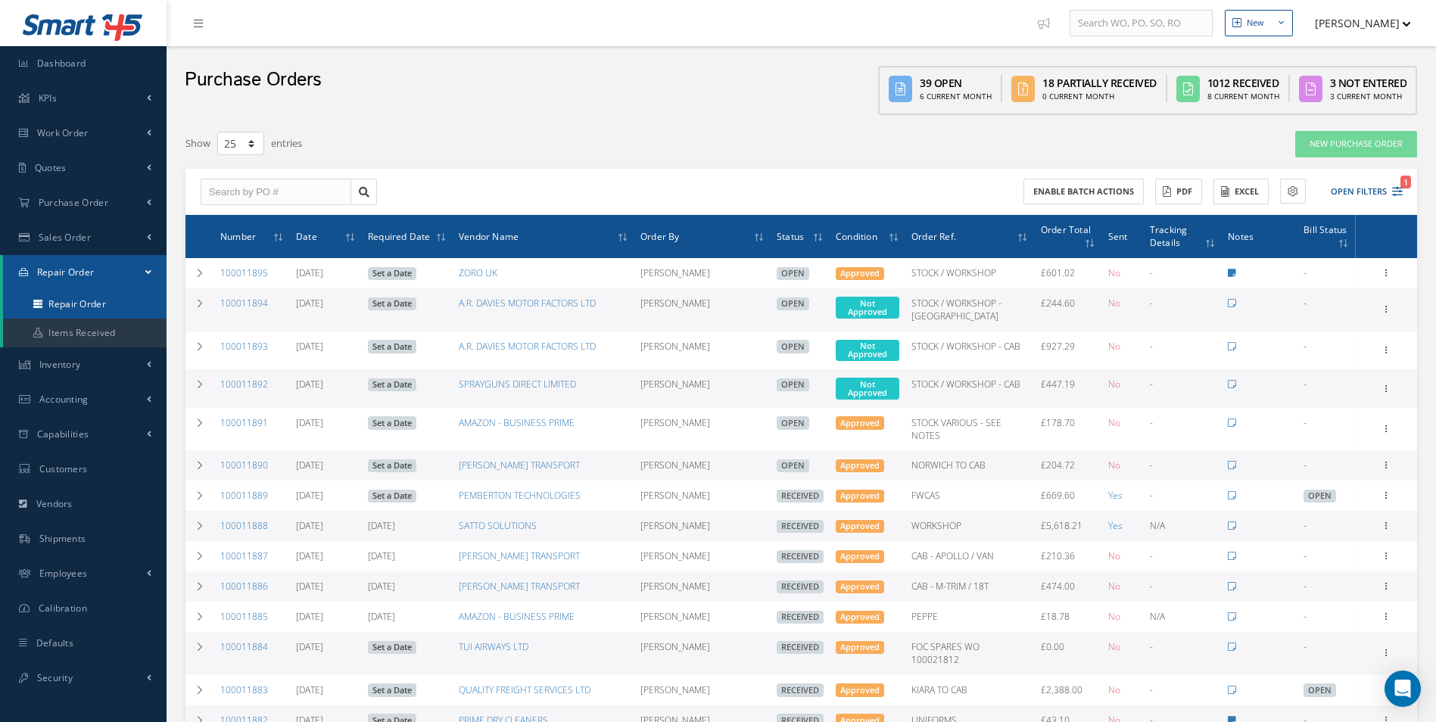
click at [102, 308] on link "Repair Order" at bounding box center [85, 304] width 164 height 29
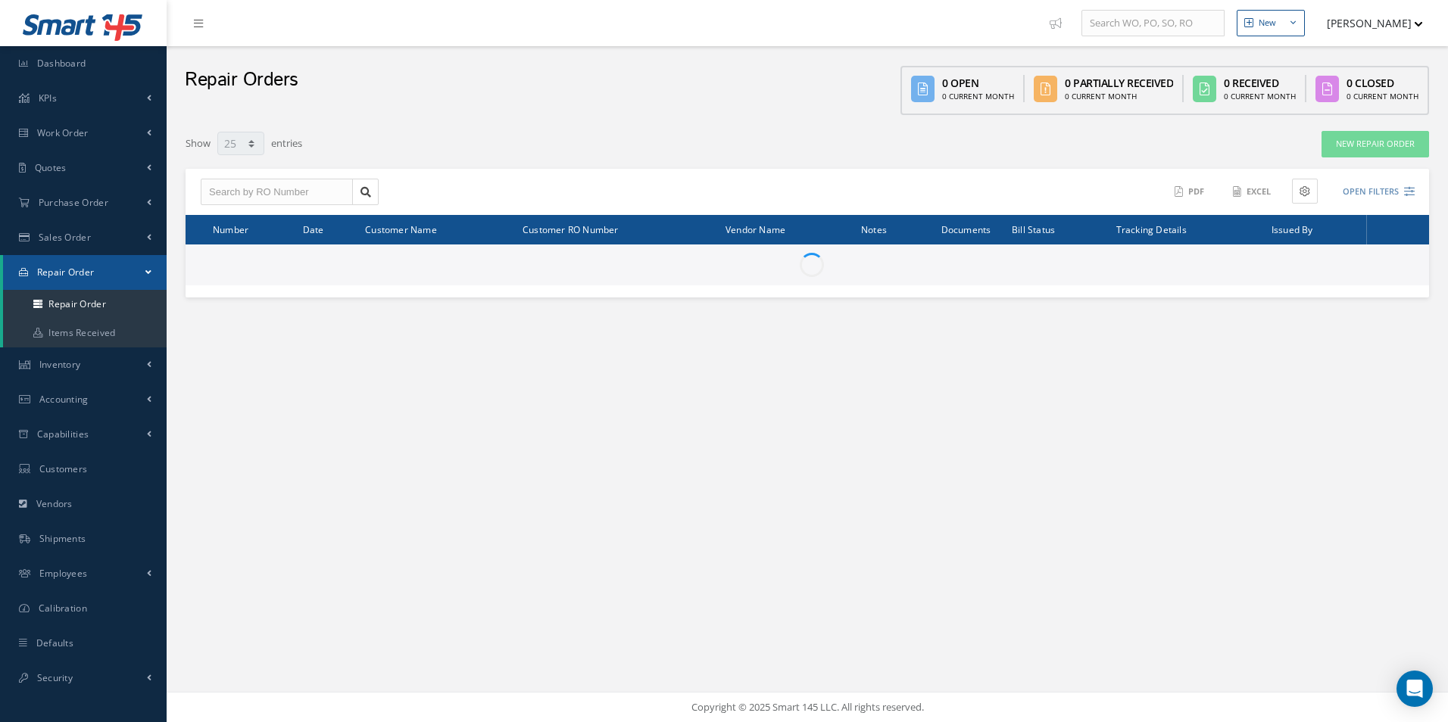
select select "25"
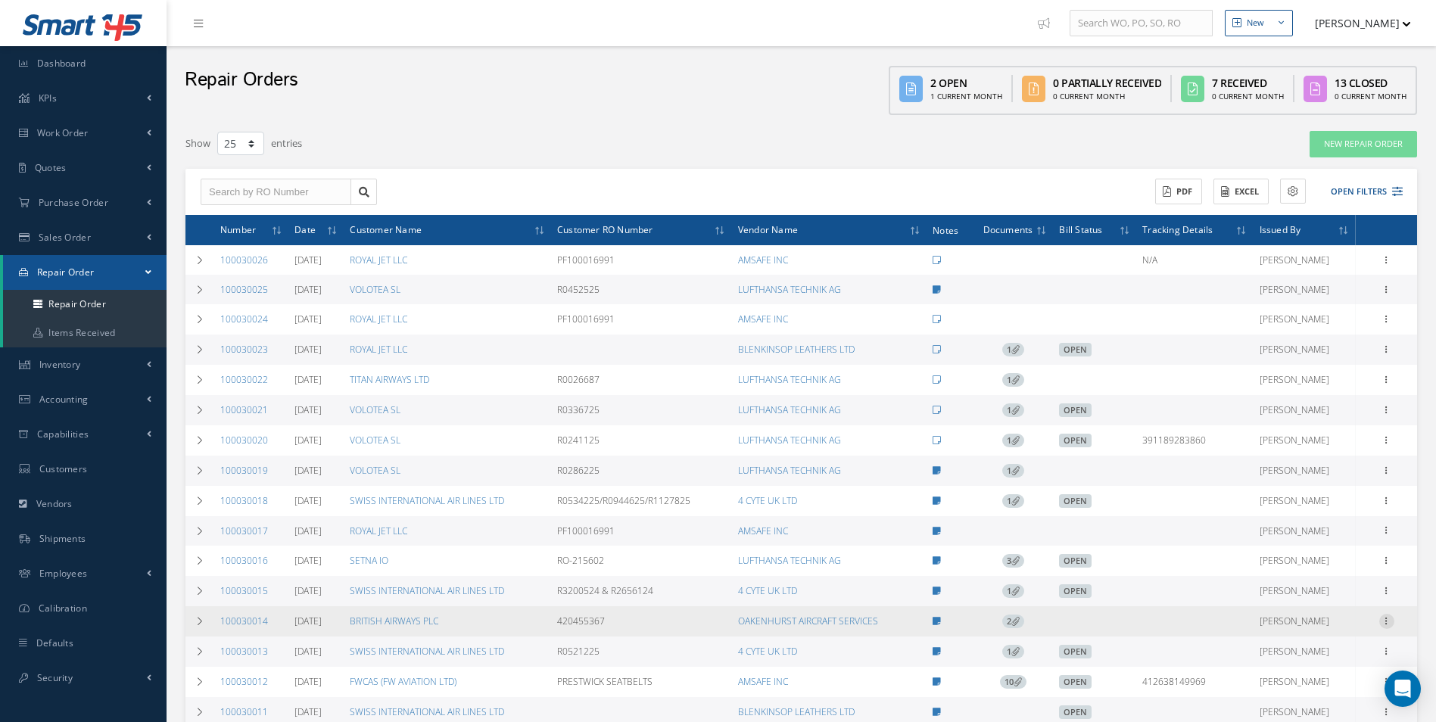
click at [1385, 624] on icon at bounding box center [1386, 620] width 15 height 12
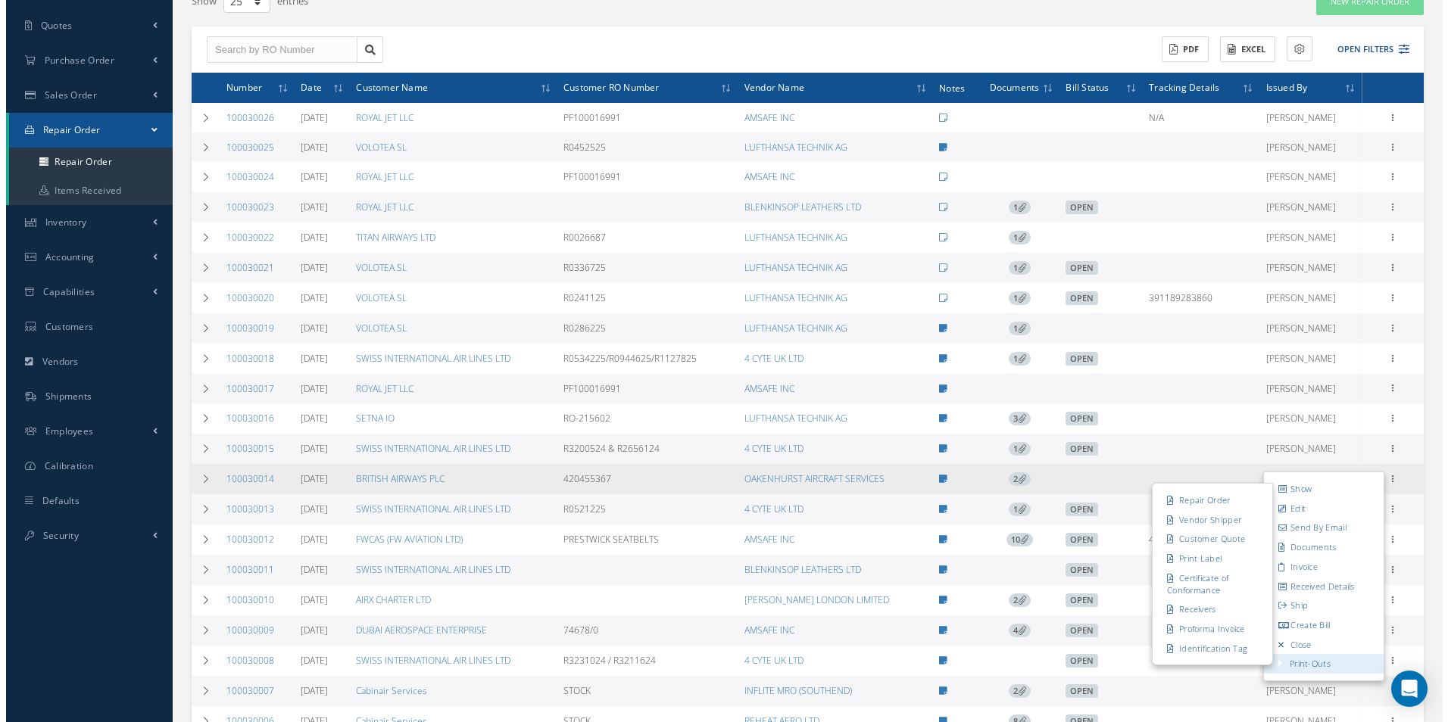
scroll to position [151, 0]
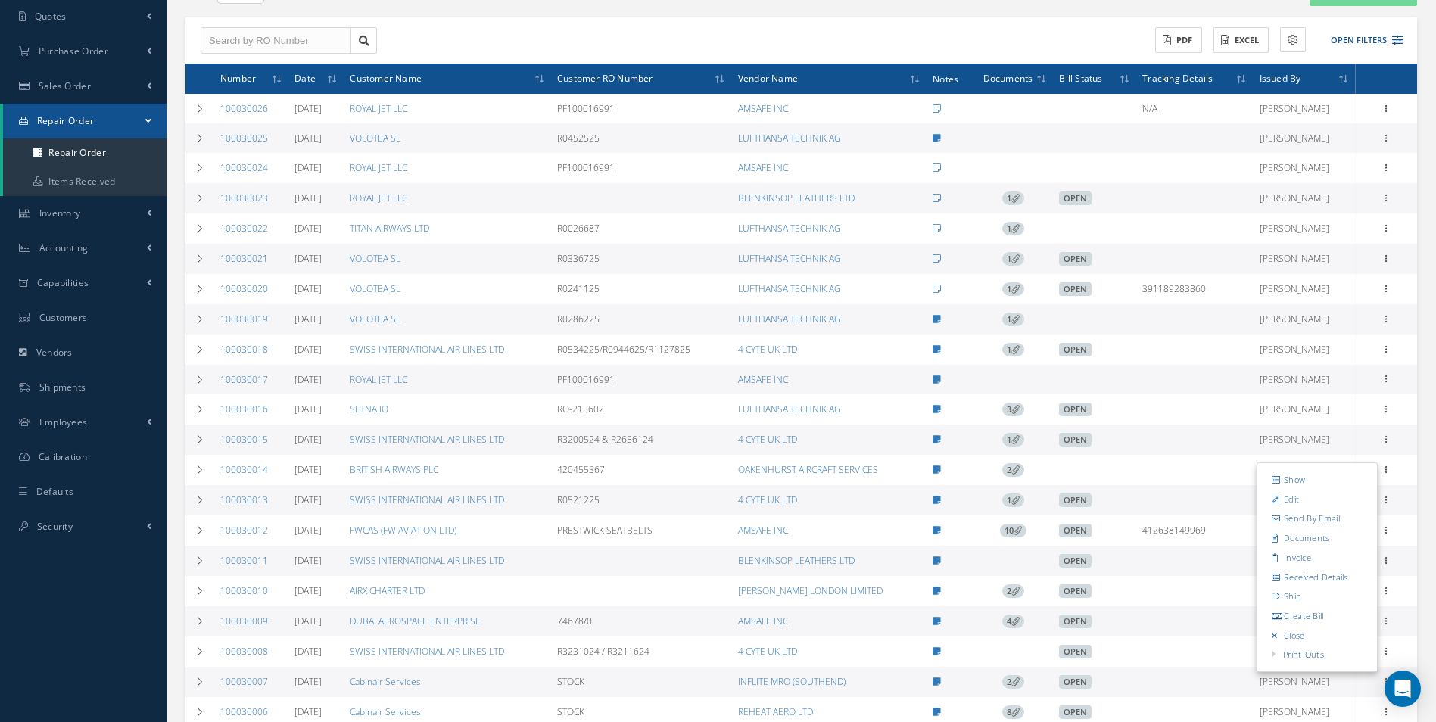
click at [1316, 616] on link "Create Bill" at bounding box center [1318, 616] width 120 height 20
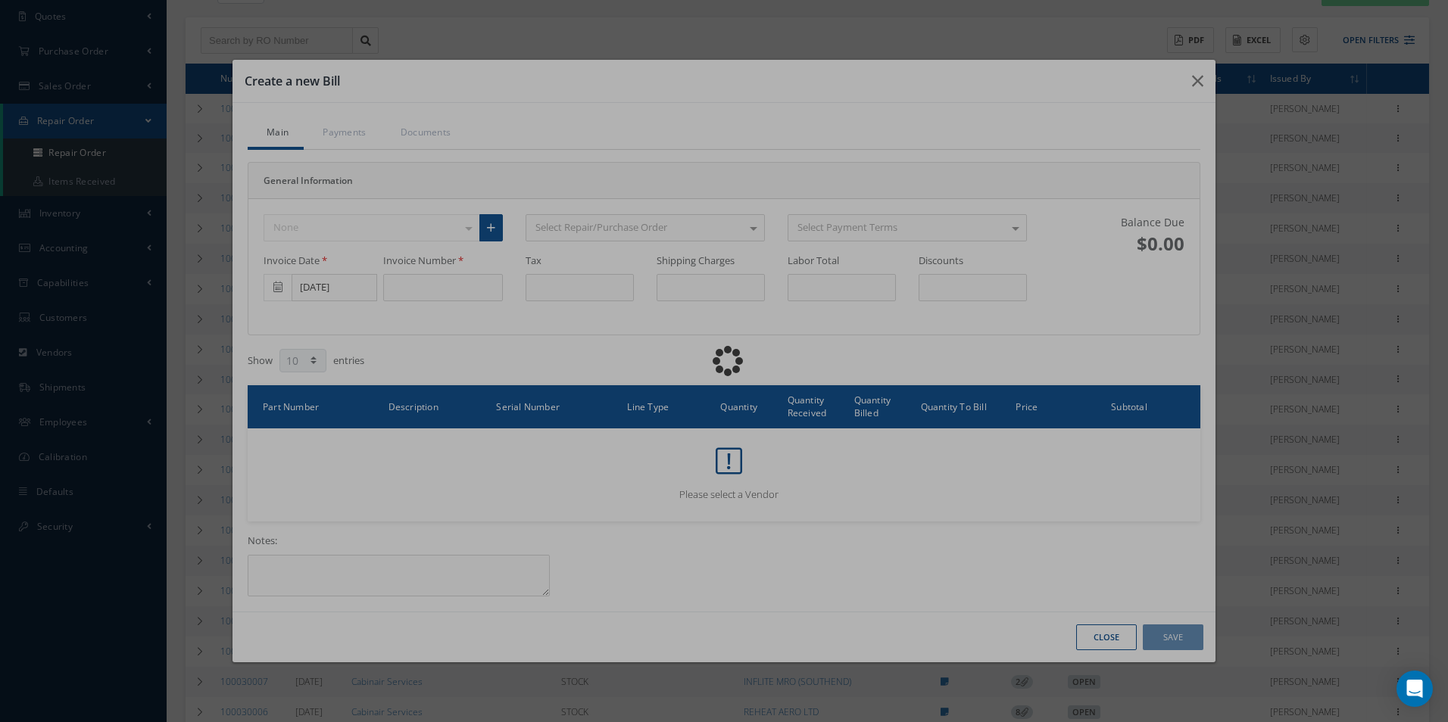
type input "0.00"
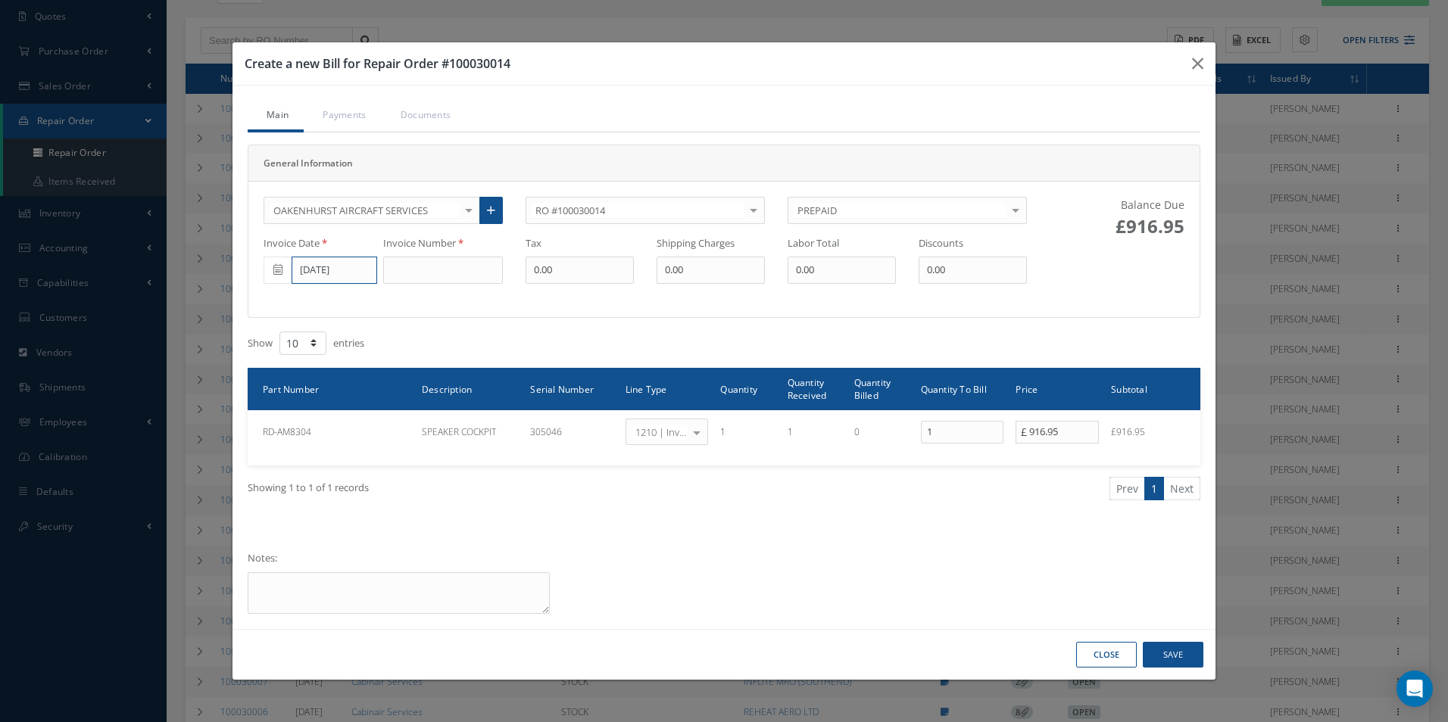
click at [323, 270] on input "[DATE]" at bounding box center [334, 270] width 86 height 27
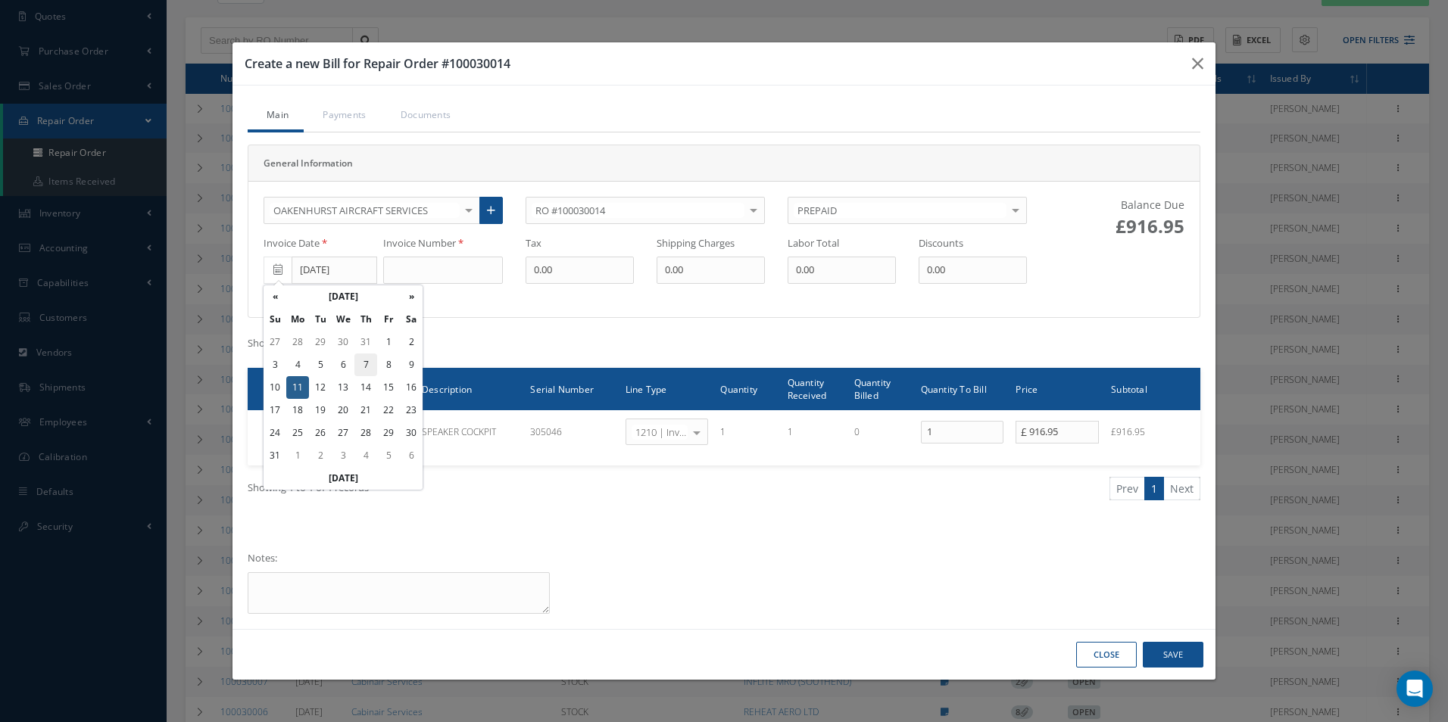
click at [355, 366] on td "7" at bounding box center [365, 365] width 23 height 23
type input "[DATE]"
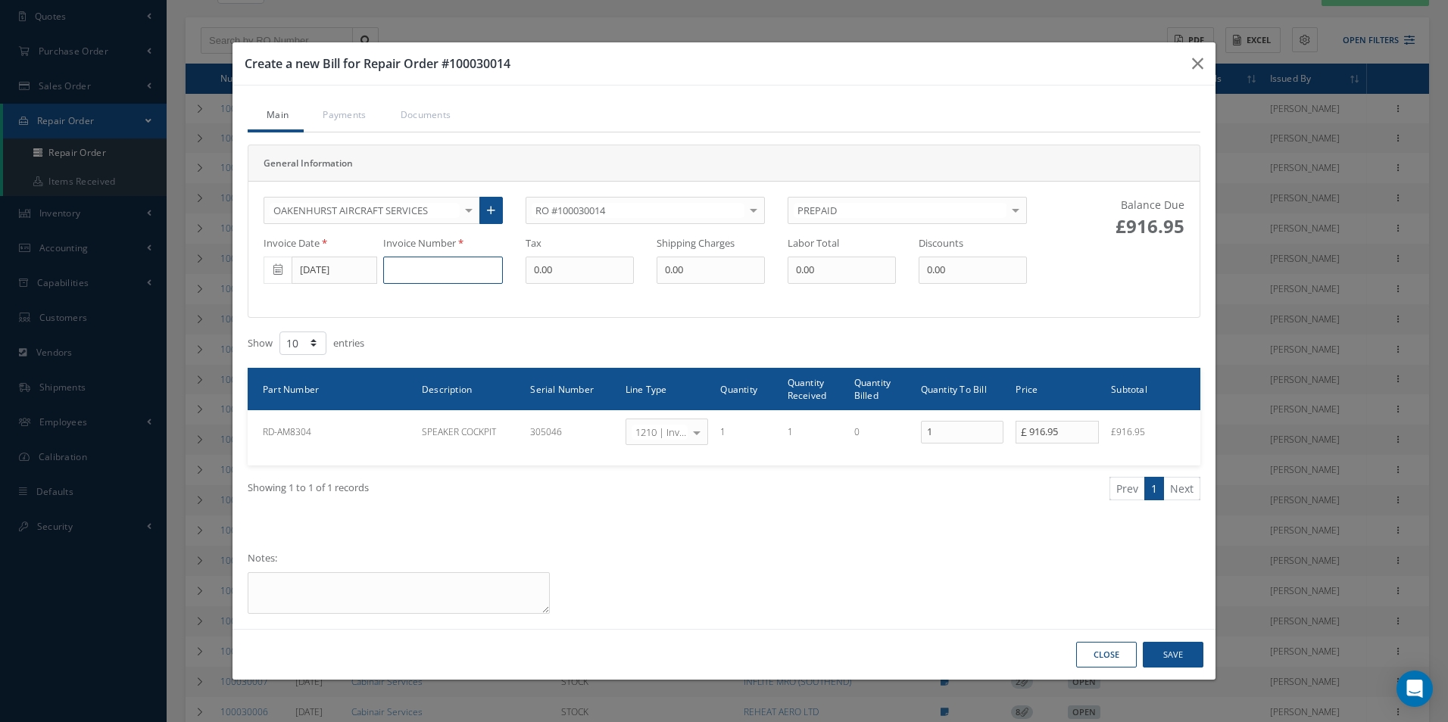
click at [414, 267] on input at bounding box center [443, 270] width 120 height 27
type input "SI112681"
click at [1195, 61] on icon "button" at bounding box center [1197, 64] width 11 height 18
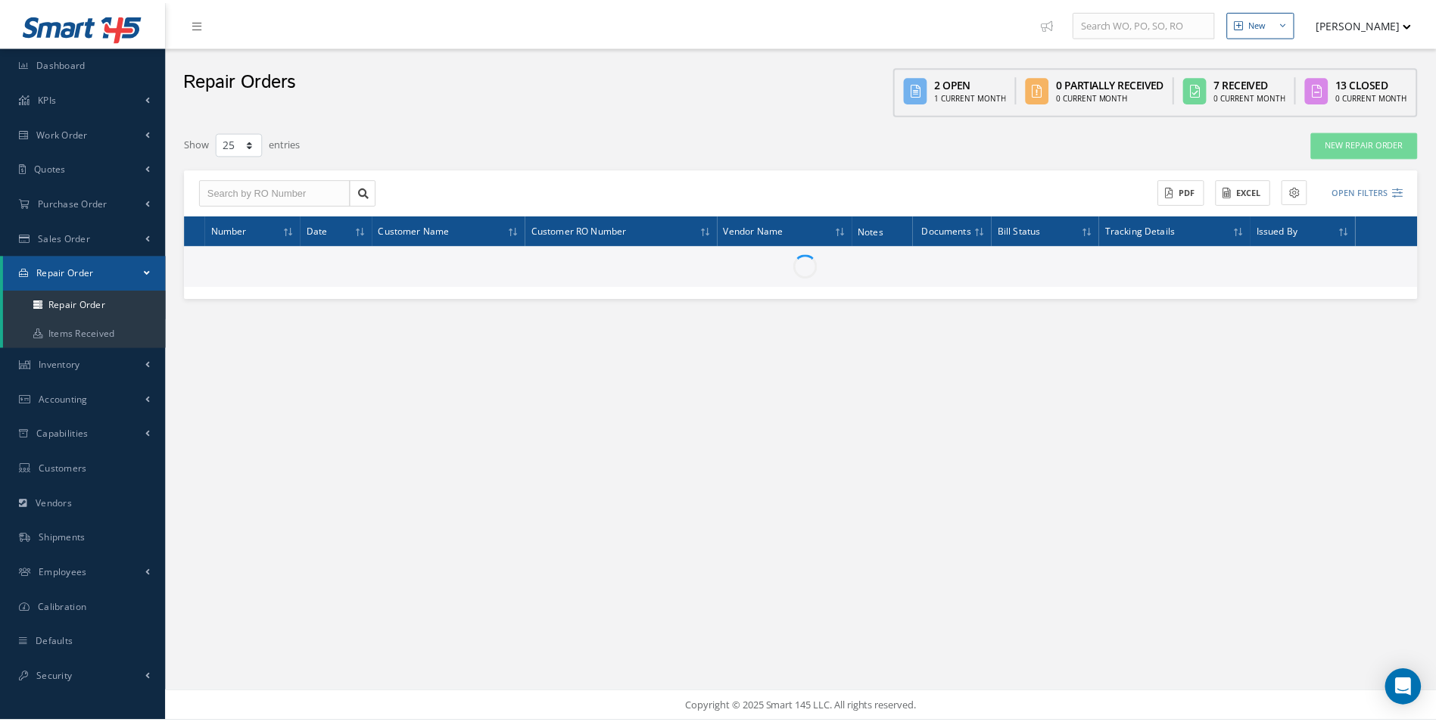
scroll to position [0, 0]
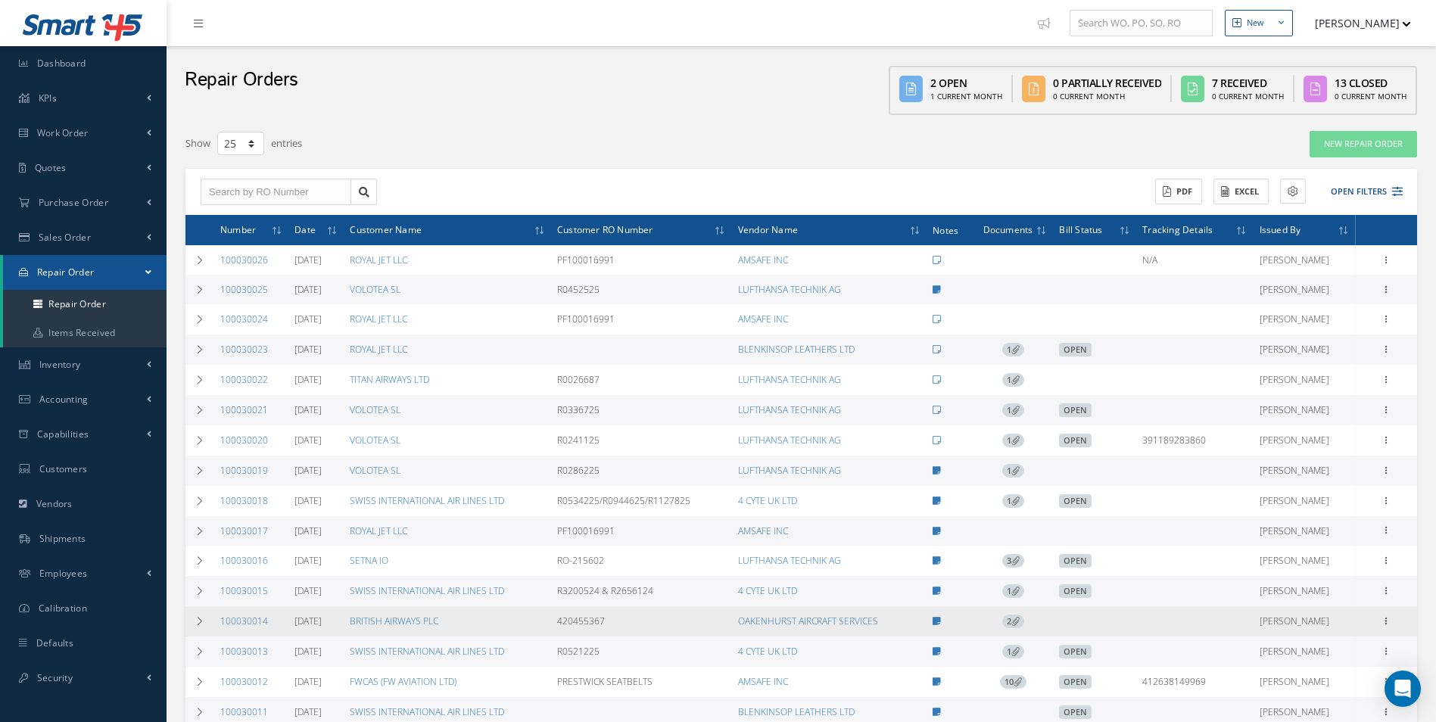
click at [1395, 623] on div "Show Edit Send By Email Documents Invoice Received Details Ship Create Bill Clo…" at bounding box center [1387, 621] width 18 height 18
click at [1392, 623] on icon at bounding box center [1386, 620] width 15 height 12
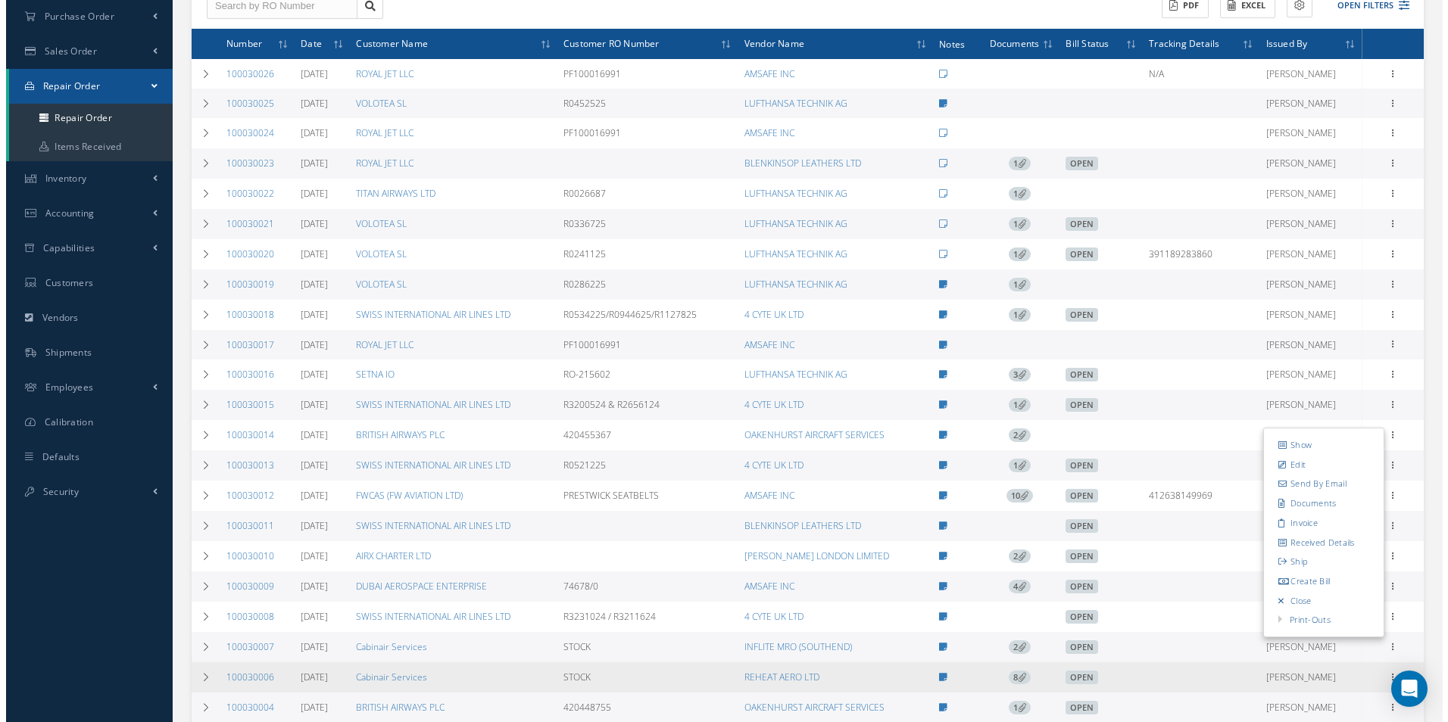
scroll to position [227, 0]
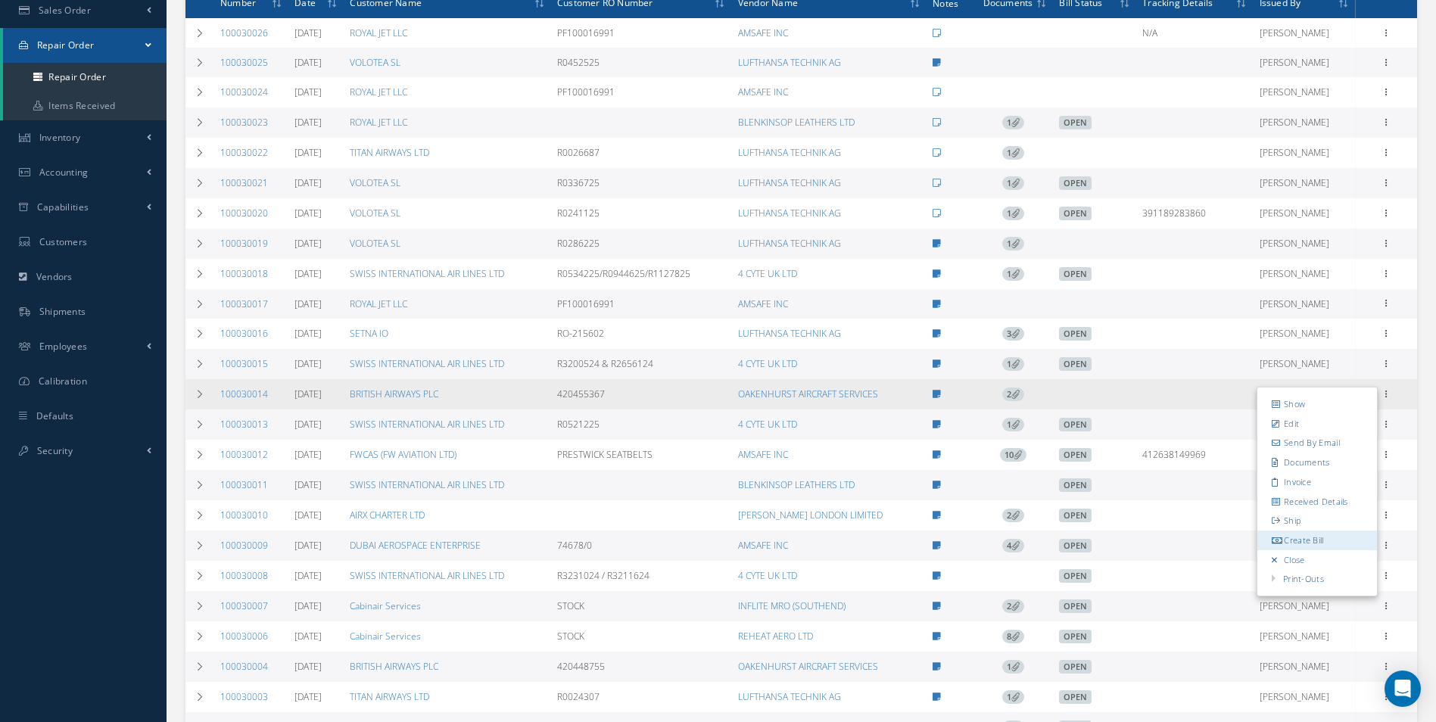
click at [1330, 546] on link "Create Bill" at bounding box center [1318, 541] width 120 height 20
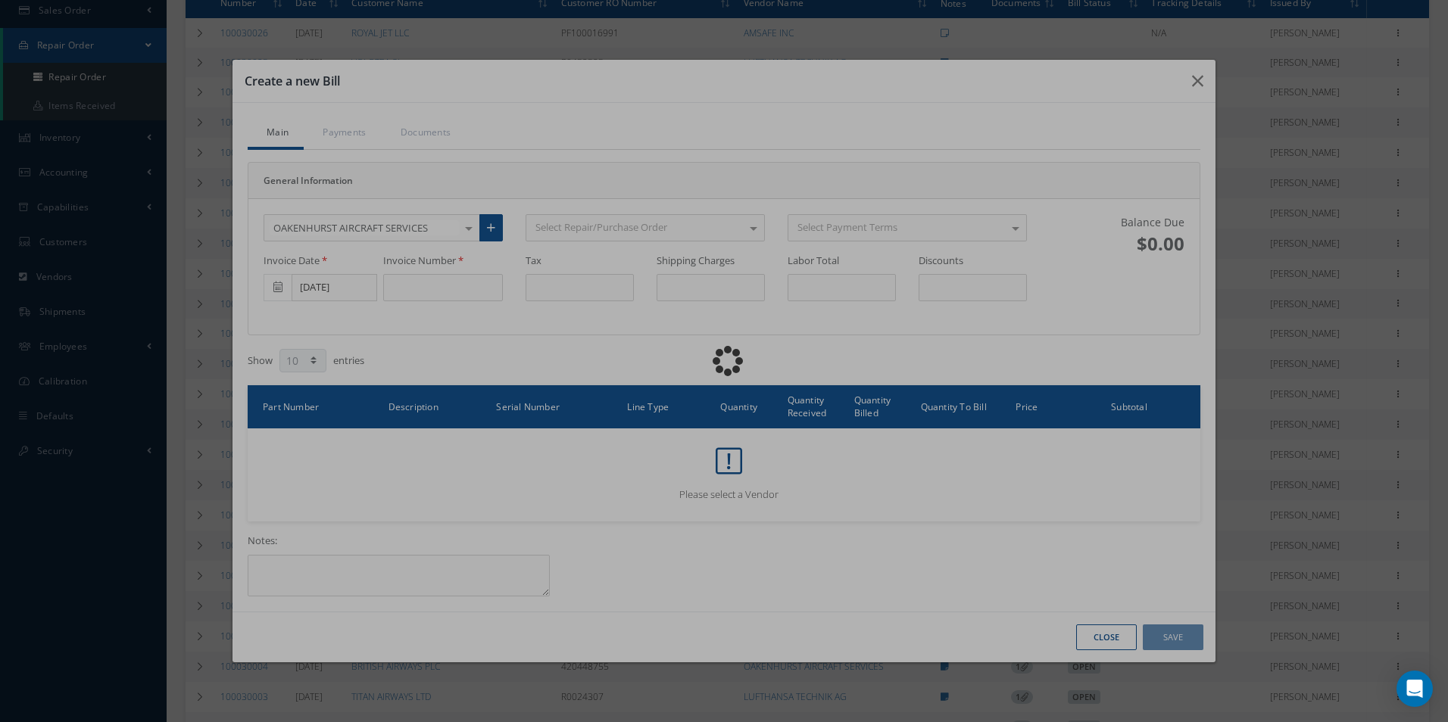
type input "0.00"
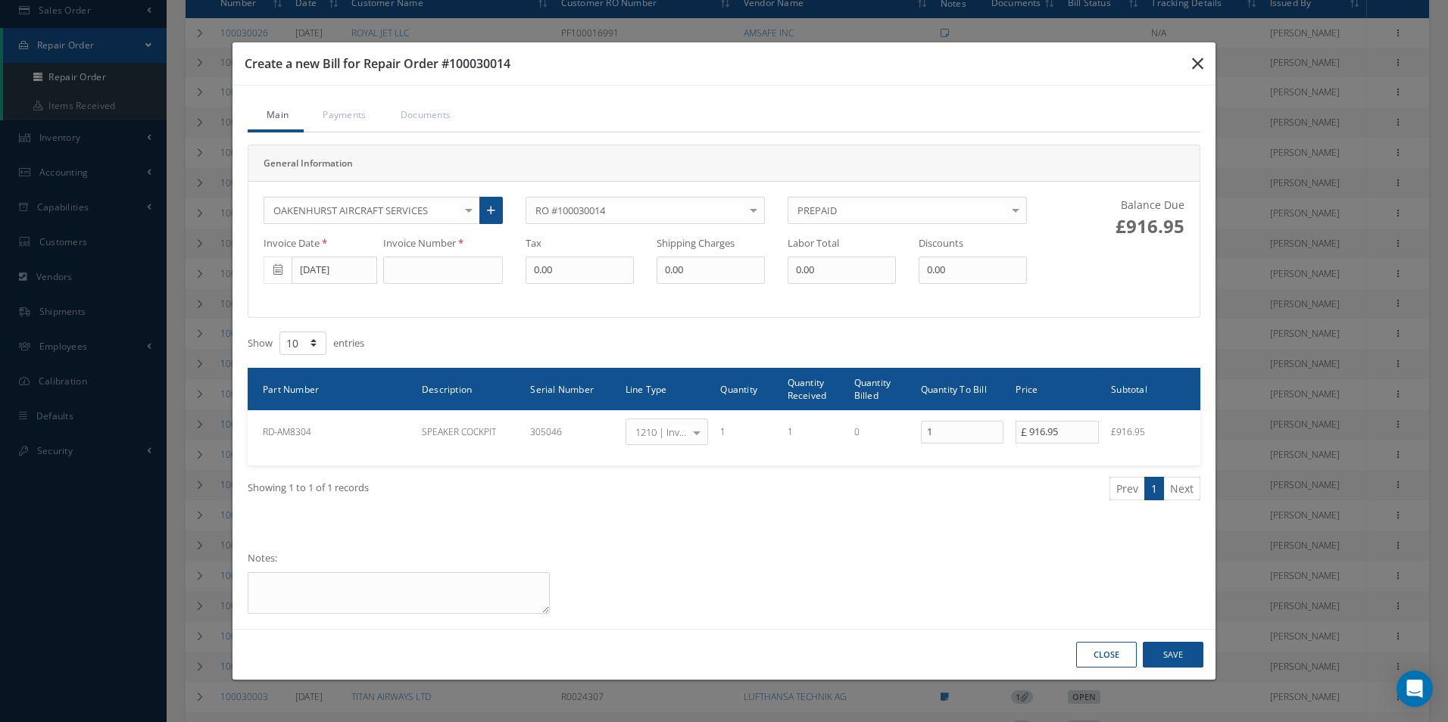
click at [1195, 60] on icon "button" at bounding box center [1197, 64] width 11 height 18
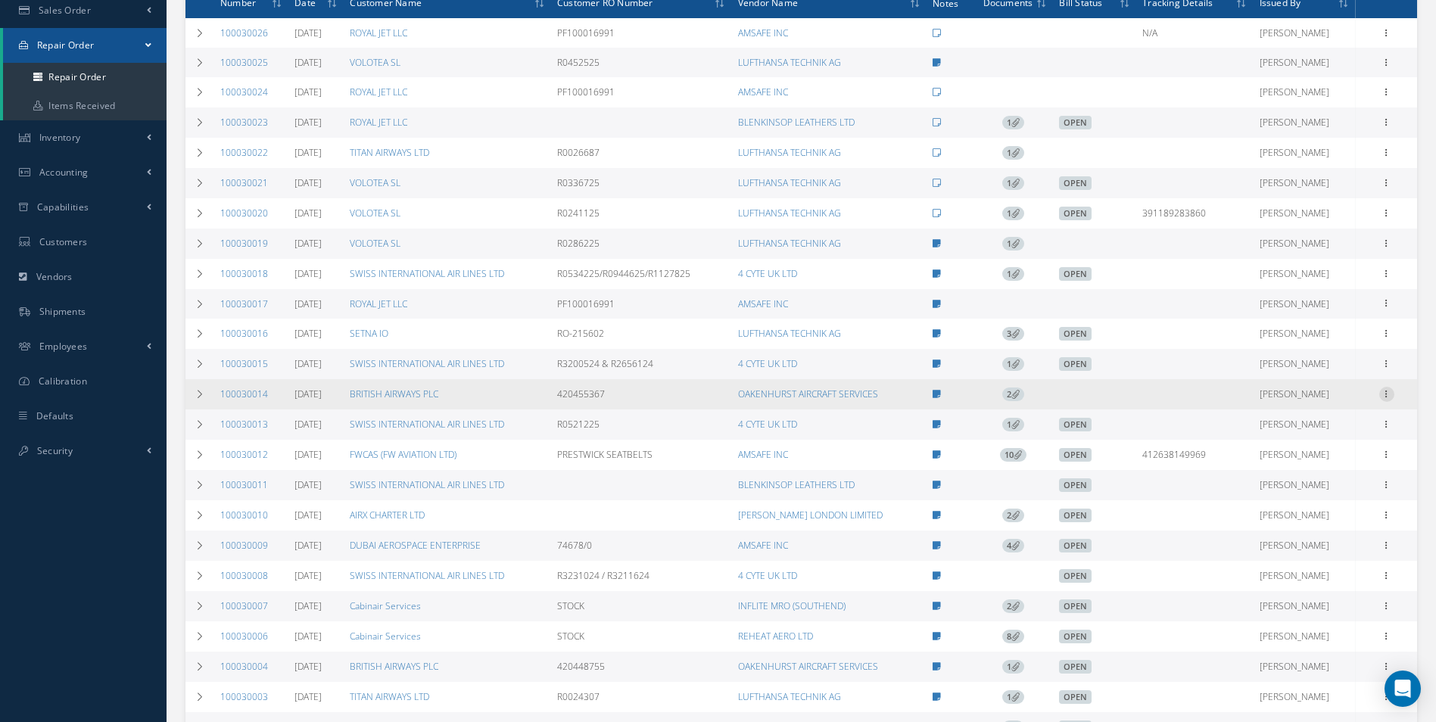
click at [1387, 390] on icon at bounding box center [1386, 393] width 15 height 12
click at [1318, 539] on link "Create Bill" at bounding box center [1318, 541] width 120 height 20
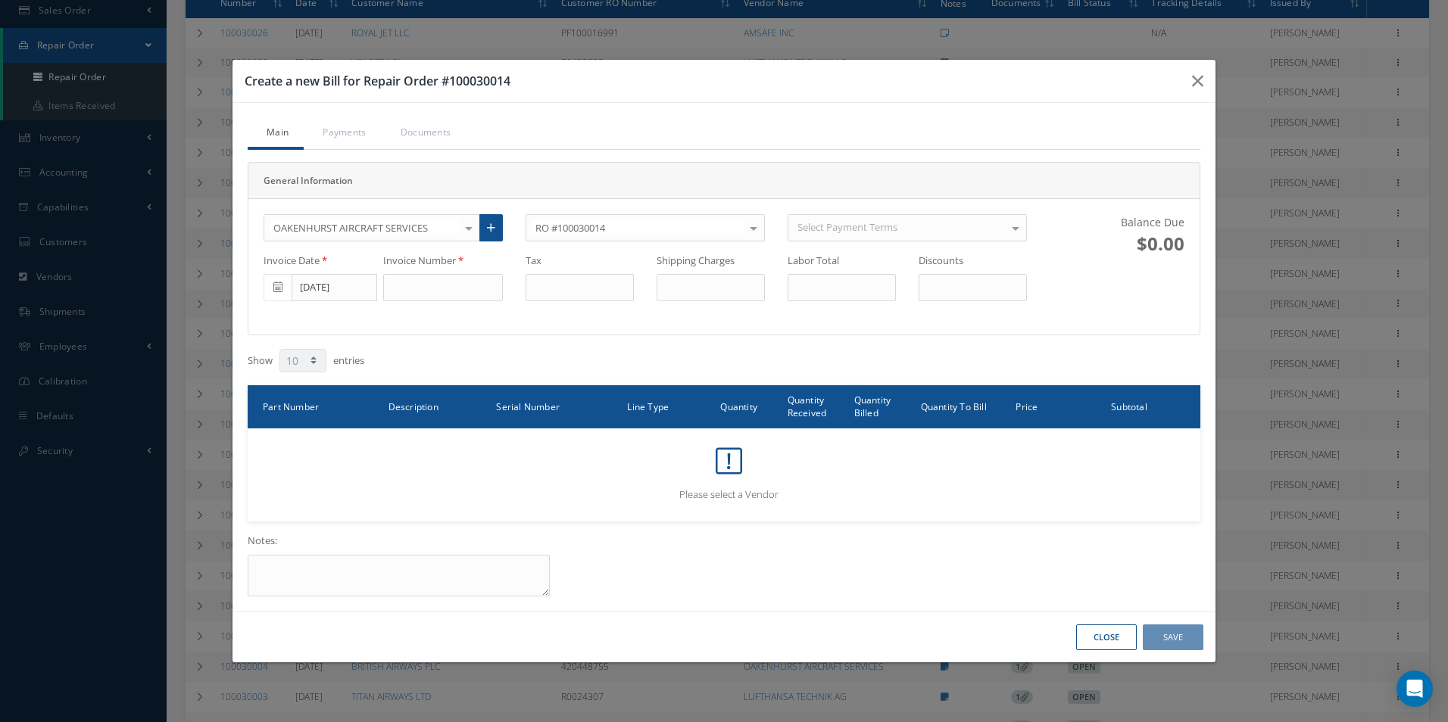
type input "0.00"
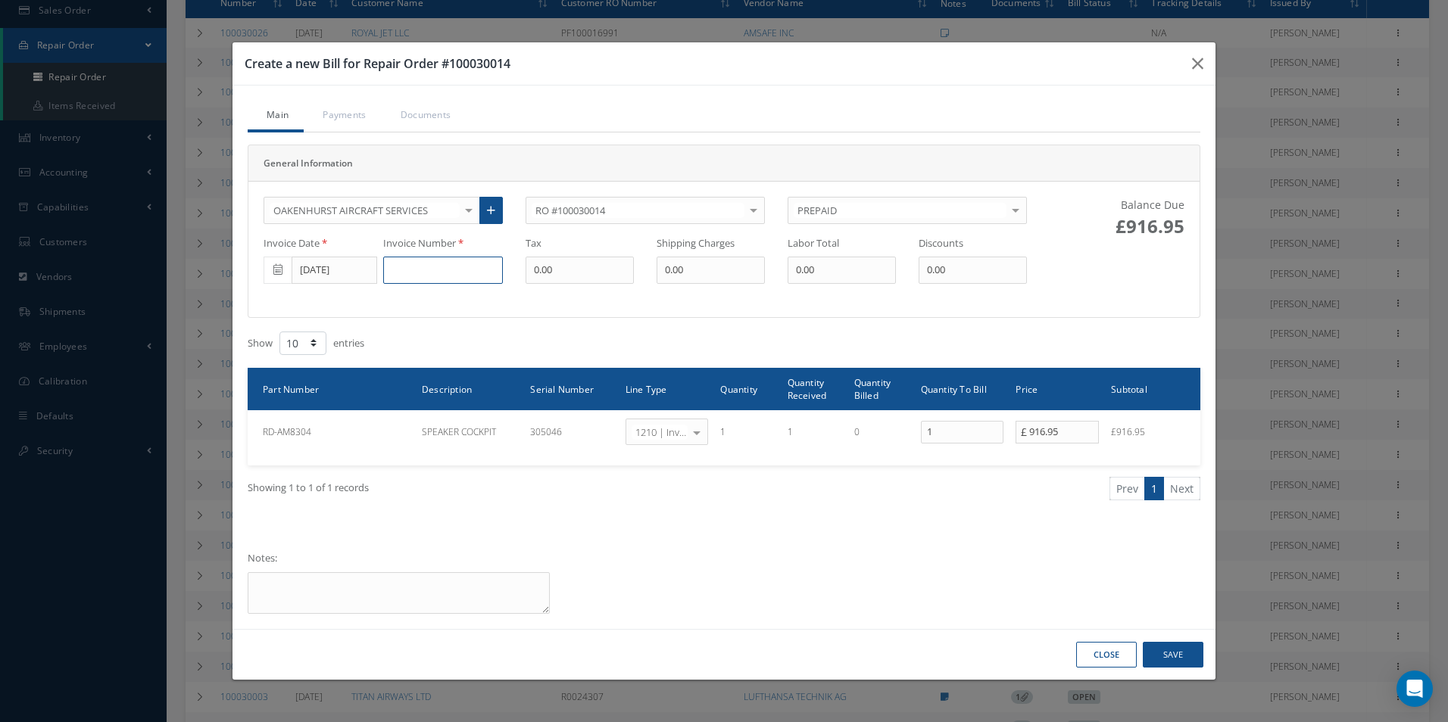
click at [446, 270] on input at bounding box center [443, 270] width 120 height 27
type input "SI112681"
drag, startPoint x: 488, startPoint y: 273, endPoint x: 341, endPoint y: 255, distance: 147.9
click at [341, 255] on div "Invoice Date 08/07/2025 Invoice Number SI112681 Tax 0.00 Shipping Charges 0.00 …" at bounding box center [645, 260] width 786 height 48
click at [1180, 659] on button "Save" at bounding box center [1172, 655] width 61 height 26
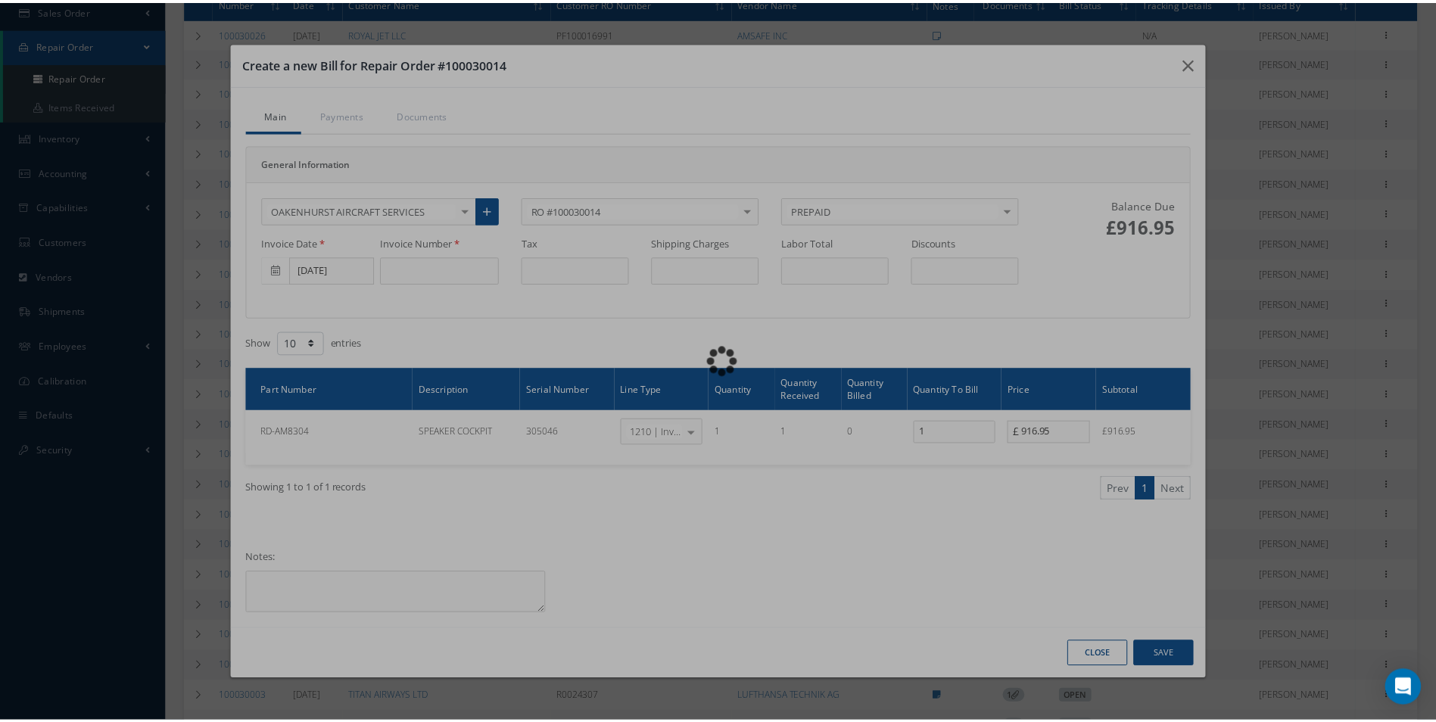
scroll to position [0, 0]
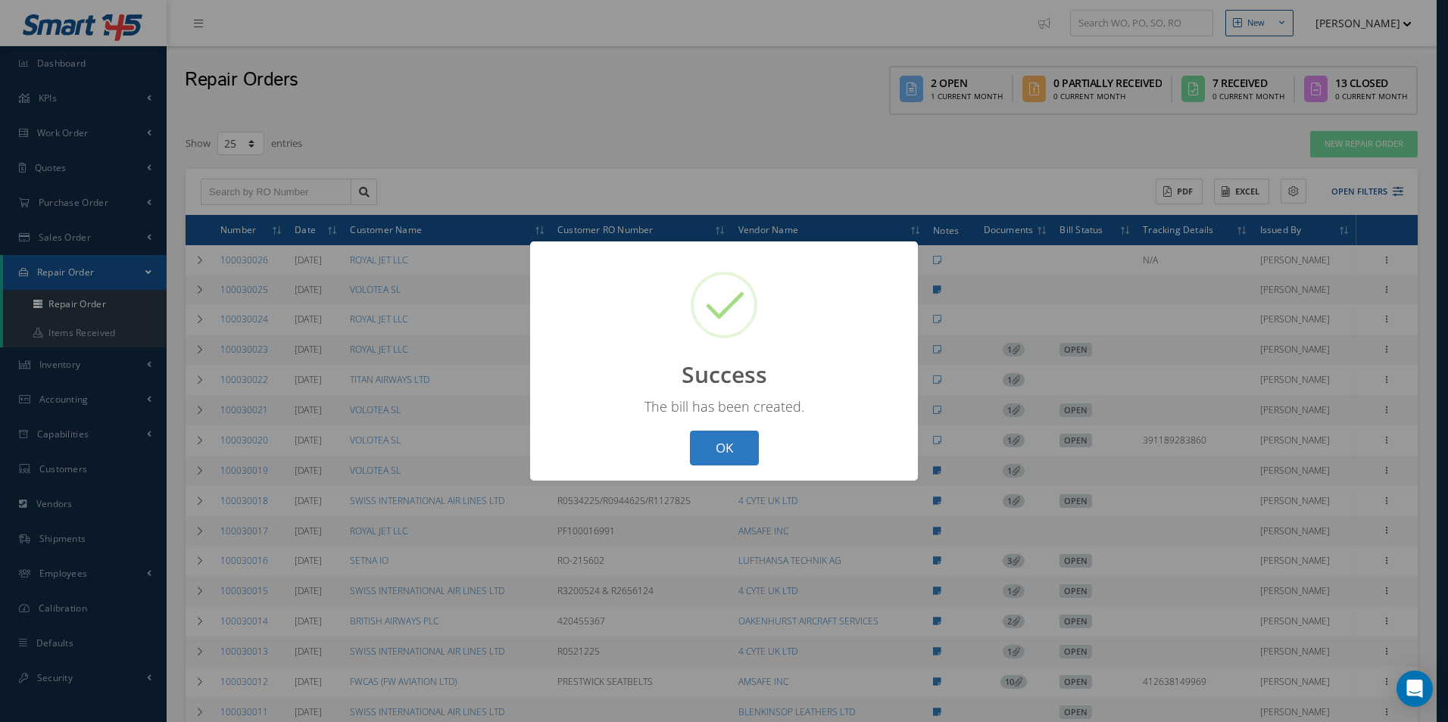
click at [740, 455] on button "OK" at bounding box center [724, 449] width 69 height 36
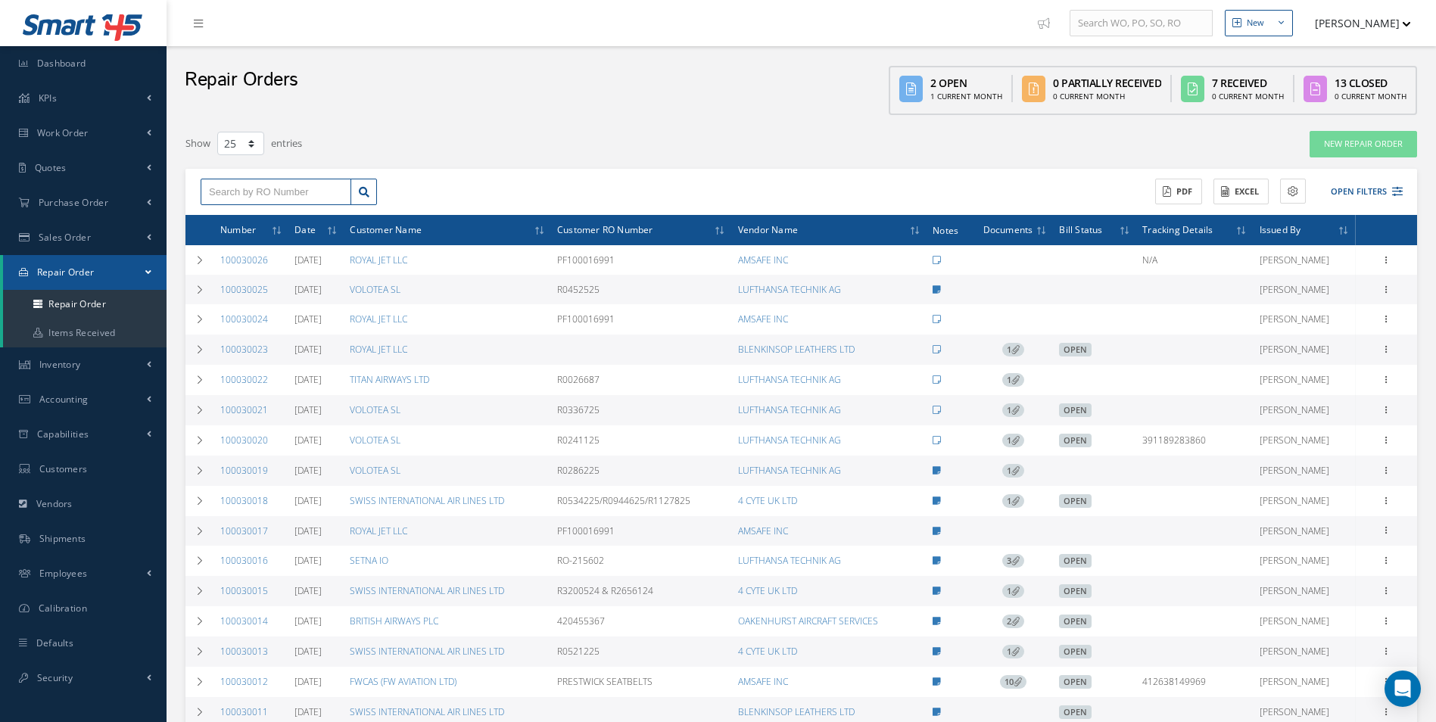
click at [238, 192] on input "text" at bounding box center [276, 192] width 151 height 27
click at [88, 213] on link "Purchase Order" at bounding box center [83, 202] width 167 height 35
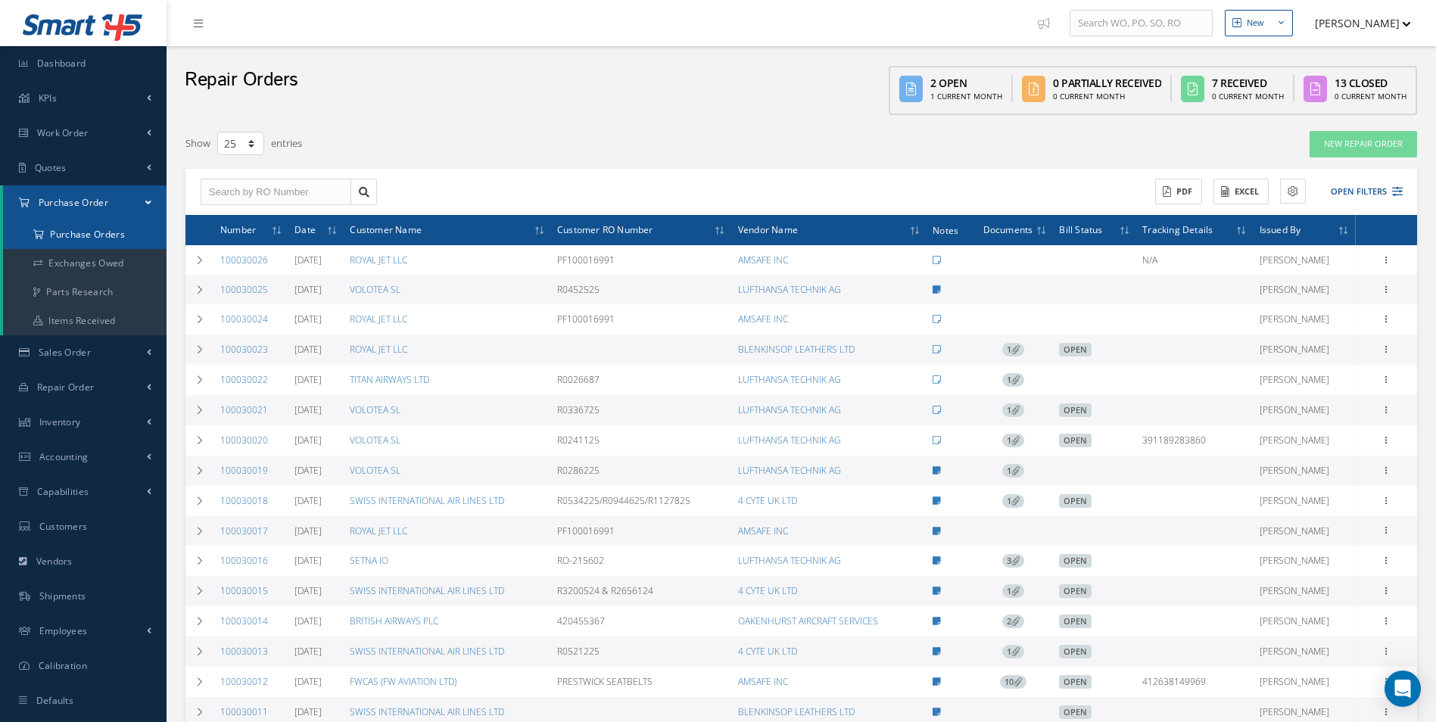
click at [81, 242] on a=1&status_id=2&status_id=3&status_id=5&collapsedFilters"] "Purchase Orders" at bounding box center [85, 234] width 164 height 29
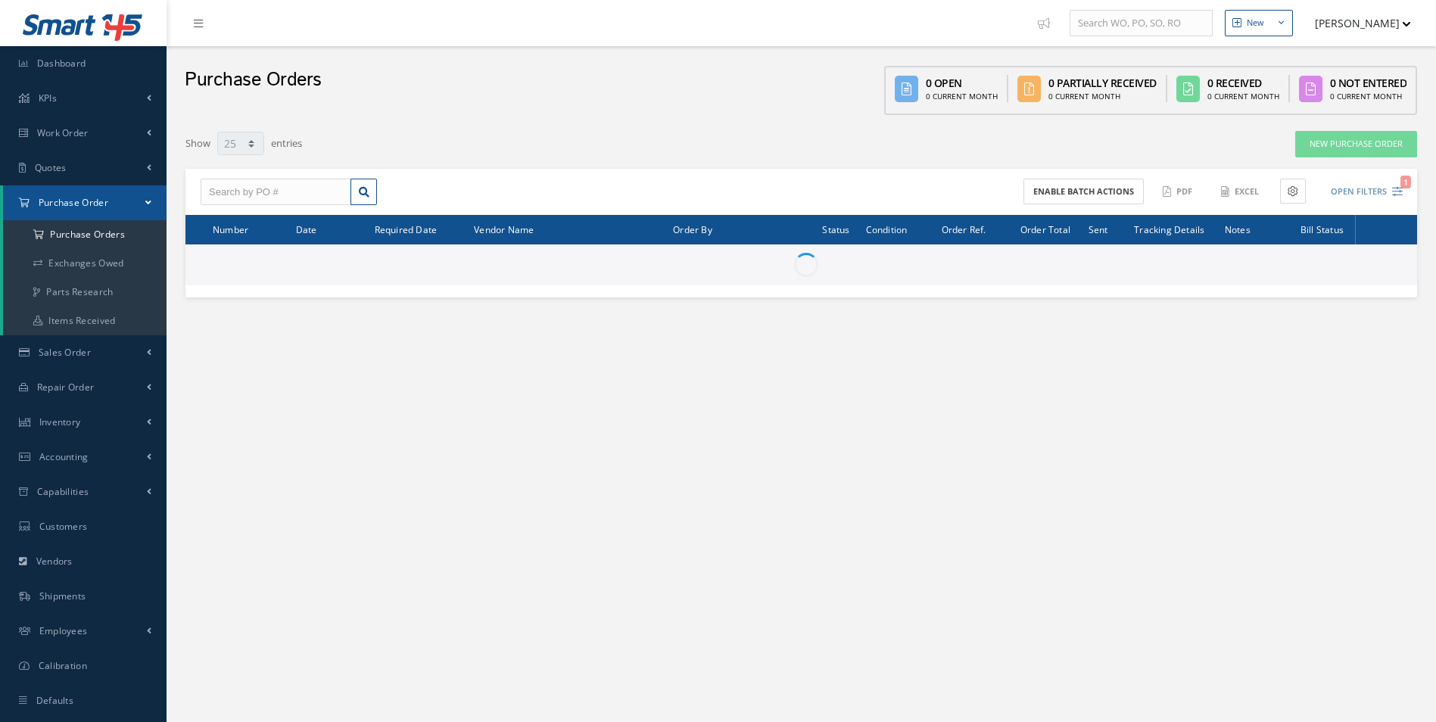
select select "25"
click at [261, 191] on input "text" at bounding box center [276, 192] width 151 height 27
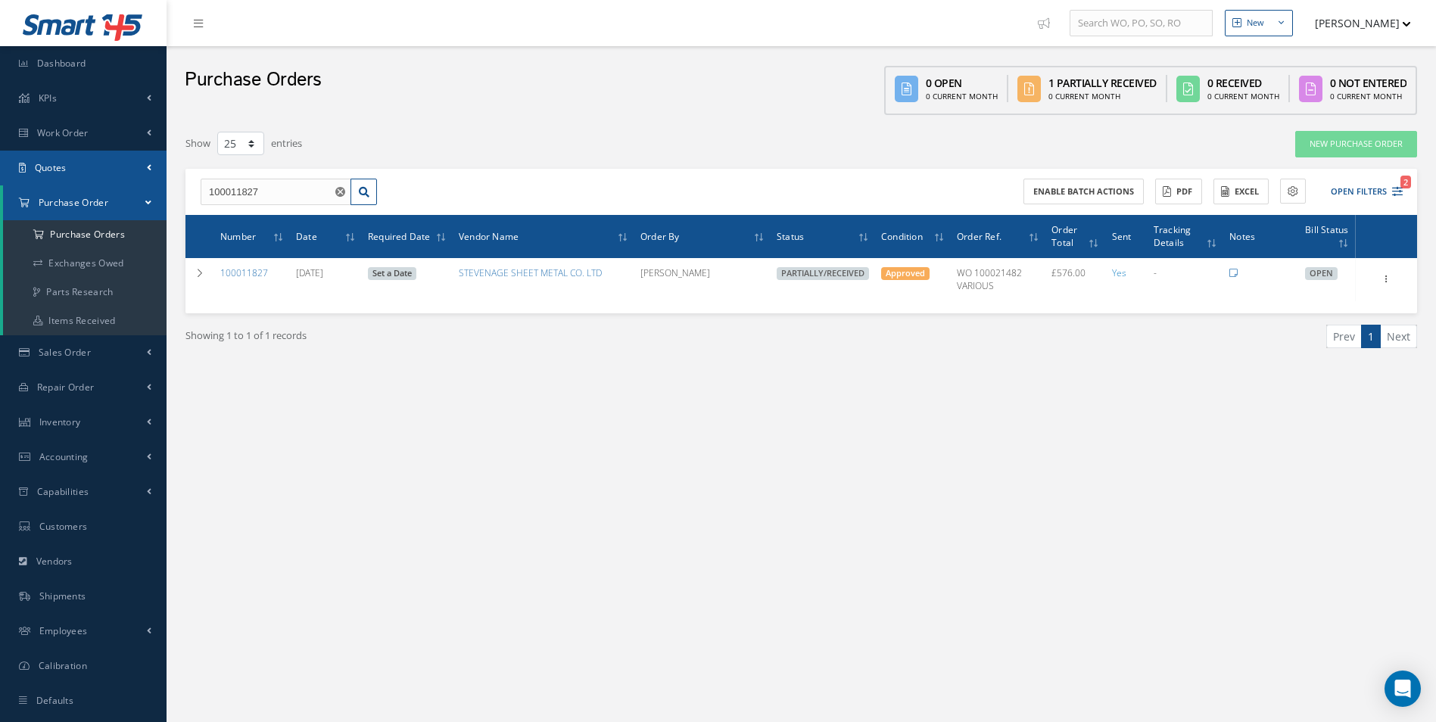
drag, startPoint x: 302, startPoint y: 193, endPoint x: 14, endPoint y: 159, distance: 289.7
click at [0, 162] on html "Smart 145 Dashboard KPIs Work Order Accounting Work Order Work Order Work Order…" at bounding box center [718, 361] width 1436 height 722
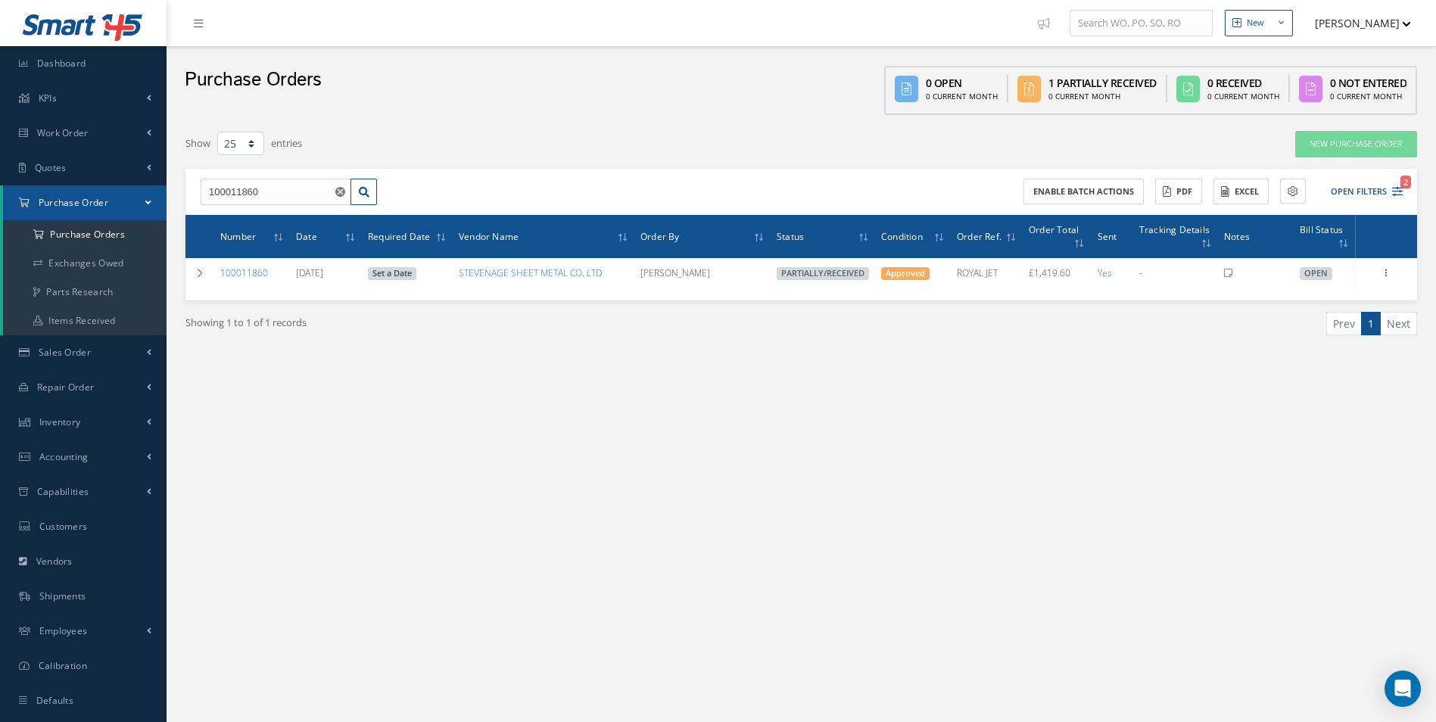
drag, startPoint x: 273, startPoint y: 198, endPoint x: 0, endPoint y: 195, distance: 272.6
click at [0, 208] on html "Smart 145 Dashboard KPIs Work Order Accounting Work Order Work Order Work Order…" at bounding box center [718, 361] width 1436 height 722
type input "100011725"
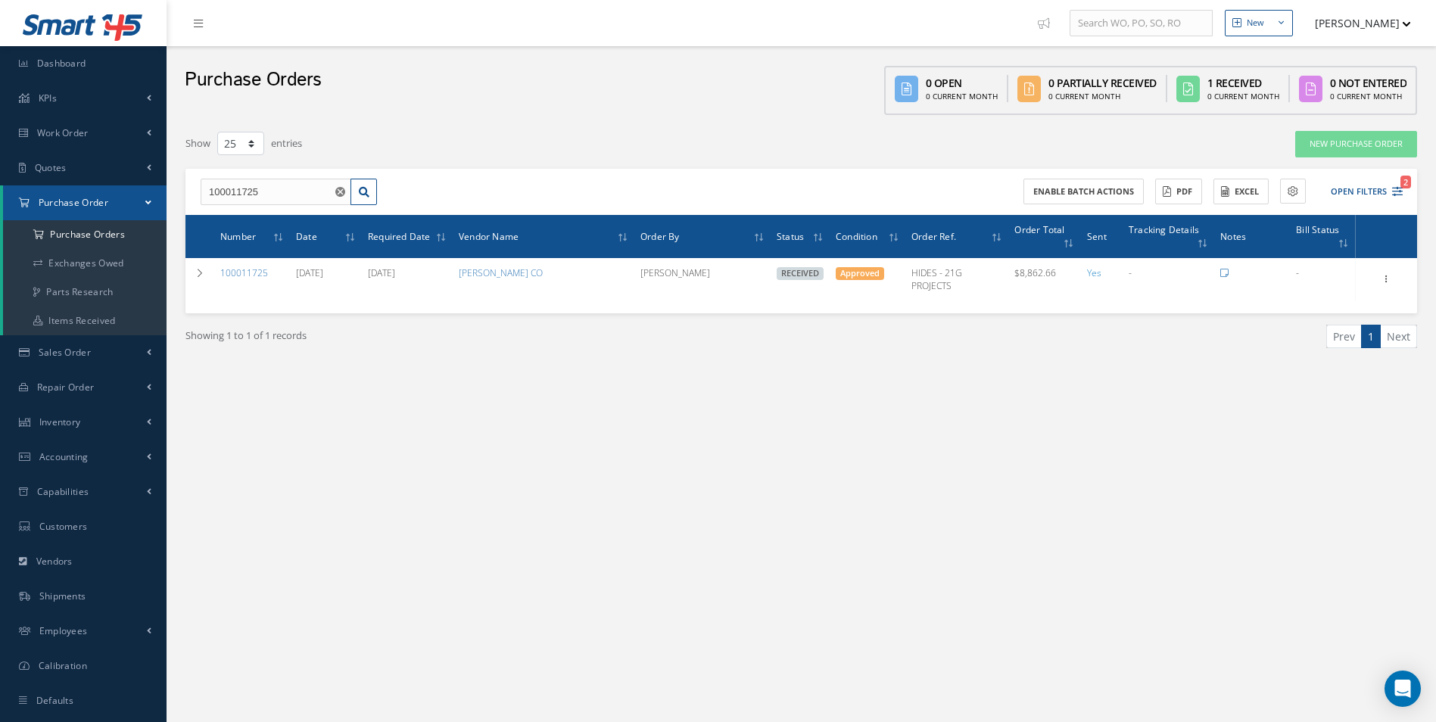
drag, startPoint x: 288, startPoint y: 193, endPoint x: 49, endPoint y: 211, distance: 239.9
click at [49, 211] on div "Smart 145 Dashboard KPIs Work Order Accounting Work Order Work Order Work Order…" at bounding box center [718, 376] width 1436 height 753
click at [79, 321] on link "Items Received" at bounding box center [85, 321] width 164 height 29
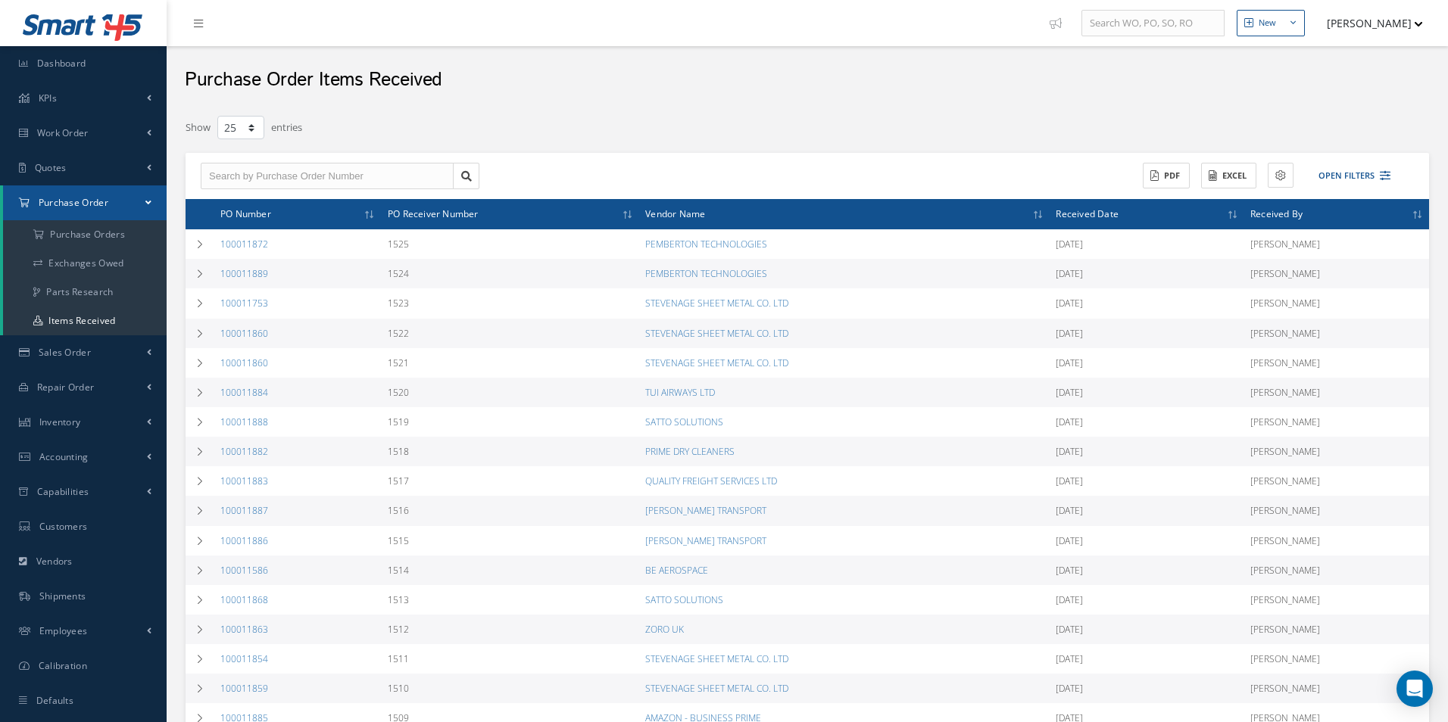
select select "25"
click at [306, 179] on input "text" at bounding box center [326, 176] width 250 height 27
paste input "100011725"
type input "100011725"
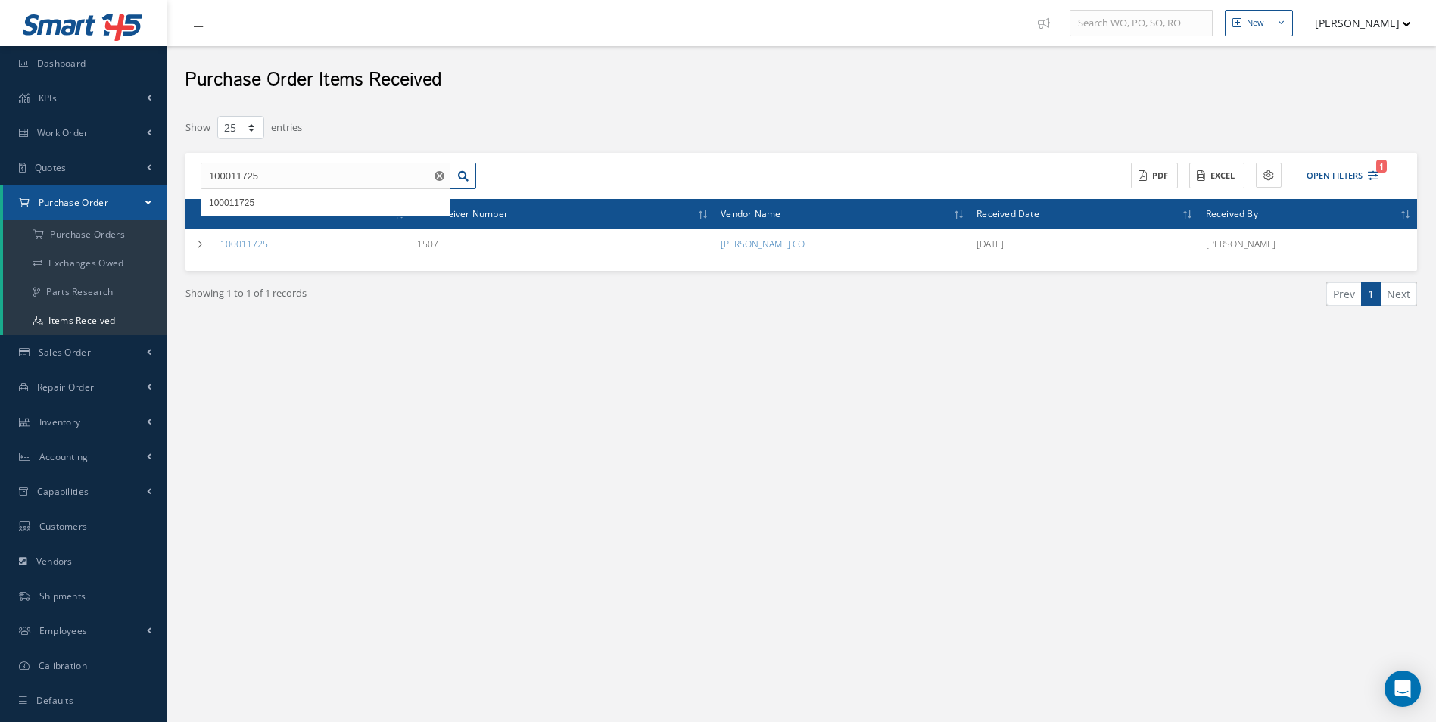
click at [504, 372] on div "Filters Purchase Order Number 100011725 Purchase Order Receiver Number Part Num…" at bounding box center [801, 241] width 1247 height 268
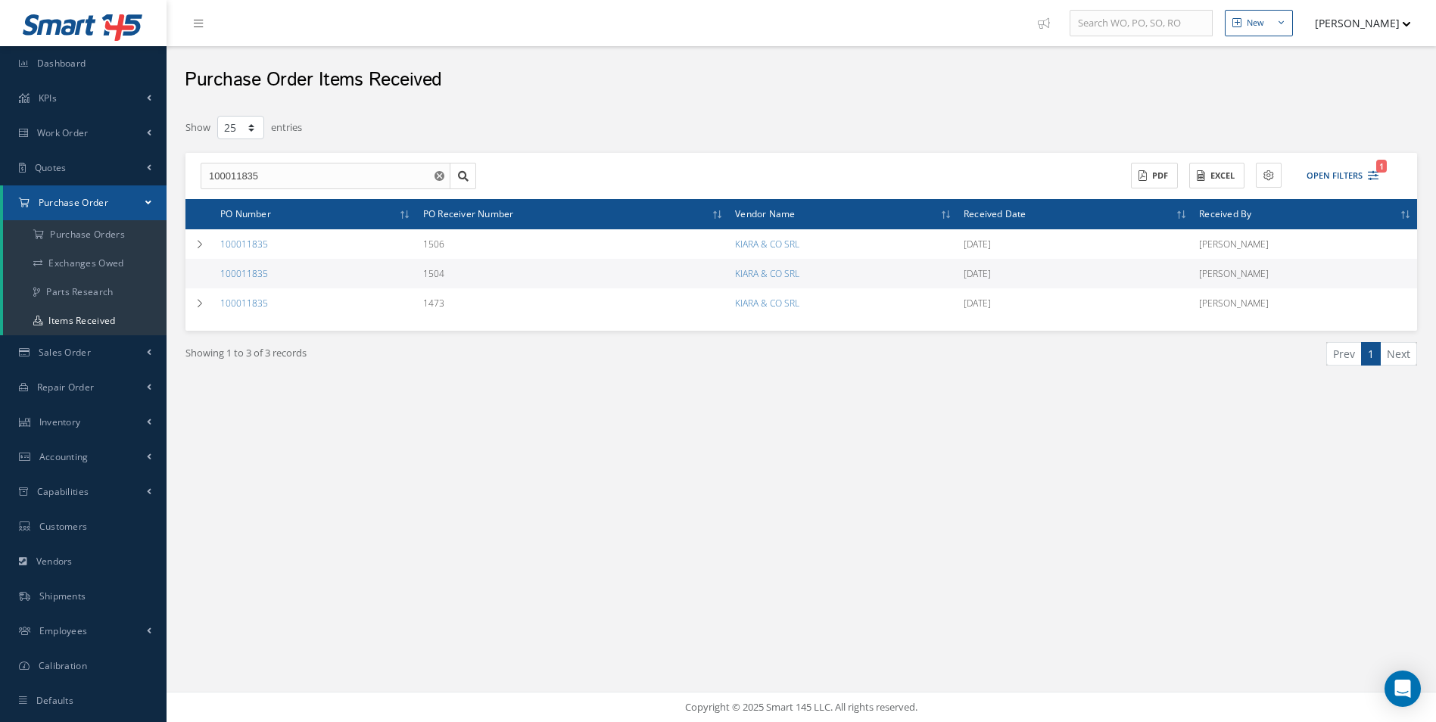
select select "25"
click at [112, 232] on a=1&status_id=2&status_id=3&status_id=5&collapsedFilters"] "Purchase Orders" at bounding box center [85, 234] width 164 height 29
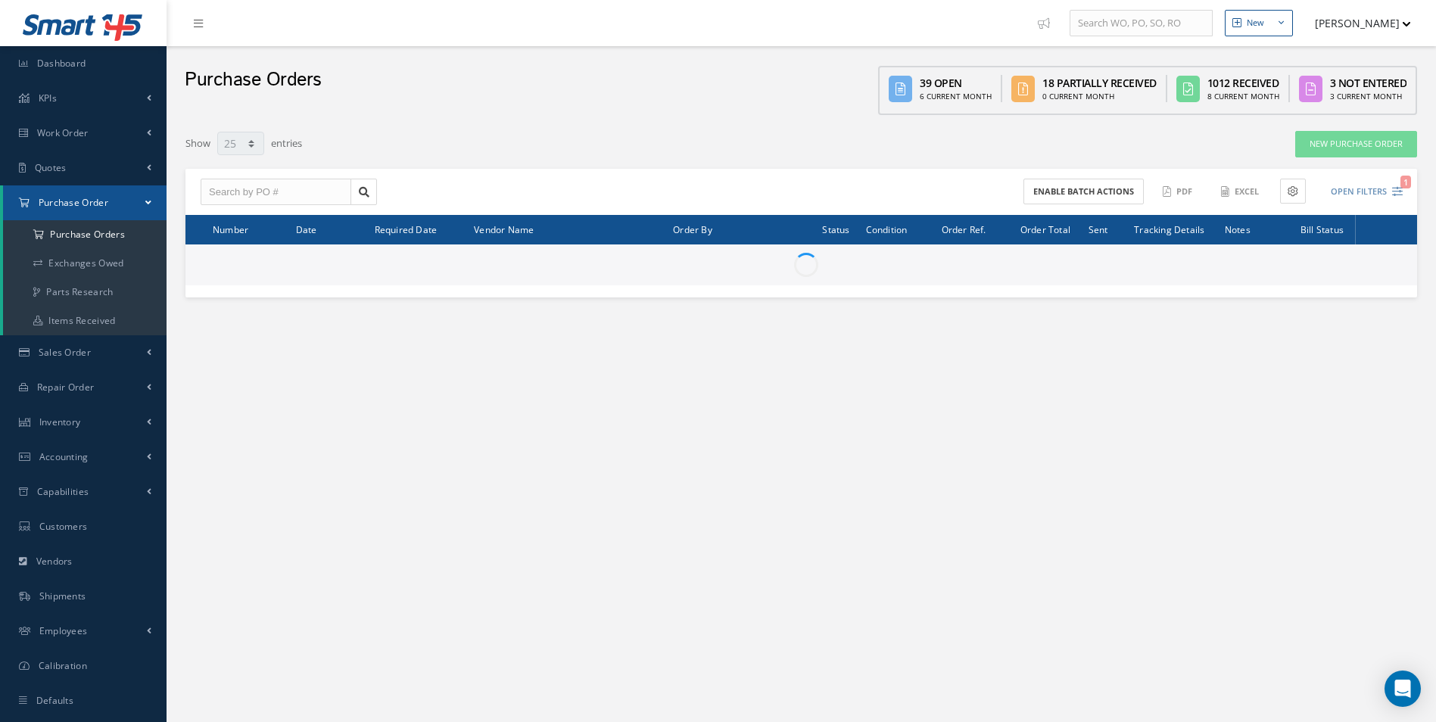
select select "25"
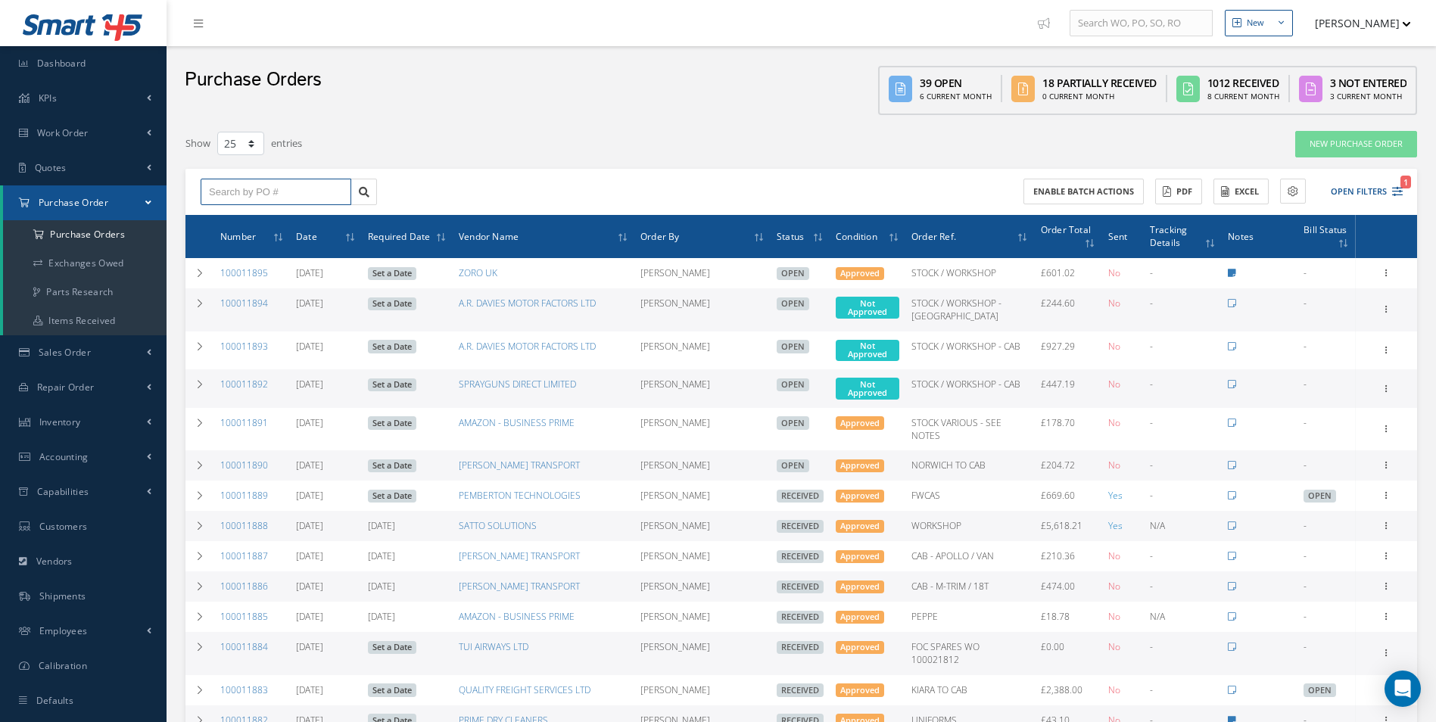
click at [278, 185] on input "text" at bounding box center [276, 192] width 151 height 27
paste input "100011693"
type input "100011693"
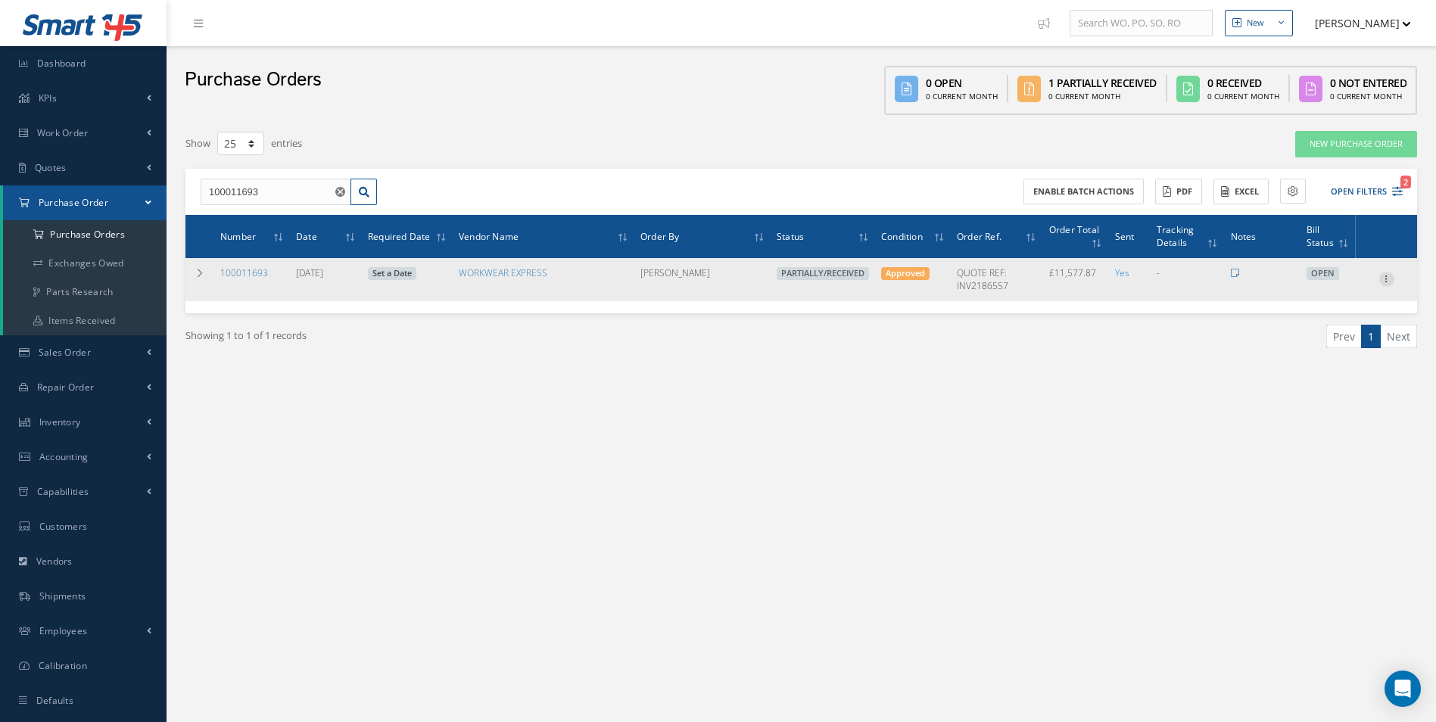
click at [1387, 273] on icon at bounding box center [1386, 278] width 15 height 12
click at [1321, 344] on link "Create Bill" at bounding box center [1318, 348] width 120 height 20
type input "1929.64"
type input "1072.07"
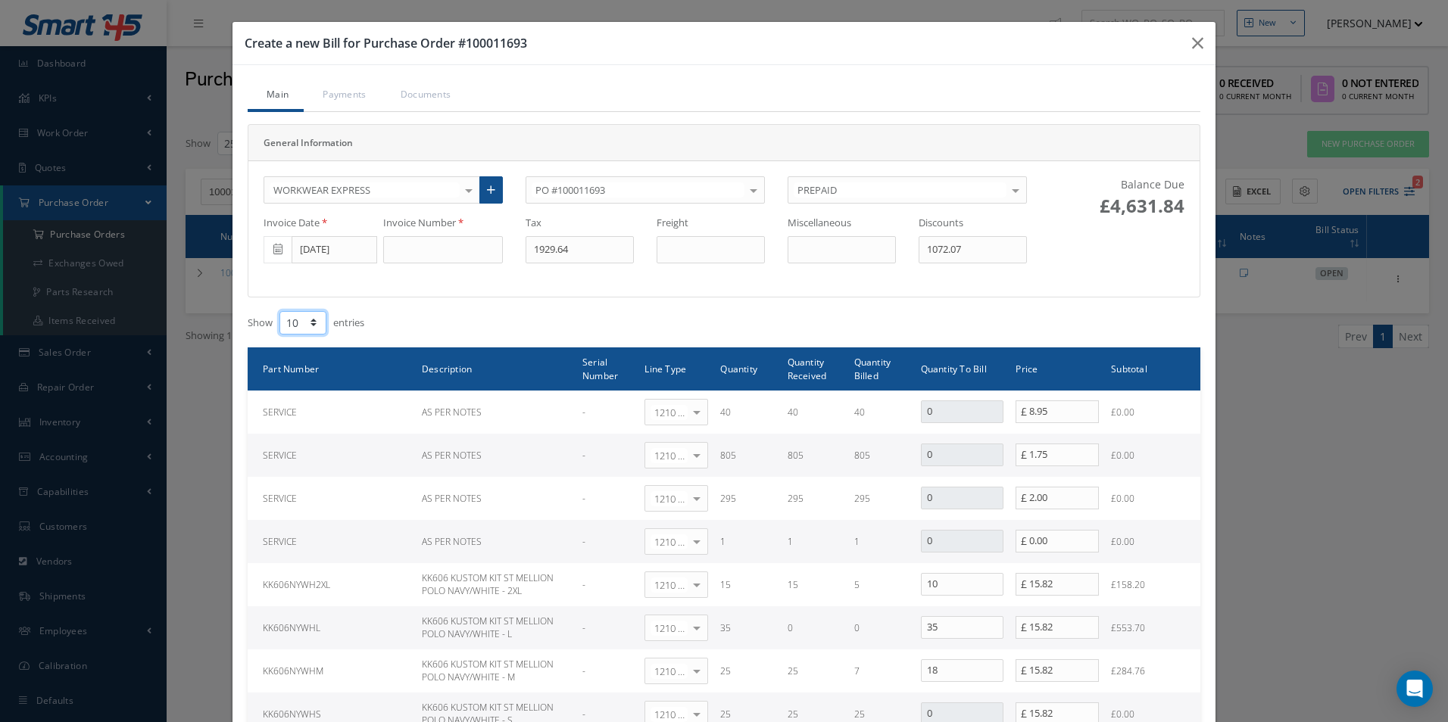
drag, startPoint x: 295, startPoint y: 320, endPoint x: 307, endPoint y: 336, distance: 20.0
click at [295, 320] on select "10 25 50 100" at bounding box center [302, 322] width 47 height 23
select select "100"
click at [279, 311] on select "10 25 50 100" at bounding box center [302, 322] width 47 height 23
drag, startPoint x: 591, startPoint y: 237, endPoint x: 92, endPoint y: 243, distance: 499.0
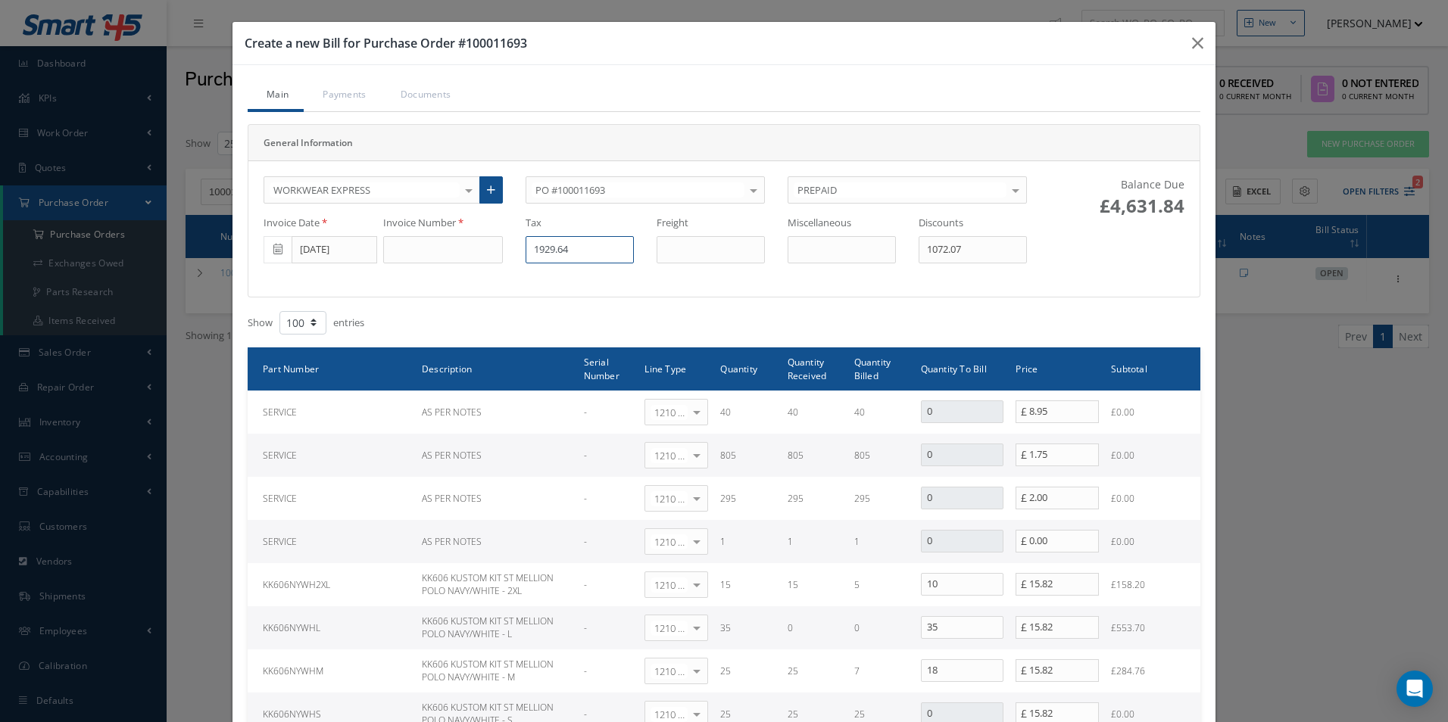
click at [94, 243] on div "Create a new Bill for Purchase Order #100011693 Main Payments Documents General…" at bounding box center [724, 361] width 1448 height 722
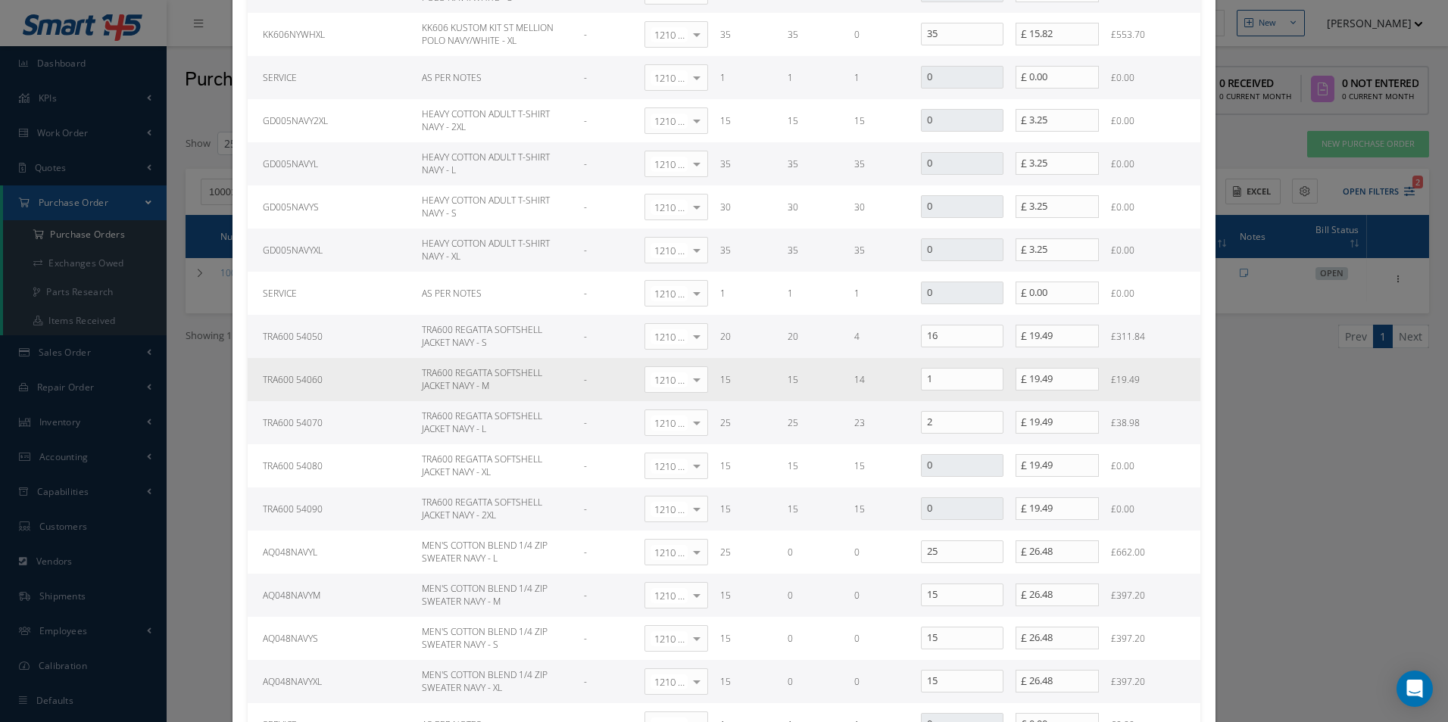
scroll to position [757, 0]
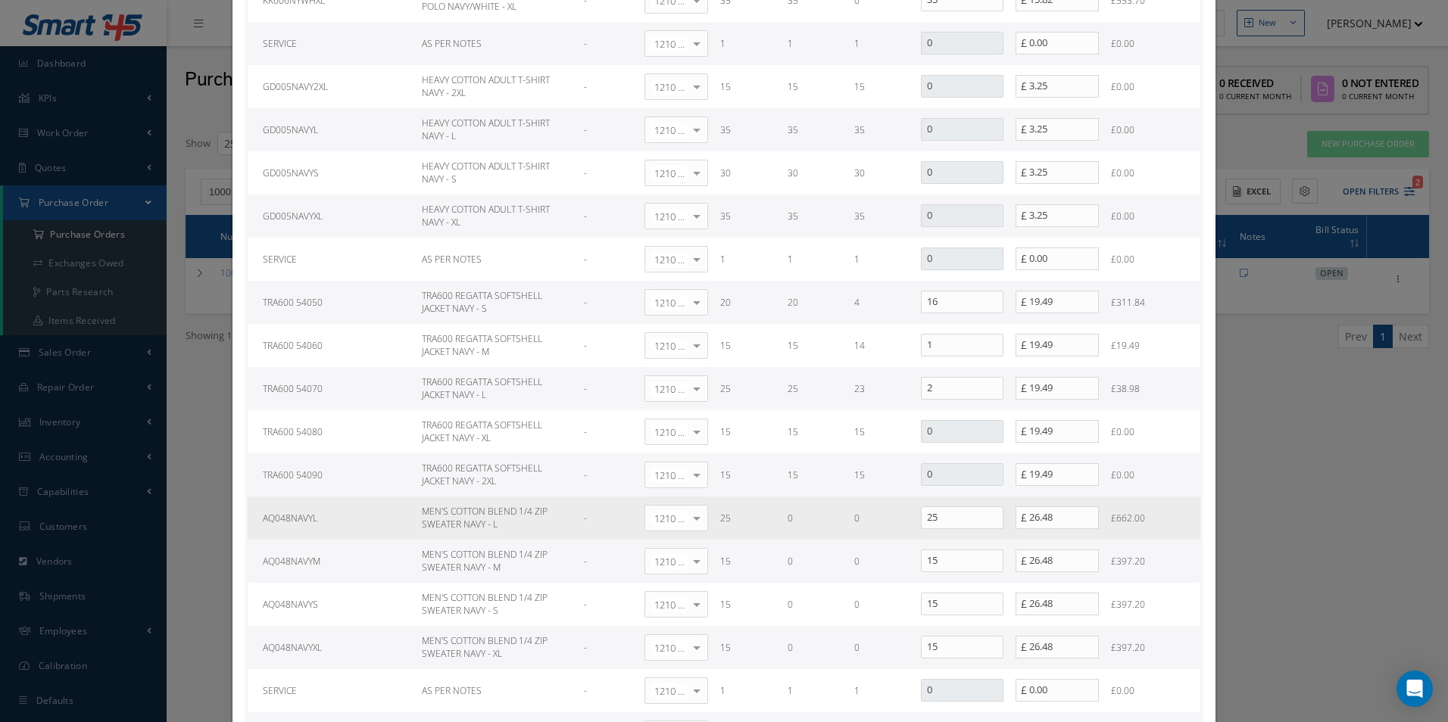
type input "345.72"
drag, startPoint x: 947, startPoint y: 525, endPoint x: 798, endPoint y: 512, distance: 149.7
click at [803, 513] on tr "AQ048NAVYL MEN'S COTTON BLEND 1/4 ZIP SWEATER NAVY - L - 1210 | Inventory - exp…" at bounding box center [724, 518] width 952 height 43
type input "0"
click at [739, 548] on tr "AQ048NAVYM MEN'S COTTON BLEND 1/4 ZIP SWEATER NAVY - M - 1210 | Inventory - exp…" at bounding box center [724, 561] width 952 height 43
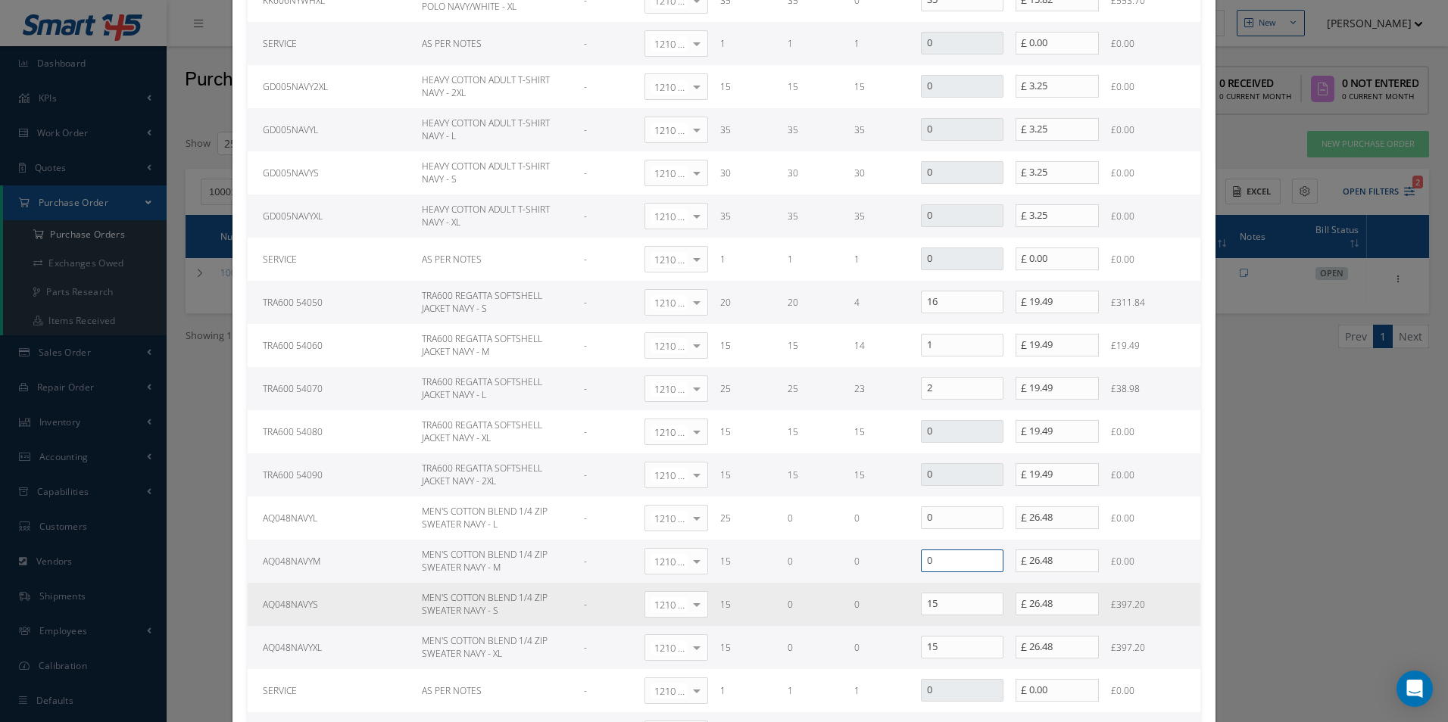
type input "0"
drag, startPoint x: 940, startPoint y: 597, endPoint x: 693, endPoint y: 598, distance: 247.6
click at [699, 598] on tr "AQ048NAVYS MEN'S COTTON BLEND 1/4 ZIP SWEATER NAVY - S - 1210 | Inventory - exp…" at bounding box center [724, 604] width 952 height 43
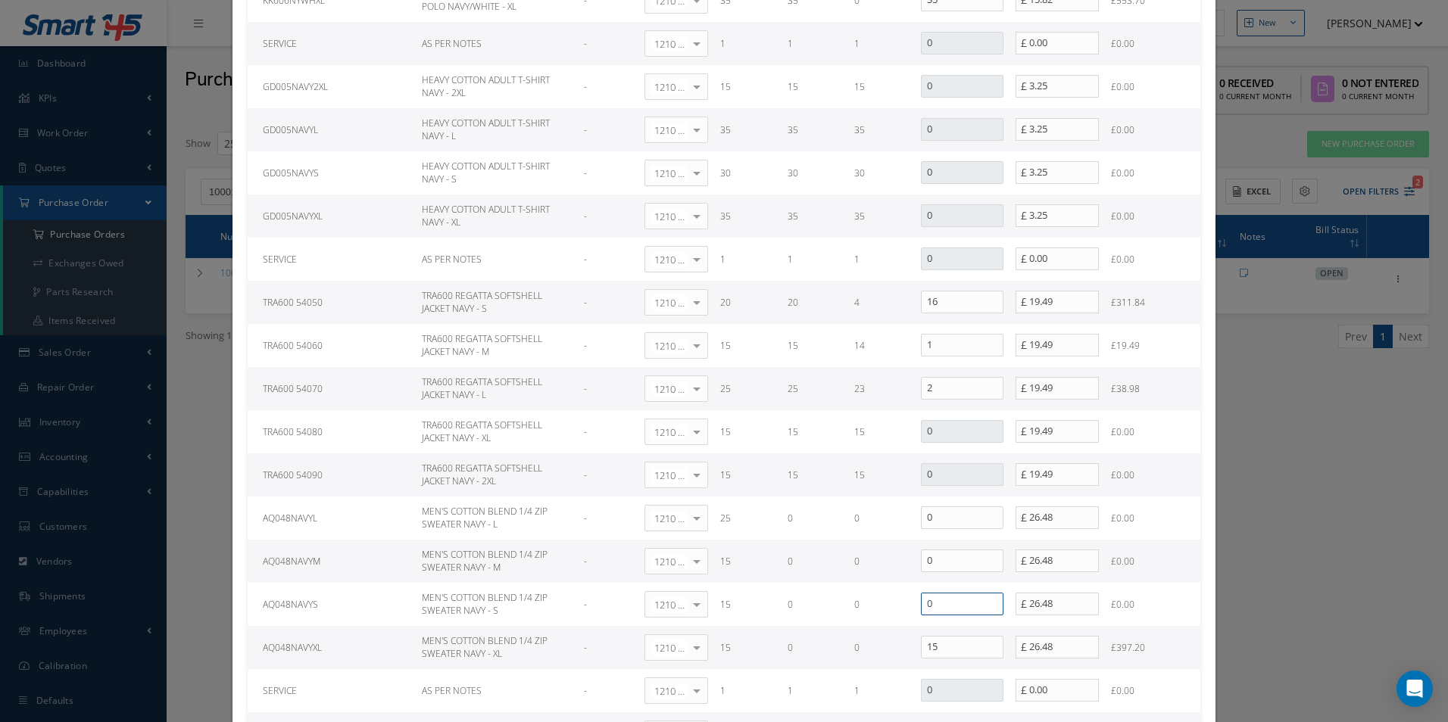
type input "0"
drag, startPoint x: 943, startPoint y: 651, endPoint x: 818, endPoint y: 631, distance: 125.7
click at [842, 640] on tr "AQ048NAVYXL MEN'S COTTON BLEND 1/4 ZIP SWEATER NAVY - XL - 1210 | Inventory - e…" at bounding box center [724, 647] width 952 height 43
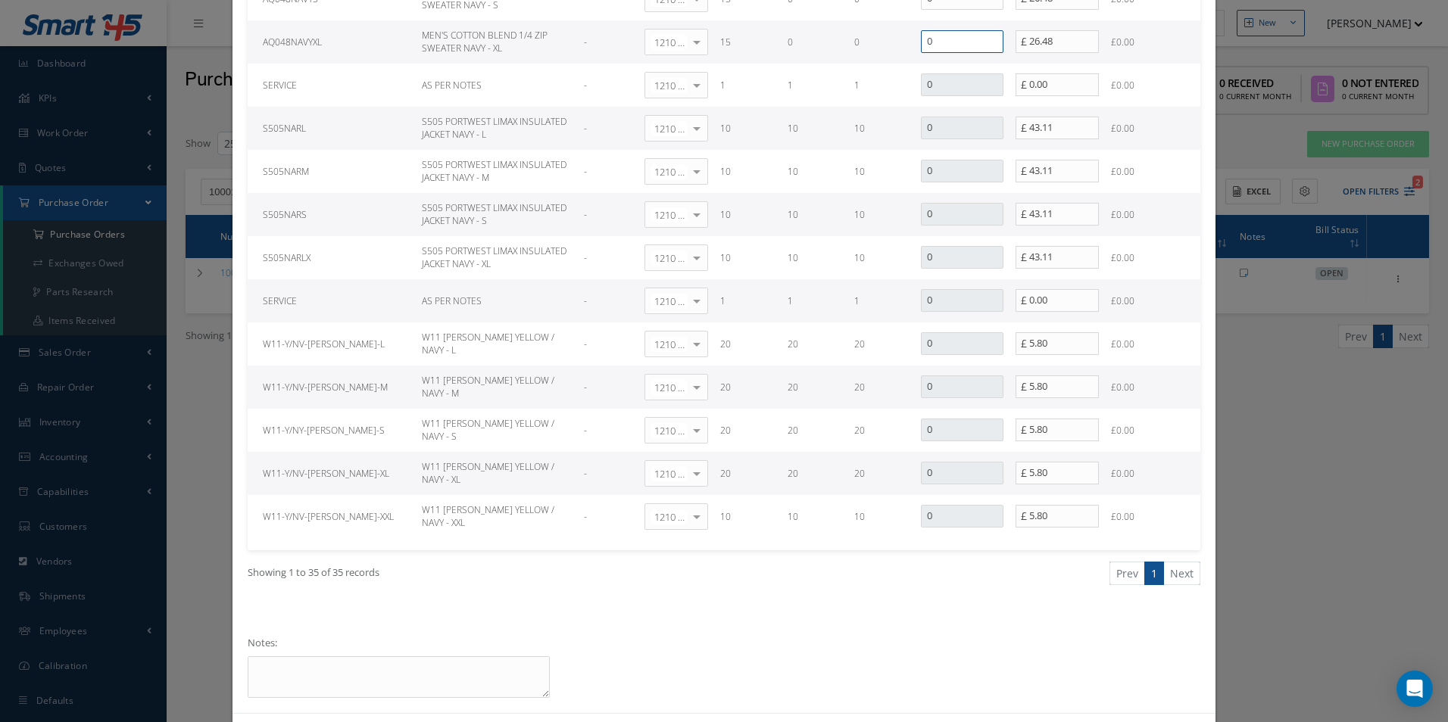
type input "0"
click at [893, 619] on div "Showing 1 to 35 of 35 records Prev 1 Next" at bounding box center [723, 586] width 975 height 73
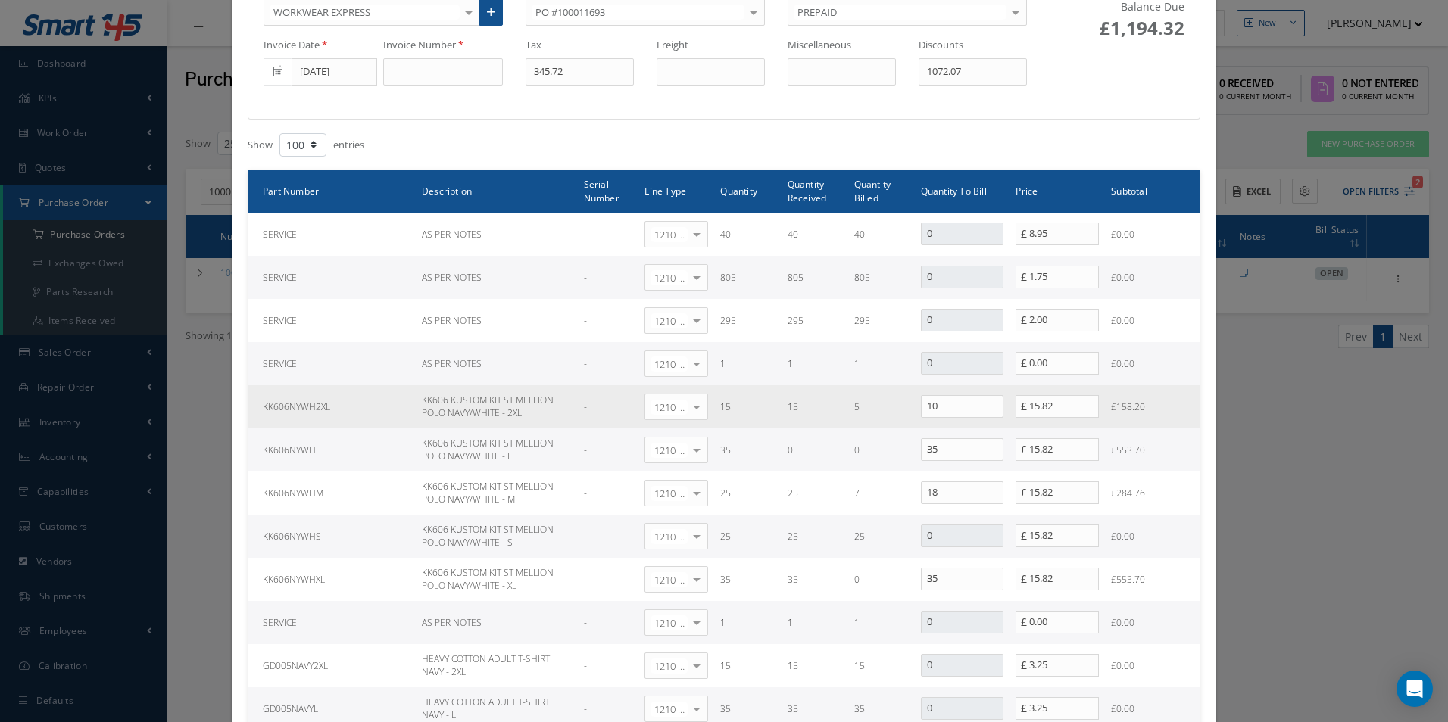
scroll to position [151, 0]
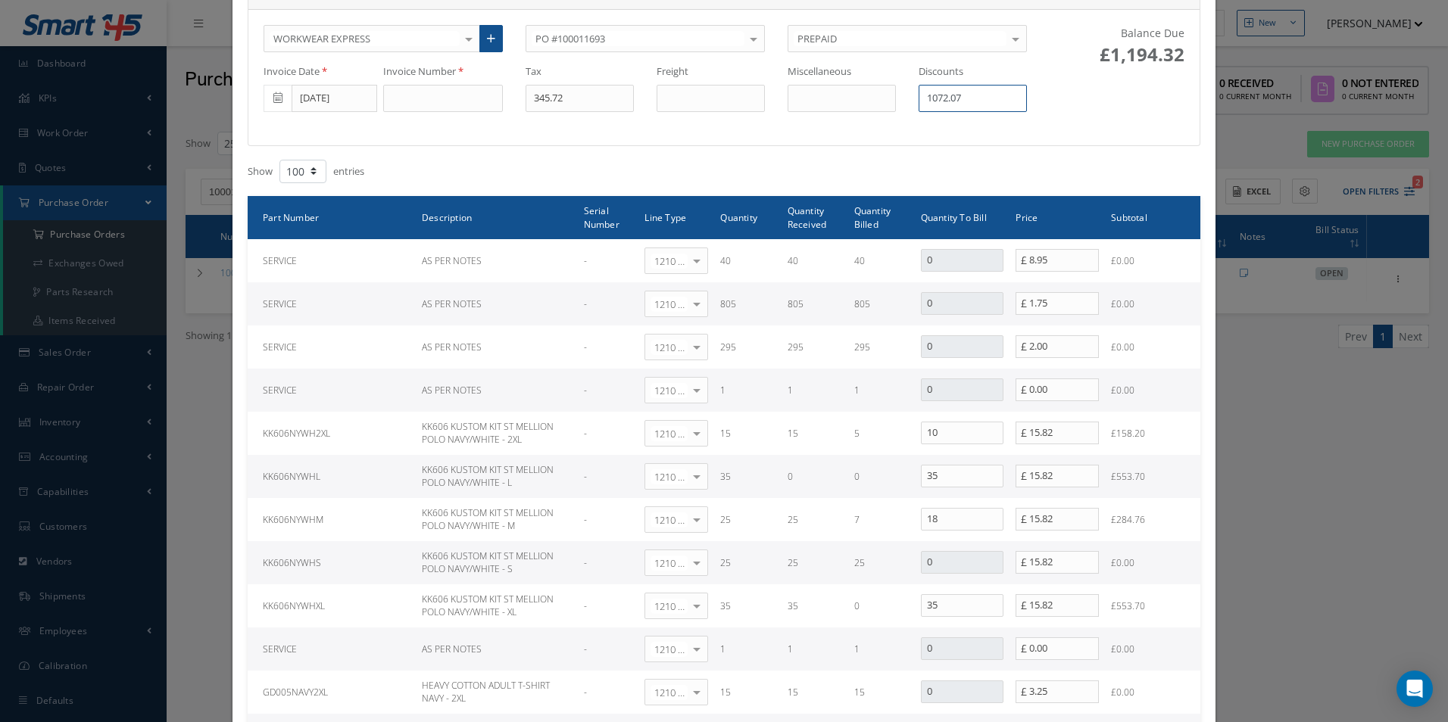
drag, startPoint x: 997, startPoint y: 102, endPoint x: 673, endPoint y: 119, distance: 324.5
click at [684, 113] on div "WORKWEAR EXPRESS 365 AEROSPACE 4 CYTE UK LTD 53 NORTH AVIATION LTD A & R AVIATI…" at bounding box center [645, 77] width 786 height 105
click at [953, 104] on input "text" at bounding box center [972, 98] width 108 height 27
type input "192.07"
click at [1102, 124] on div "Balance Due £2,074.32" at bounding box center [1116, 77] width 157 height 105
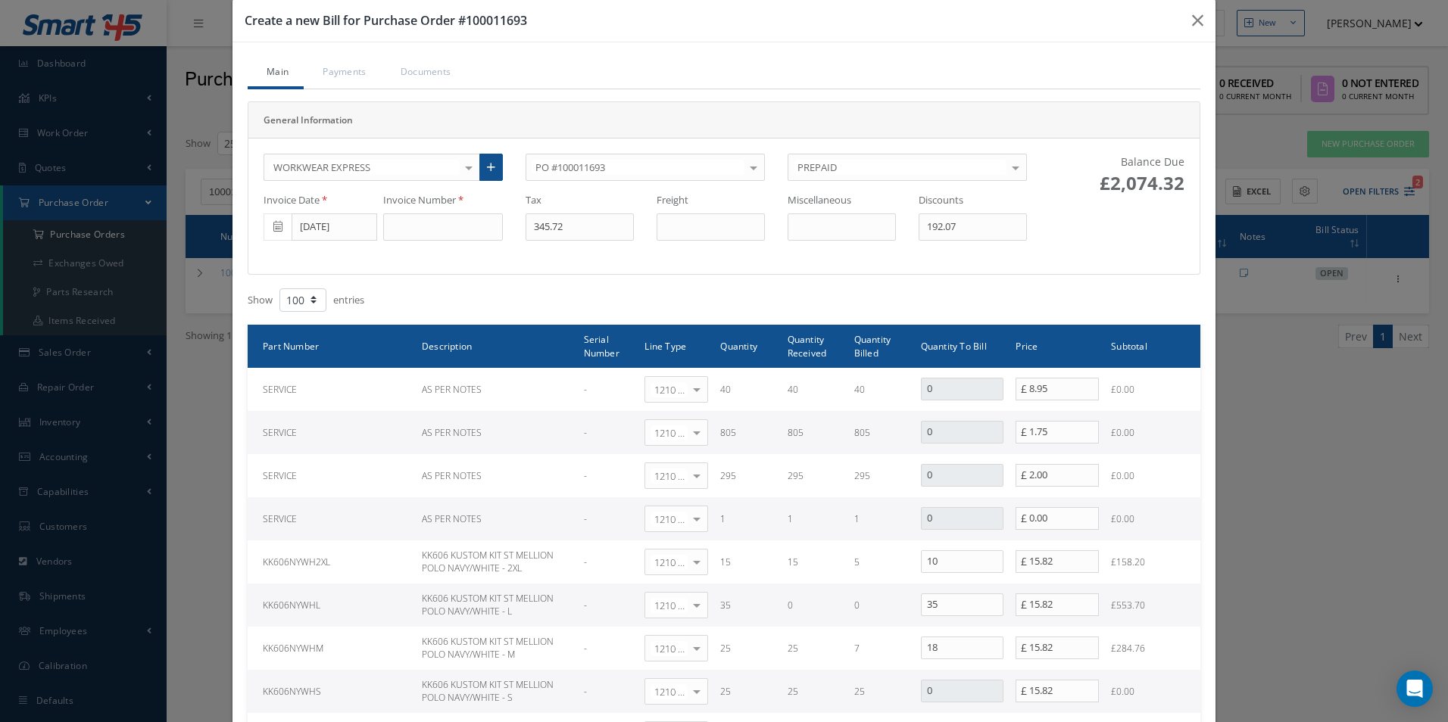
scroll to position [0, 0]
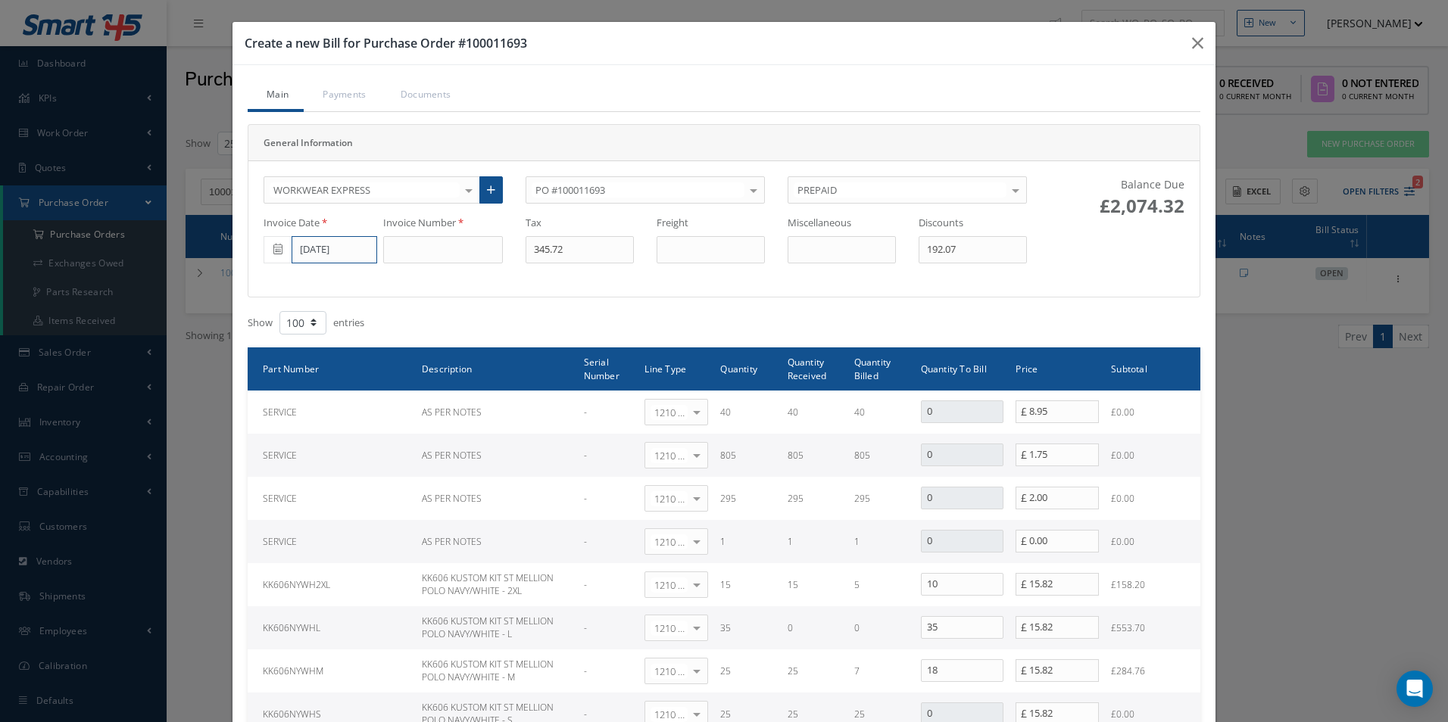
click at [326, 256] on input "[DATE]" at bounding box center [334, 249] width 86 height 27
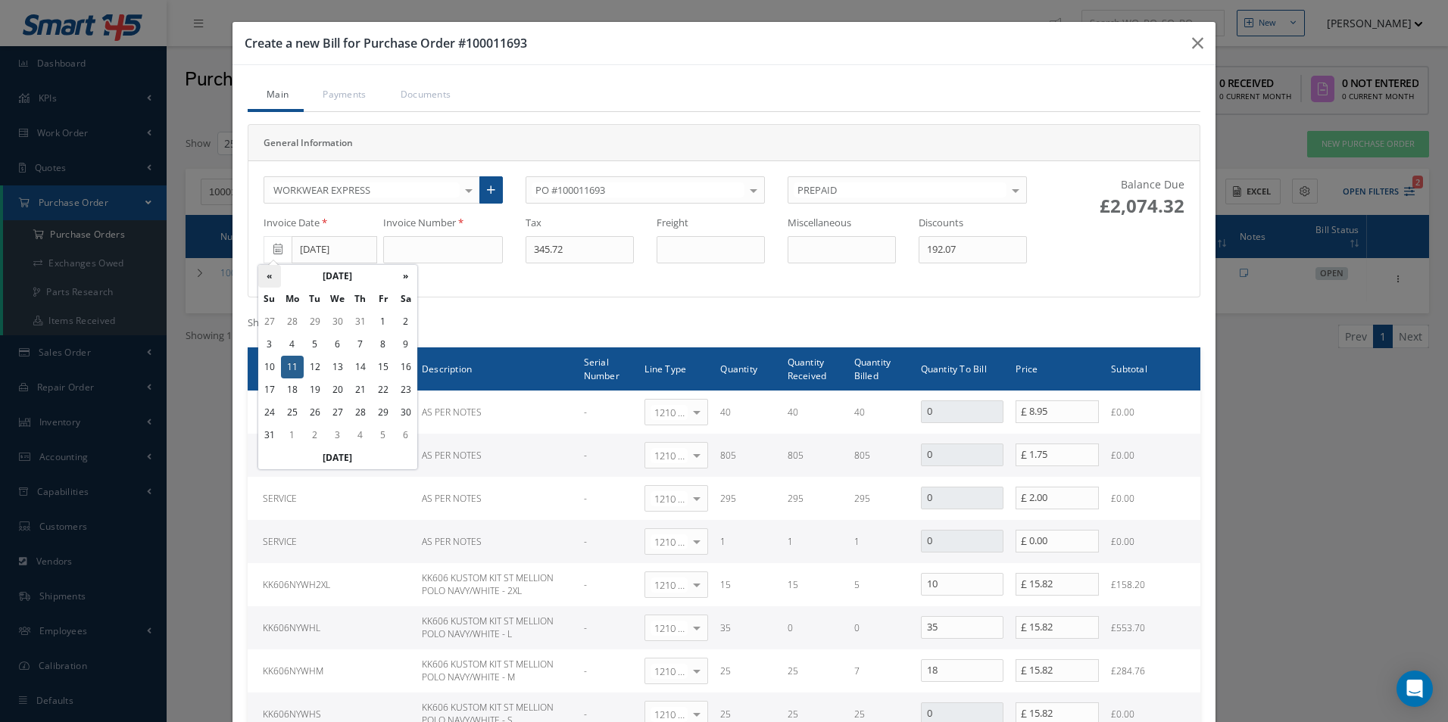
click at [273, 275] on th "«" at bounding box center [269, 276] width 23 height 23
click at [316, 343] on td "8" at bounding box center [315, 344] width 23 height 23
type input "[DATE]"
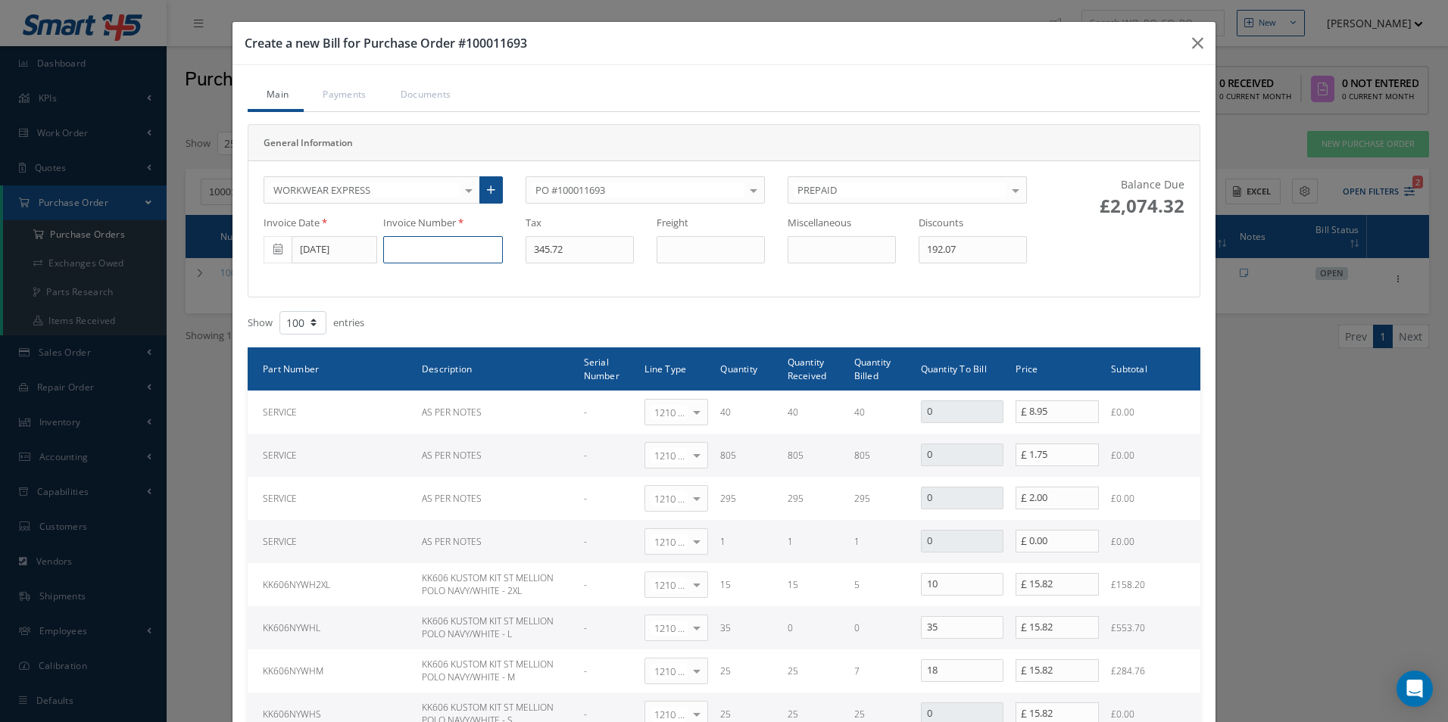
click at [400, 255] on input at bounding box center [443, 249] width 120 height 27
paste input
type input "INV2207098"
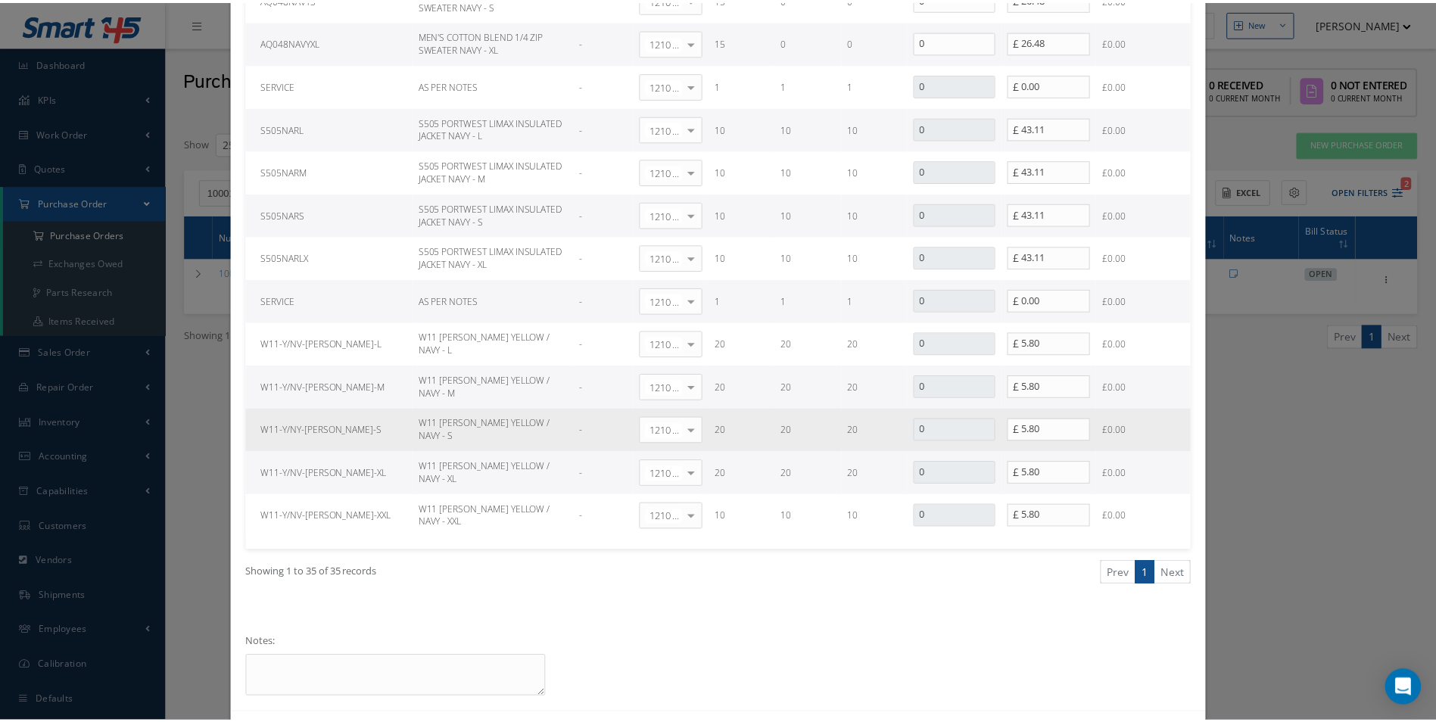
scroll to position [1427, 0]
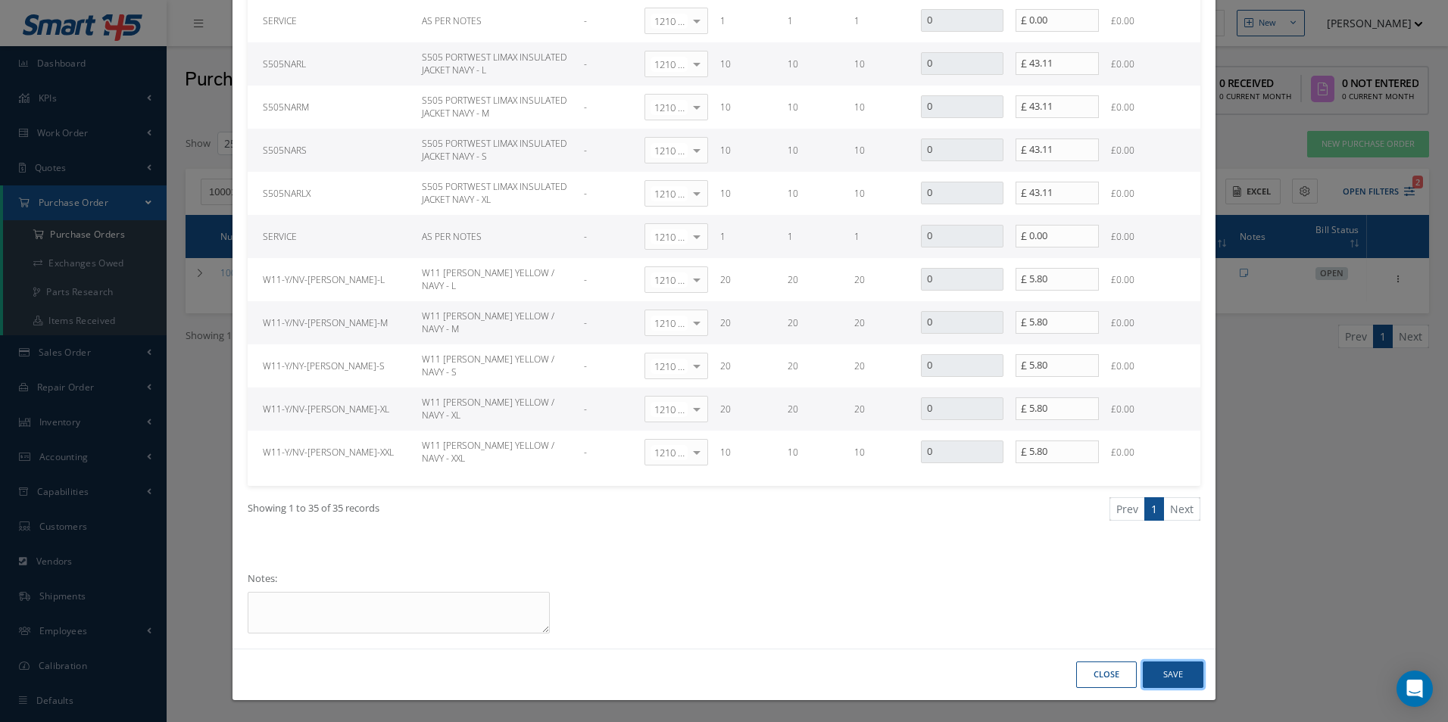
click at [1157, 669] on button "Save" at bounding box center [1172, 675] width 61 height 26
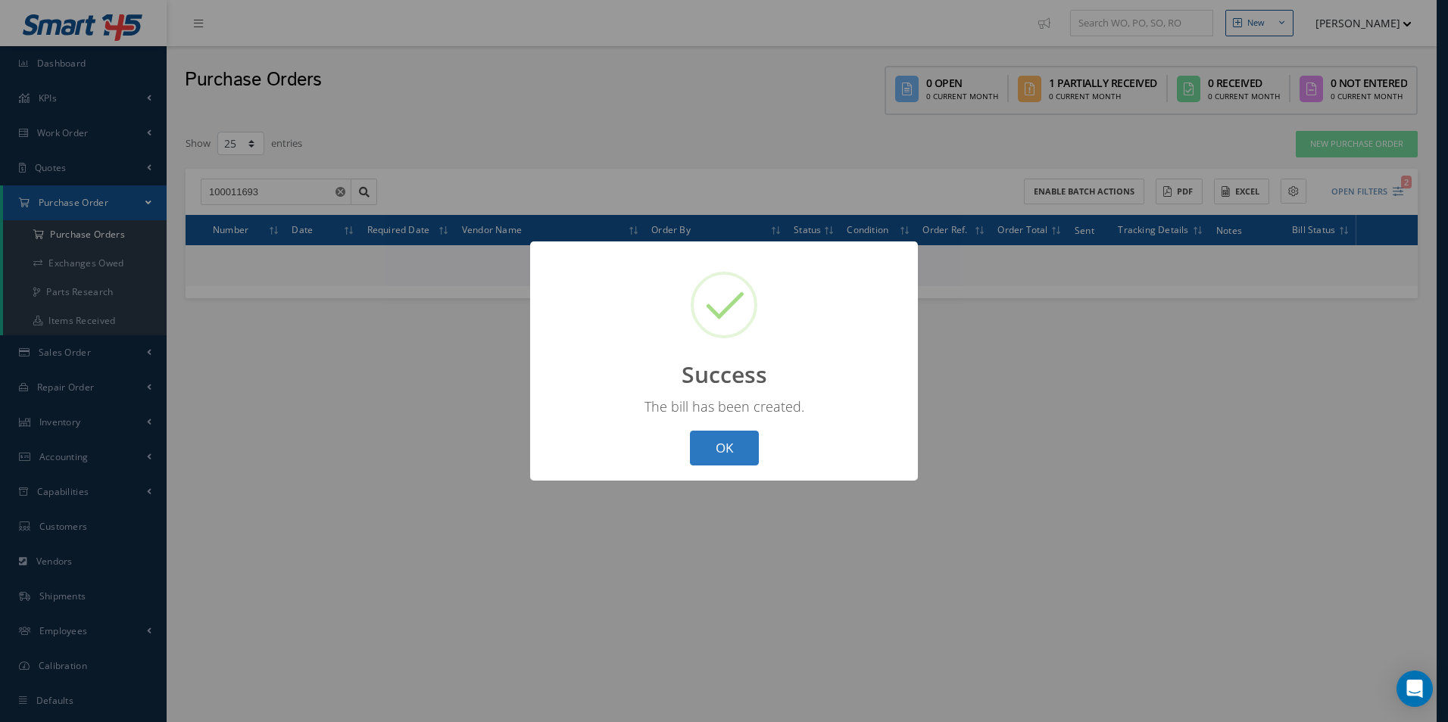
click at [733, 458] on button "OK" at bounding box center [724, 449] width 69 height 36
